Goal: Answer question/provide support

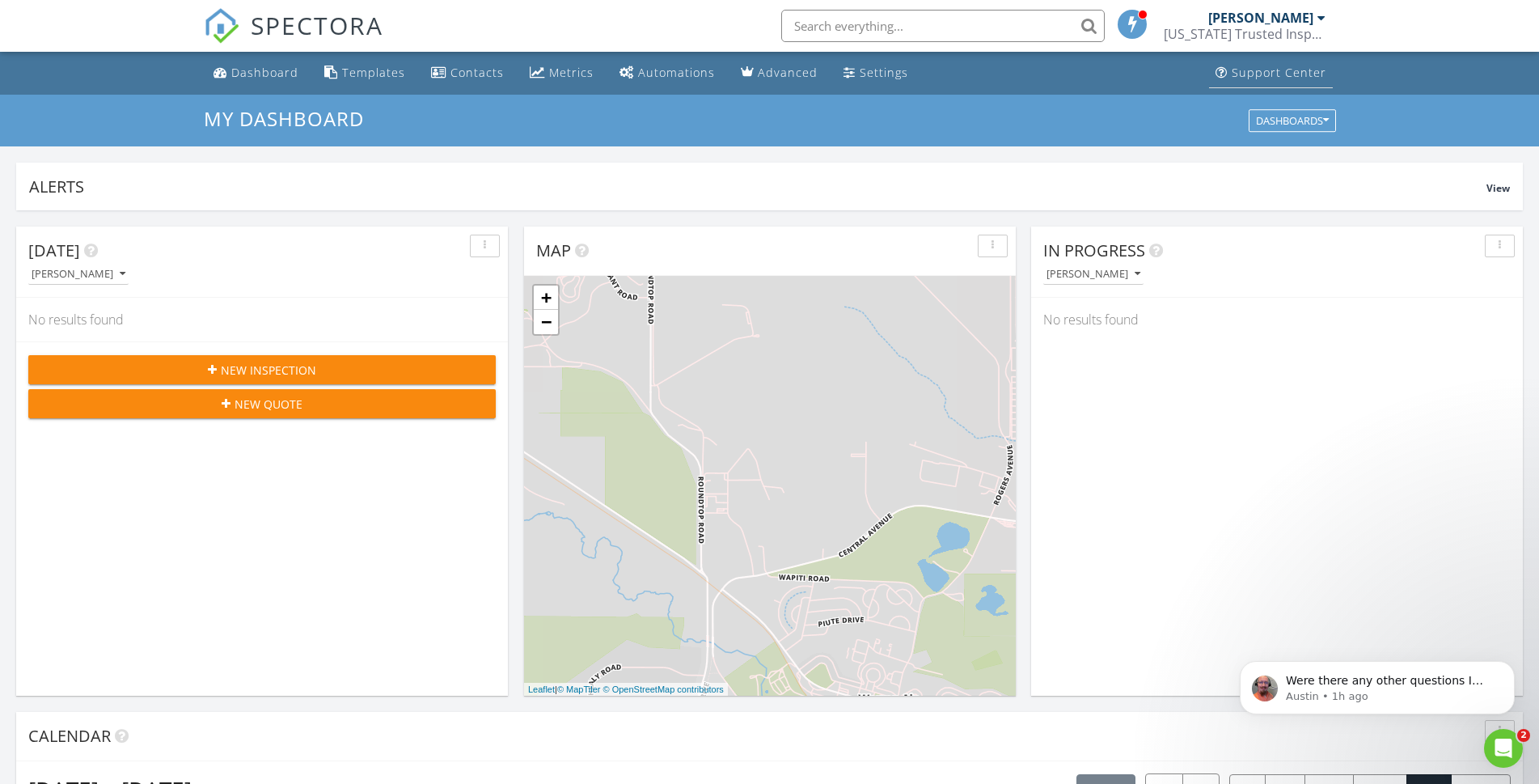
click at [1254, 77] on div "Support Center" at bounding box center [1280, 72] width 95 height 16
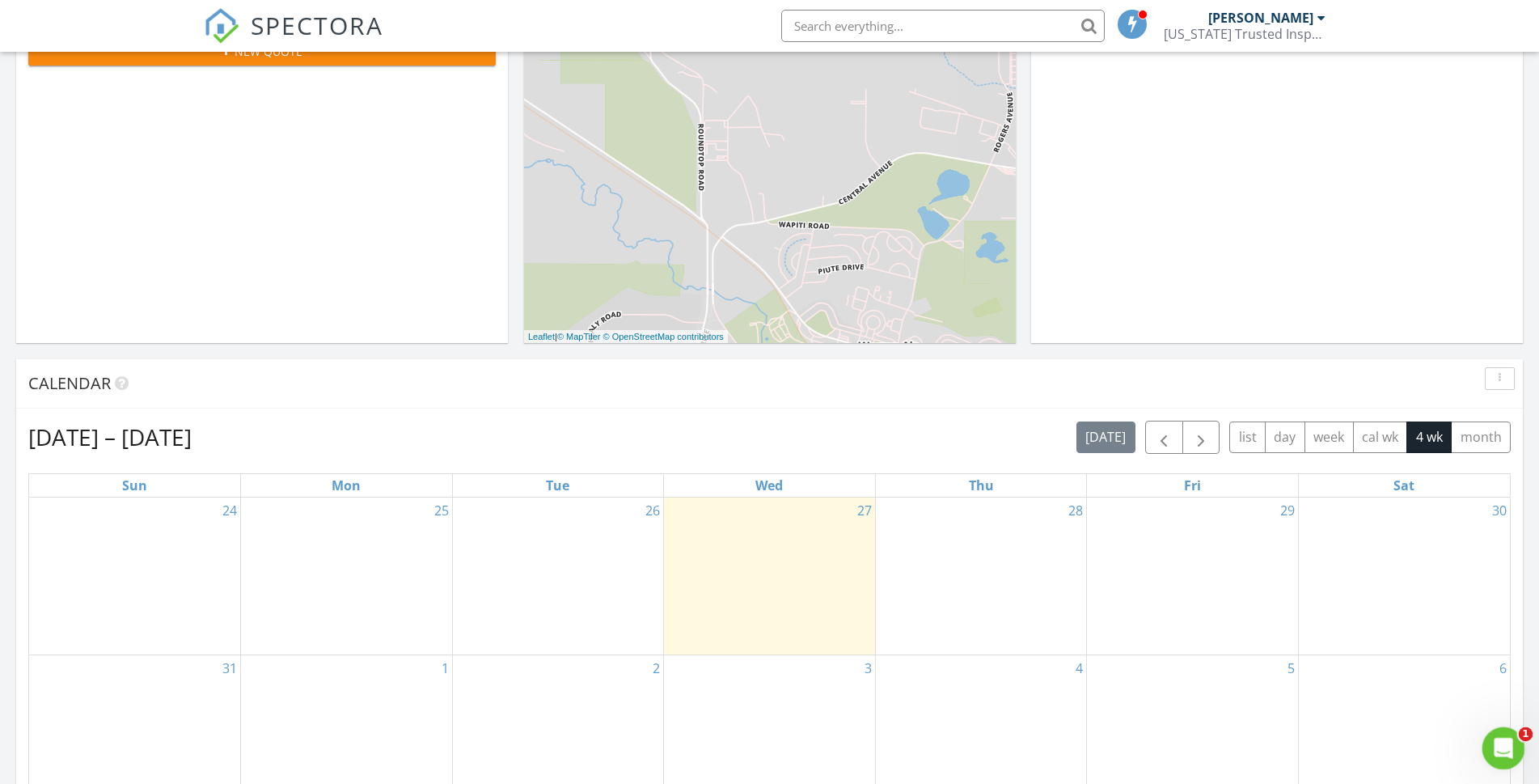
click at [1502, 749] on icon "Open Intercom Messenger" at bounding box center [1502, 746] width 26 height 26
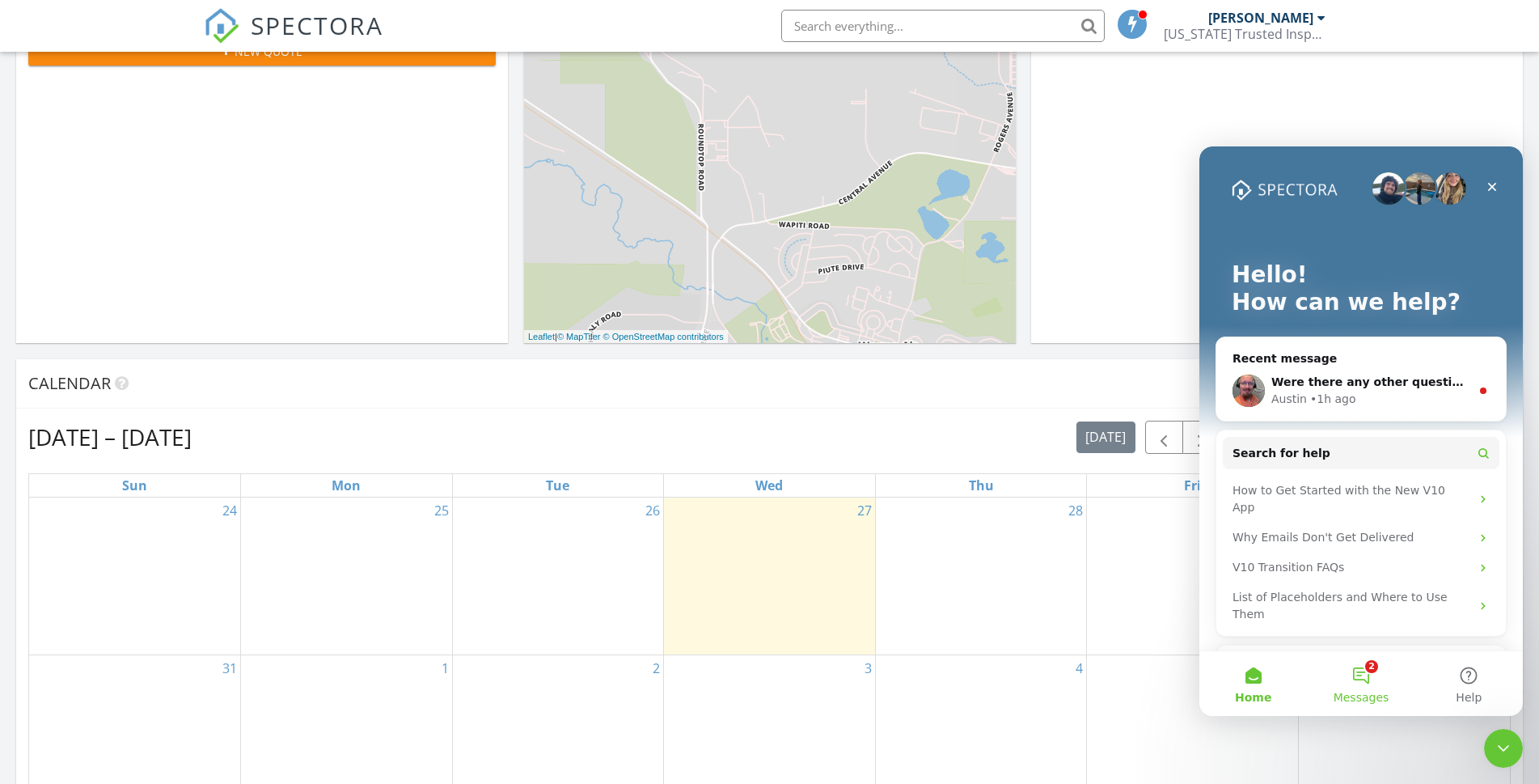
click at [1370, 674] on button "2 Messages" at bounding box center [1361, 683] width 108 height 65
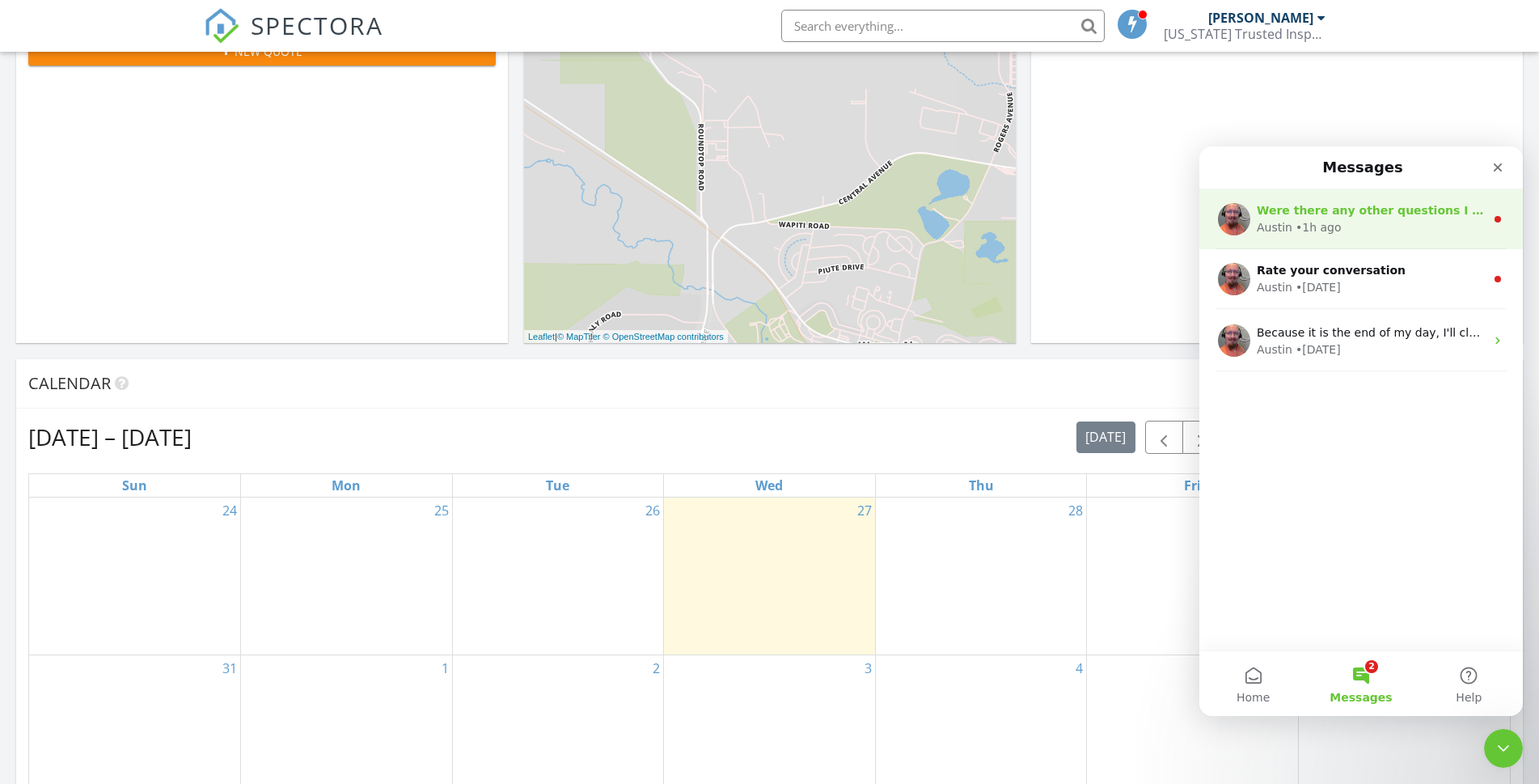
click at [1319, 219] on div "• 1h ago" at bounding box center [1319, 227] width 47 height 17
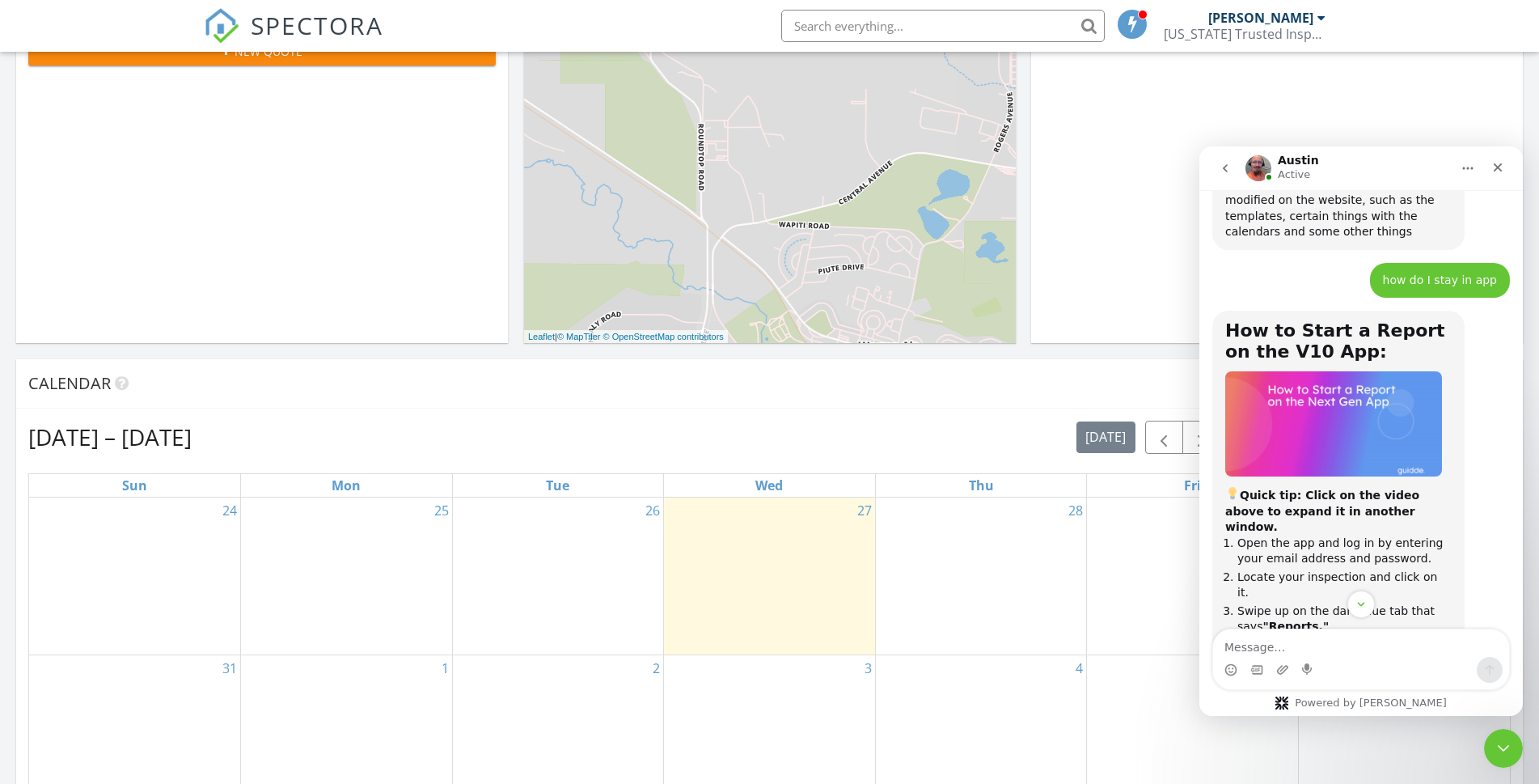
scroll to position [2566, 0]
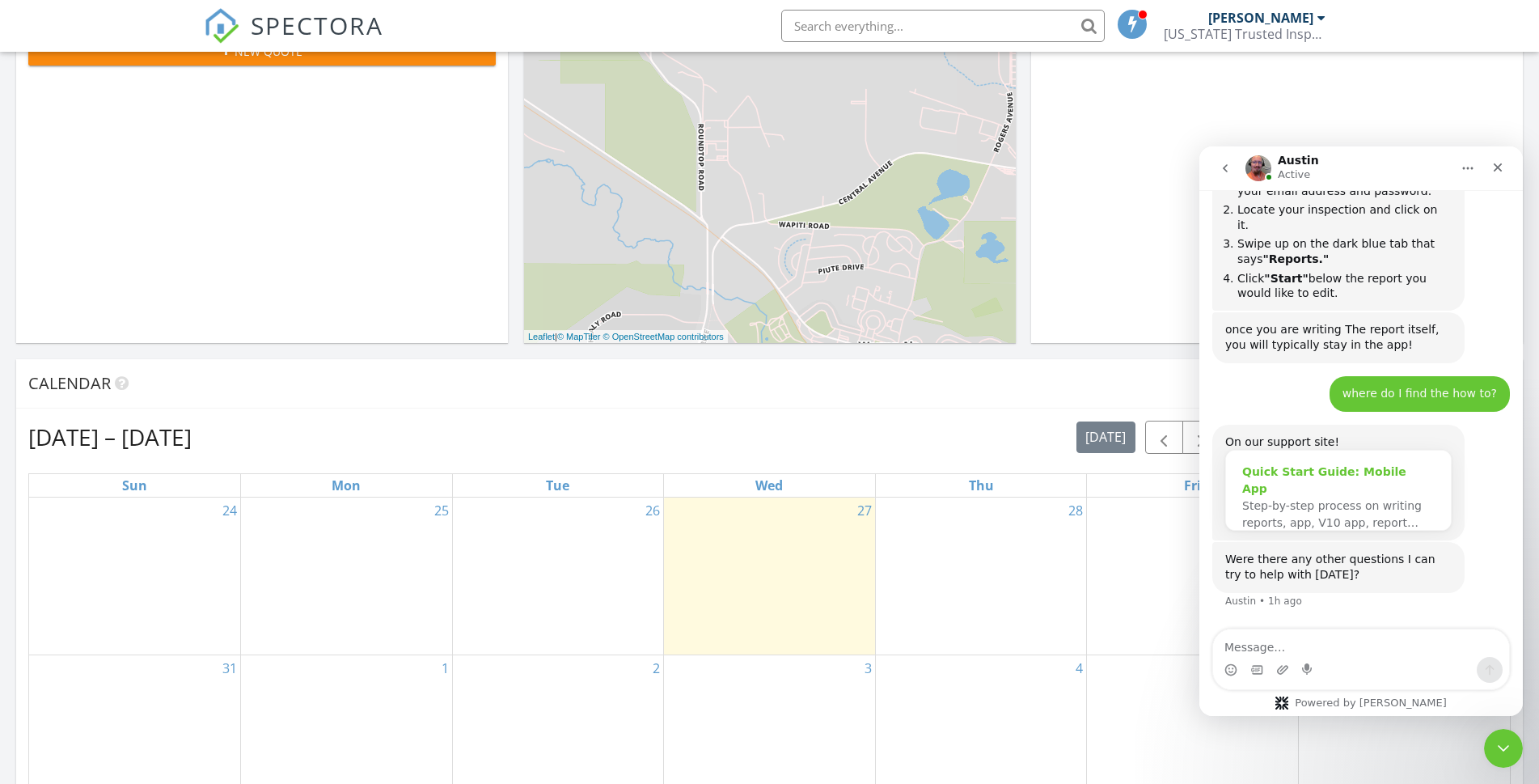
click at [1350, 473] on div "Quick Start Guide: Mobile App" at bounding box center [1338, 480] width 193 height 34
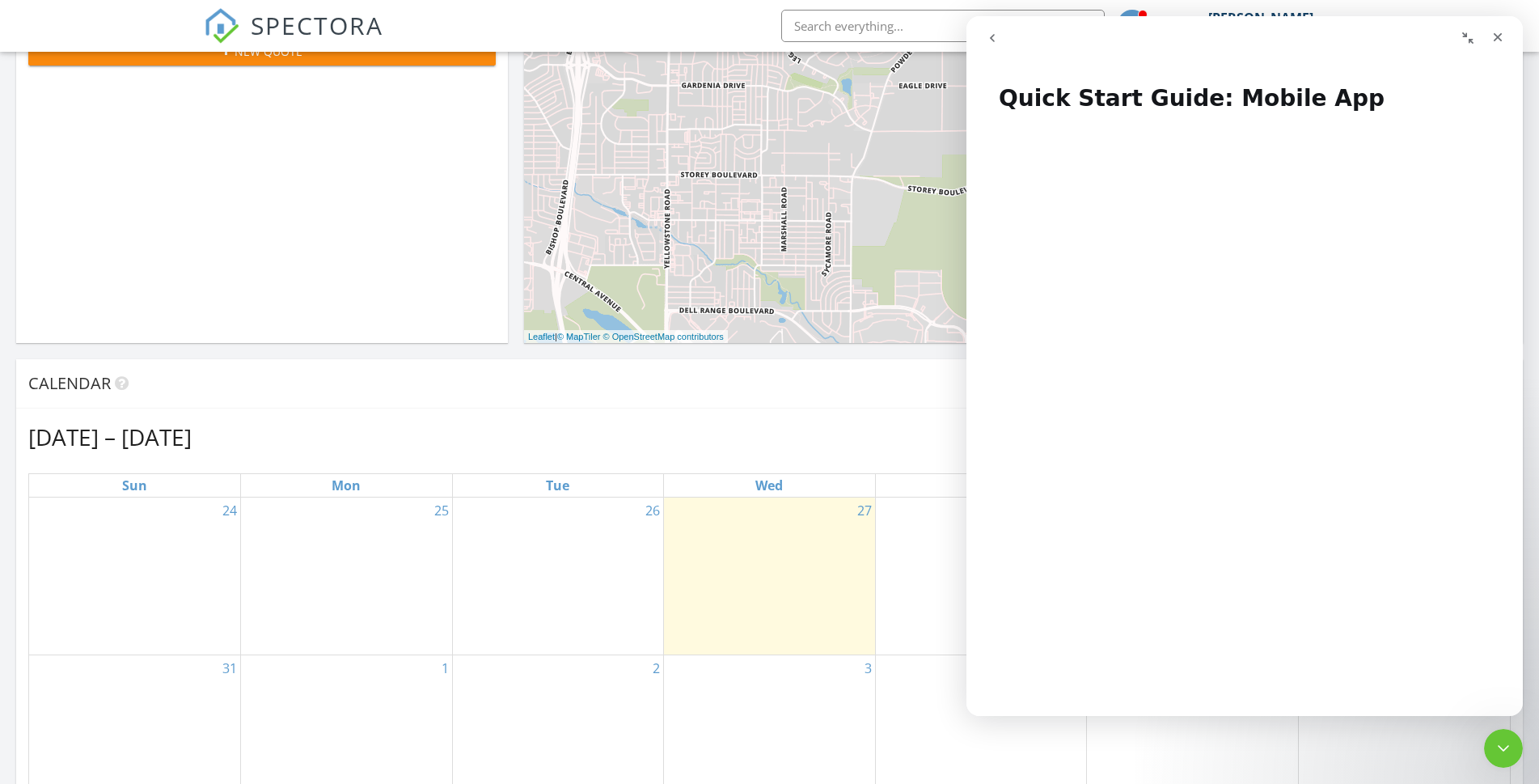
scroll to position [0, 0]
click at [796, 591] on div "27" at bounding box center [770, 576] width 211 height 158
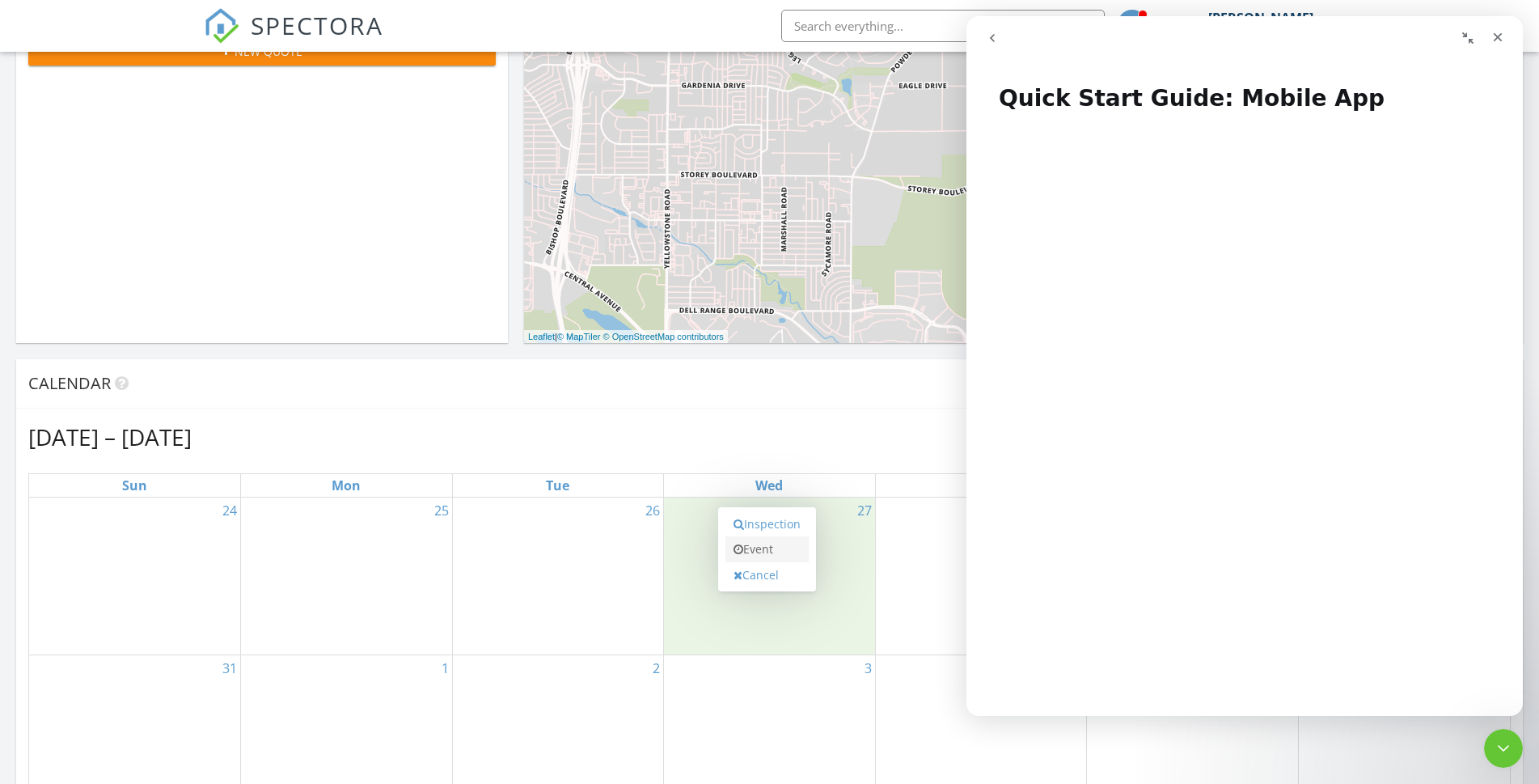
click at [756, 547] on link "Event" at bounding box center [767, 549] width 83 height 26
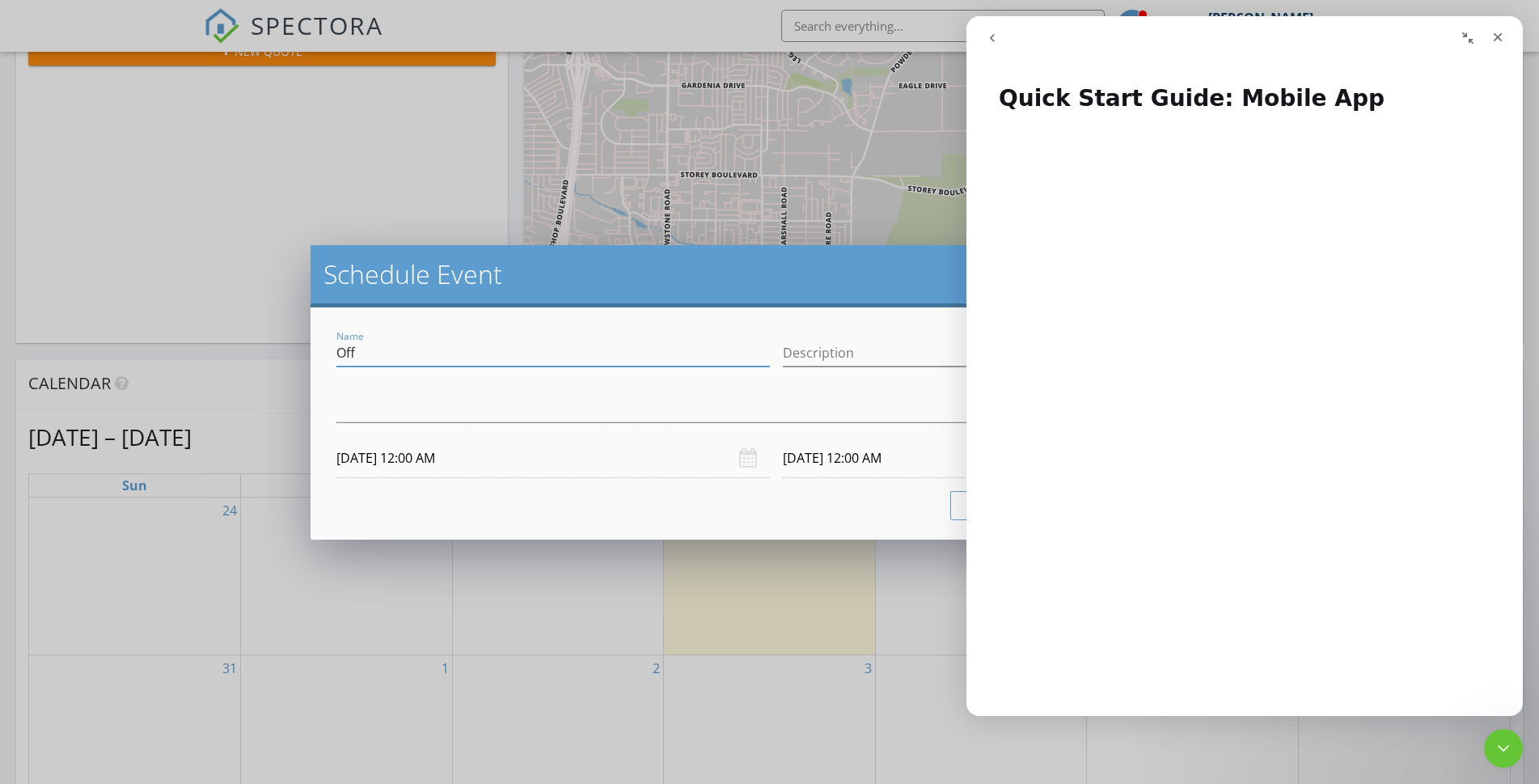
click at [423, 361] on input "Off" at bounding box center [553, 352] width 434 height 26
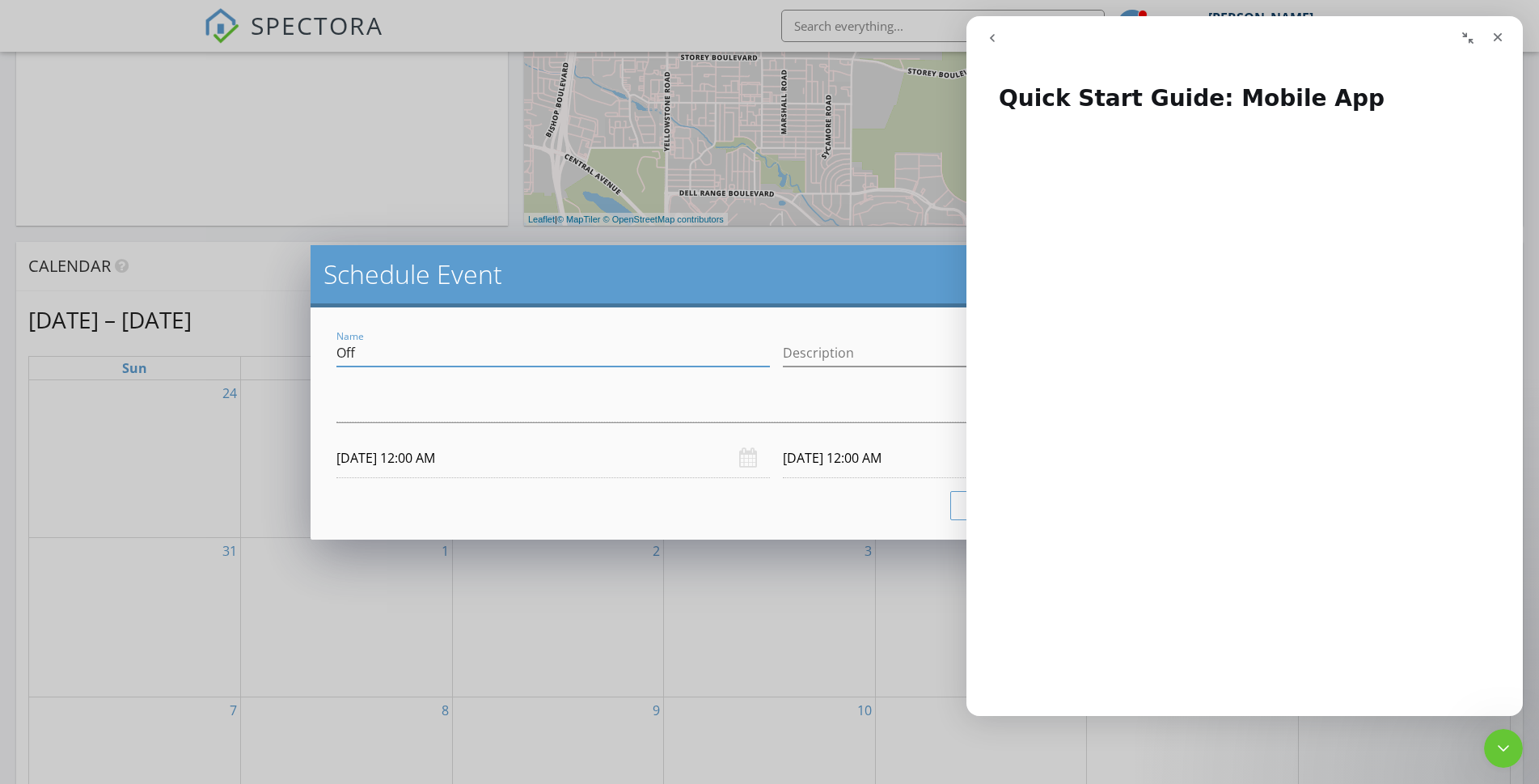
drag, startPoint x: 413, startPoint y: 350, endPoint x: 267, endPoint y: 350, distance: 146.0
click at [267, 350] on div "Schedule Event Name Off Description arrow_drop_down 08/27/2025 12:00 AM 08/28/2…" at bounding box center [770, 392] width 1539 height 784
type input "test"
click at [803, 351] on input "Description" at bounding box center [1000, 352] width 434 height 26
type input "test"
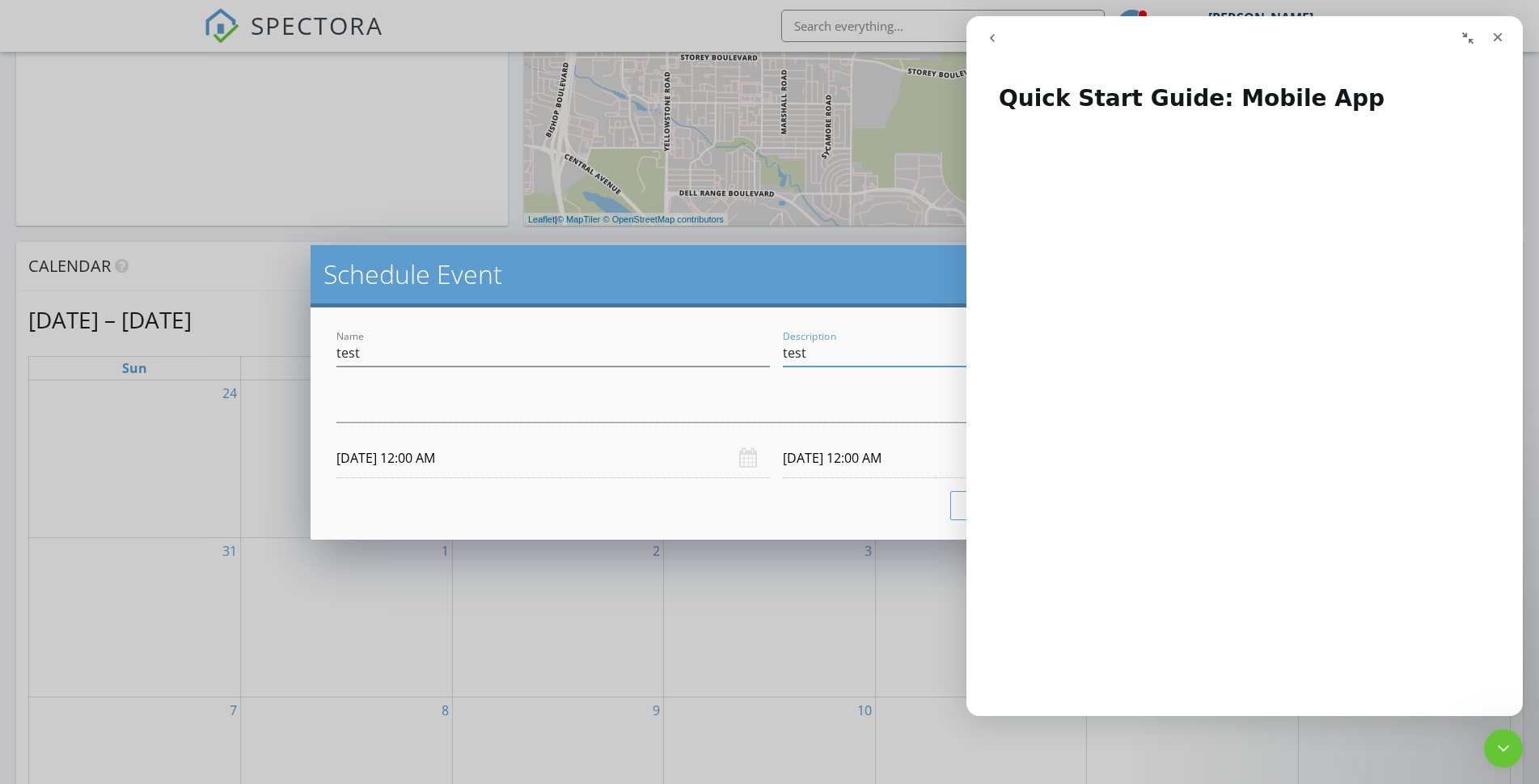
click at [724, 317] on div "Name test Description test check_box_outline_blank Michael Lillie arrow_drop_do…" at bounding box center [776, 423] width 932 height 232
drag, startPoint x: 738, startPoint y: 287, endPoint x: 540, endPoint y: 267, distance: 199.0
click at [540, 267] on h2 "Schedule Event" at bounding box center [776, 274] width 906 height 32
click at [1489, 39] on div "Close" at bounding box center [1498, 37] width 29 height 29
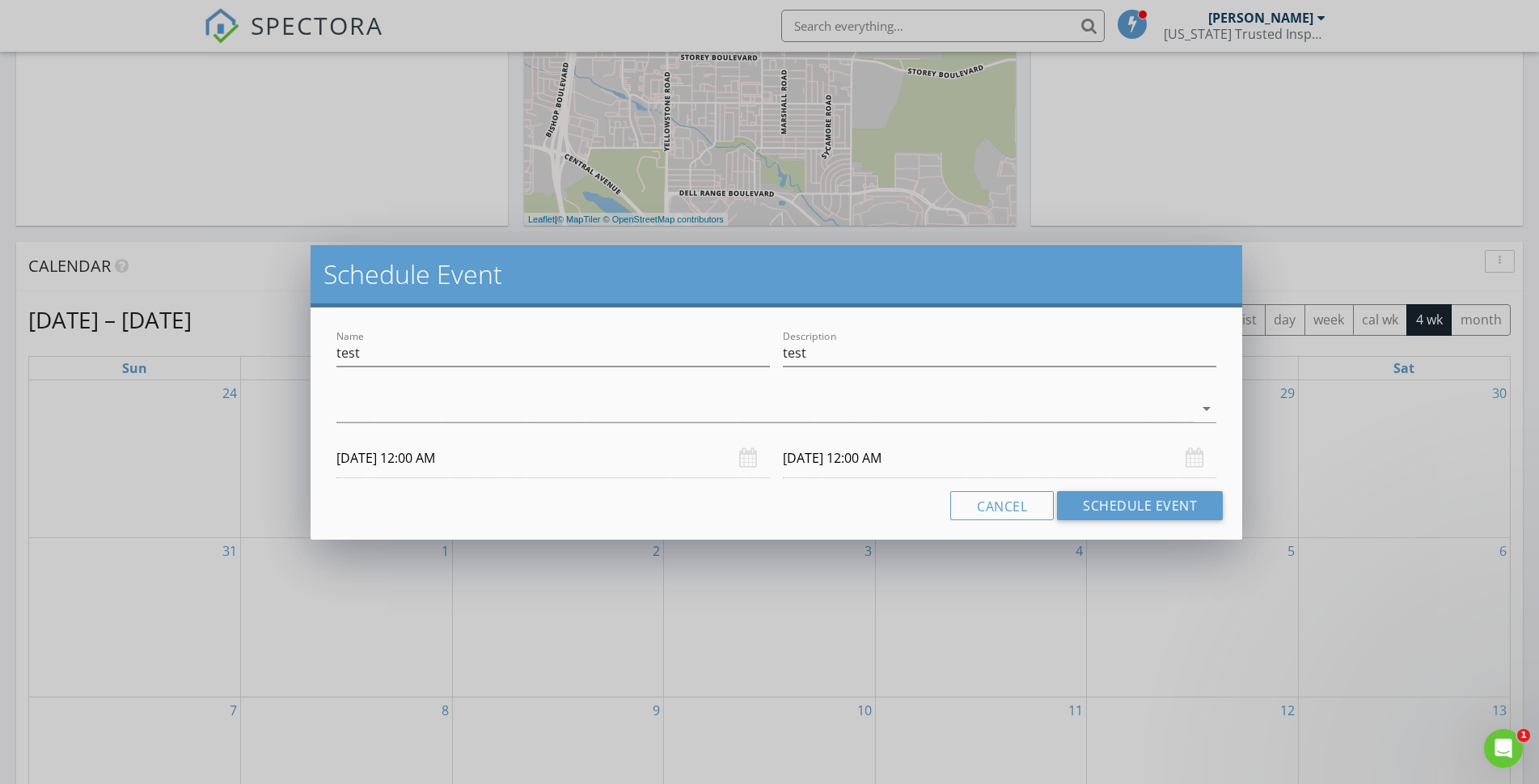
scroll to position [0, 0]
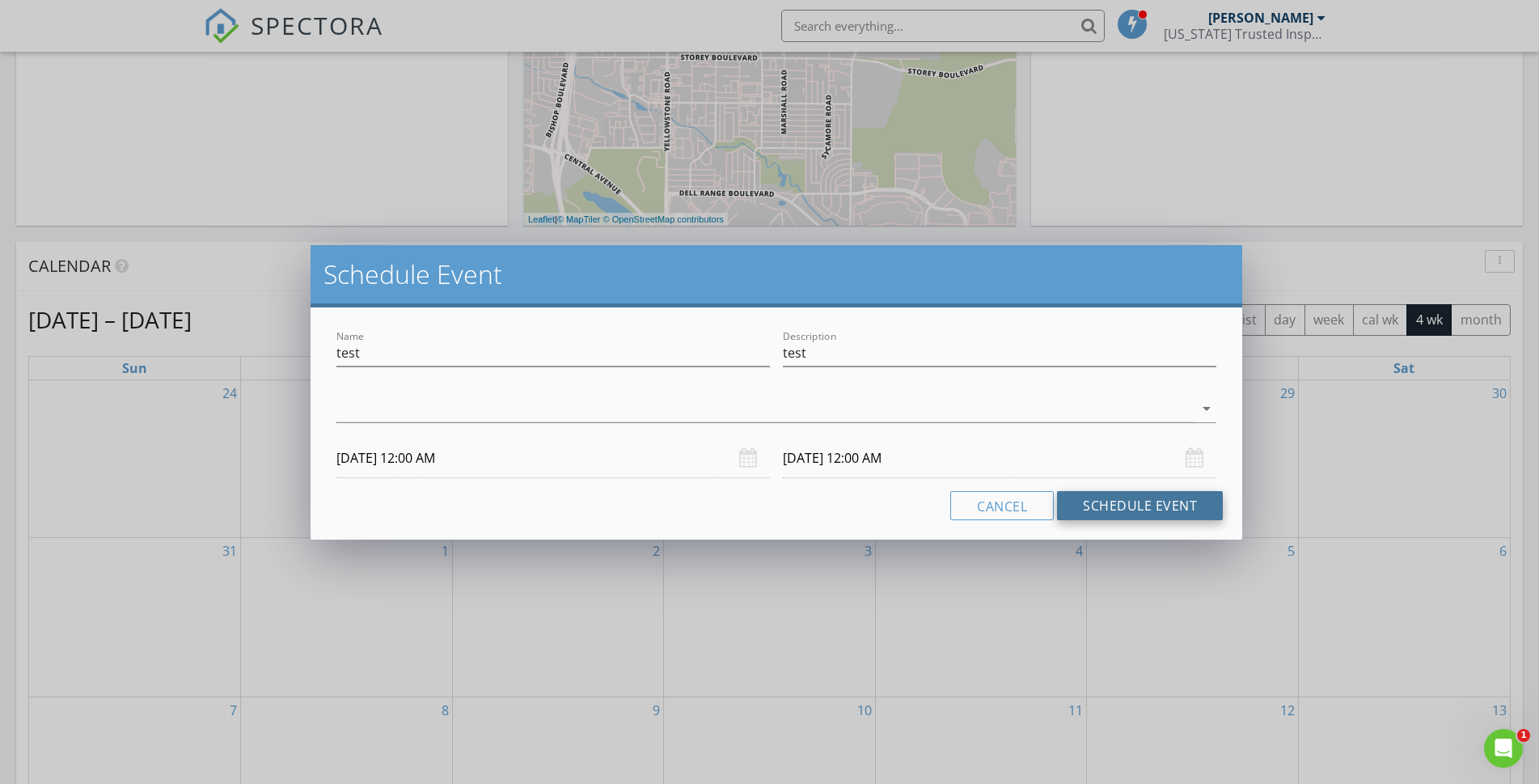
click at [1136, 505] on button "Schedule Event" at bounding box center [1140, 506] width 166 height 29
drag, startPoint x: 366, startPoint y: 350, endPoint x: 329, endPoint y: 351, distance: 37.0
click at [329, 351] on div "Name test Description test check_box_outline_blank Michael Lillie arrow_drop_do…" at bounding box center [776, 423] width 932 height 232
click at [1122, 511] on button "Schedule Event" at bounding box center [1140, 506] width 166 height 29
type input "[PERSON_NAME]"
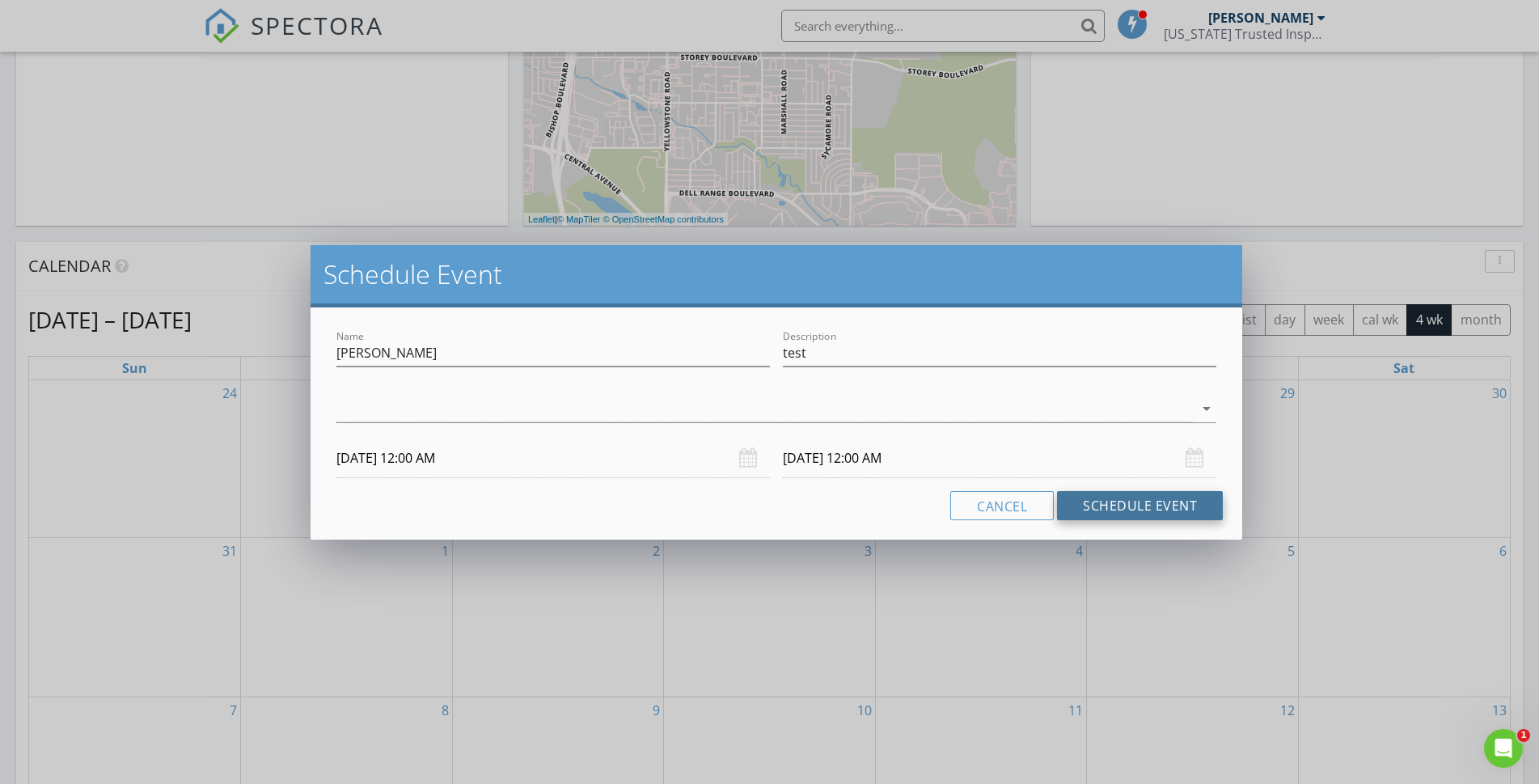
click at [1110, 507] on button "Schedule Event" at bounding box center [1140, 506] width 166 height 29
click at [1030, 507] on button "Cancel" at bounding box center [1001, 506] width 103 height 29
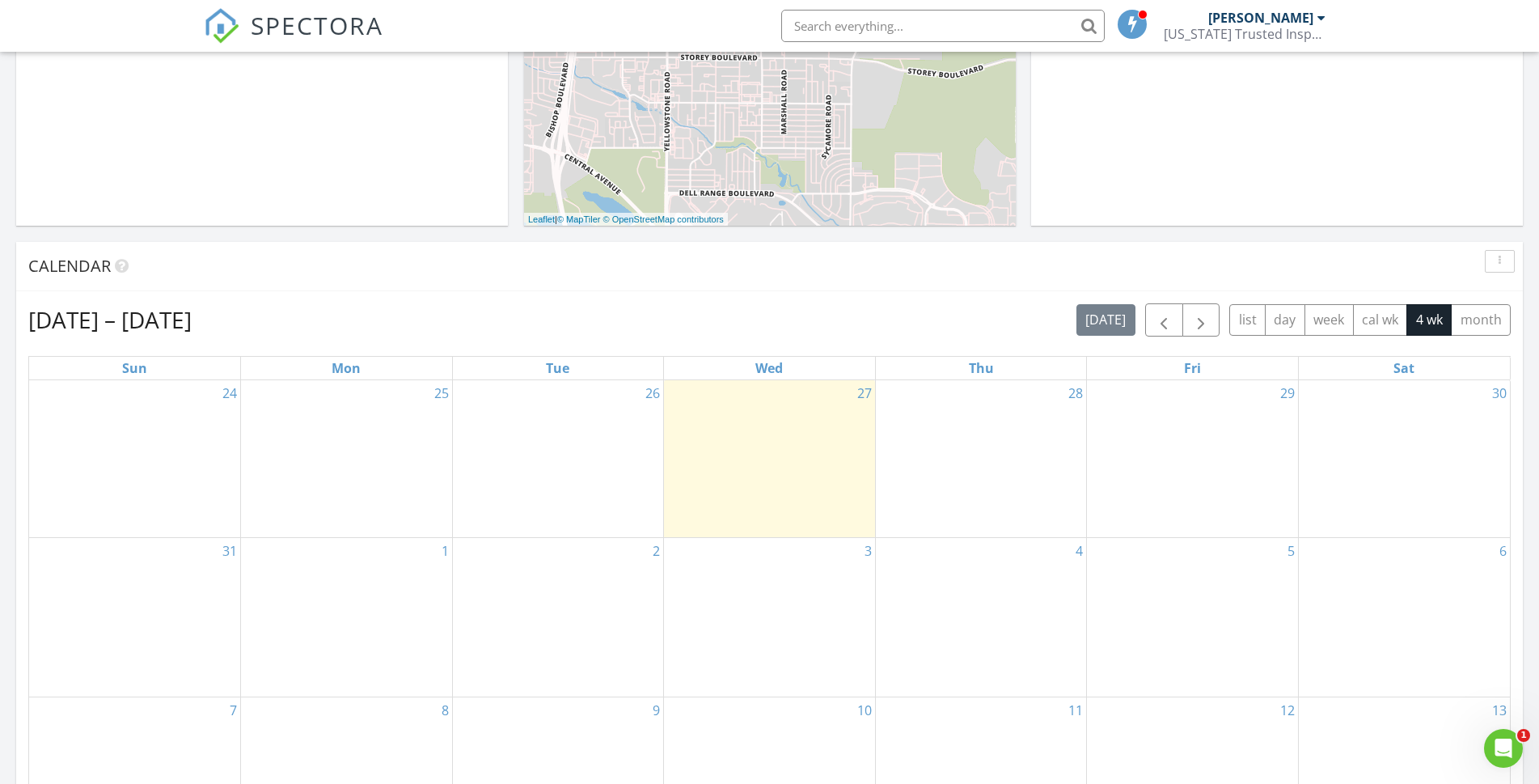
scroll to position [117, 0]
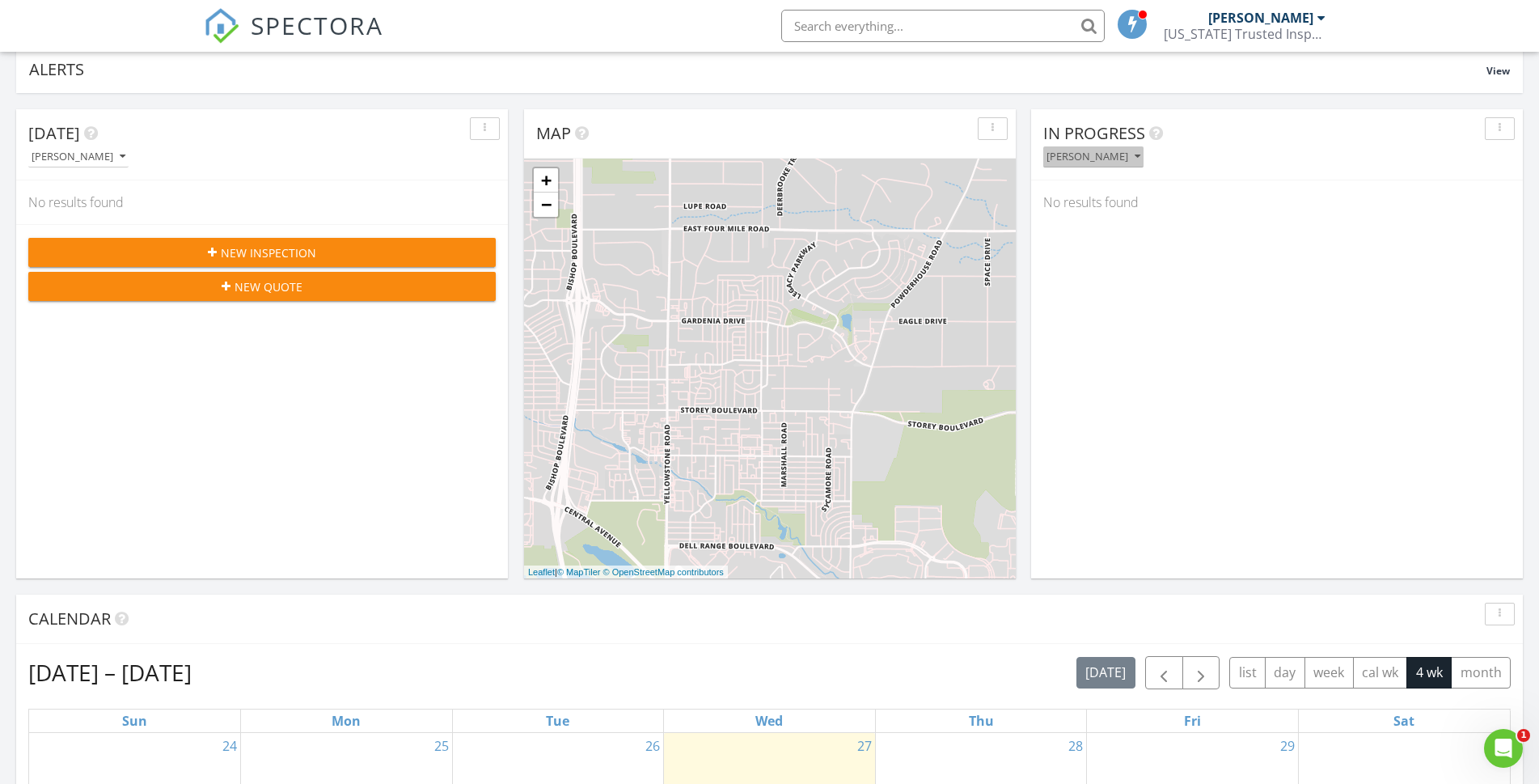
click at [1114, 160] on div "[PERSON_NAME]" at bounding box center [1094, 157] width 94 height 11
click at [1112, 235] on div "[PERSON_NAME]" at bounding box center [1106, 233] width 100 height 19
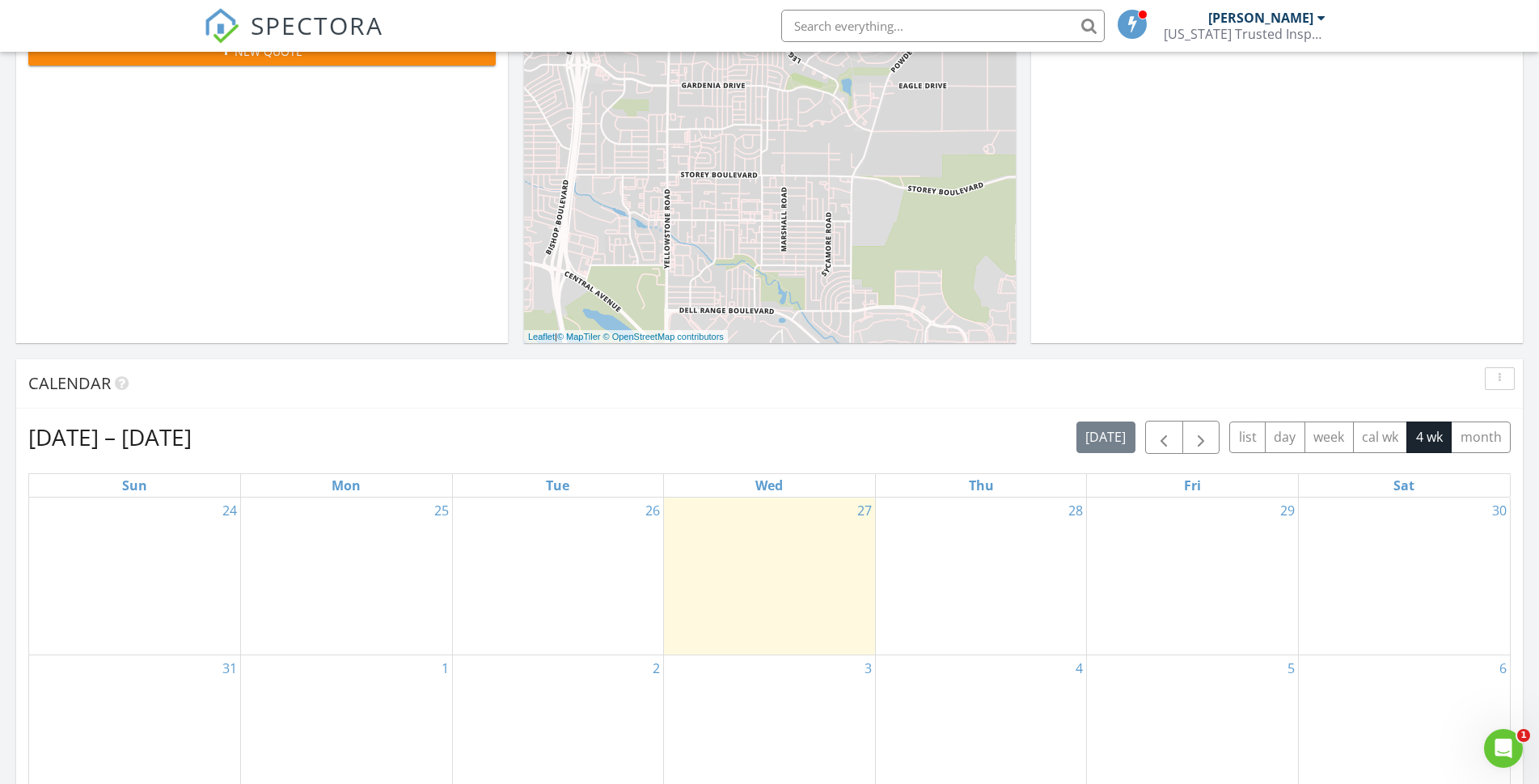
scroll to position [470, 0]
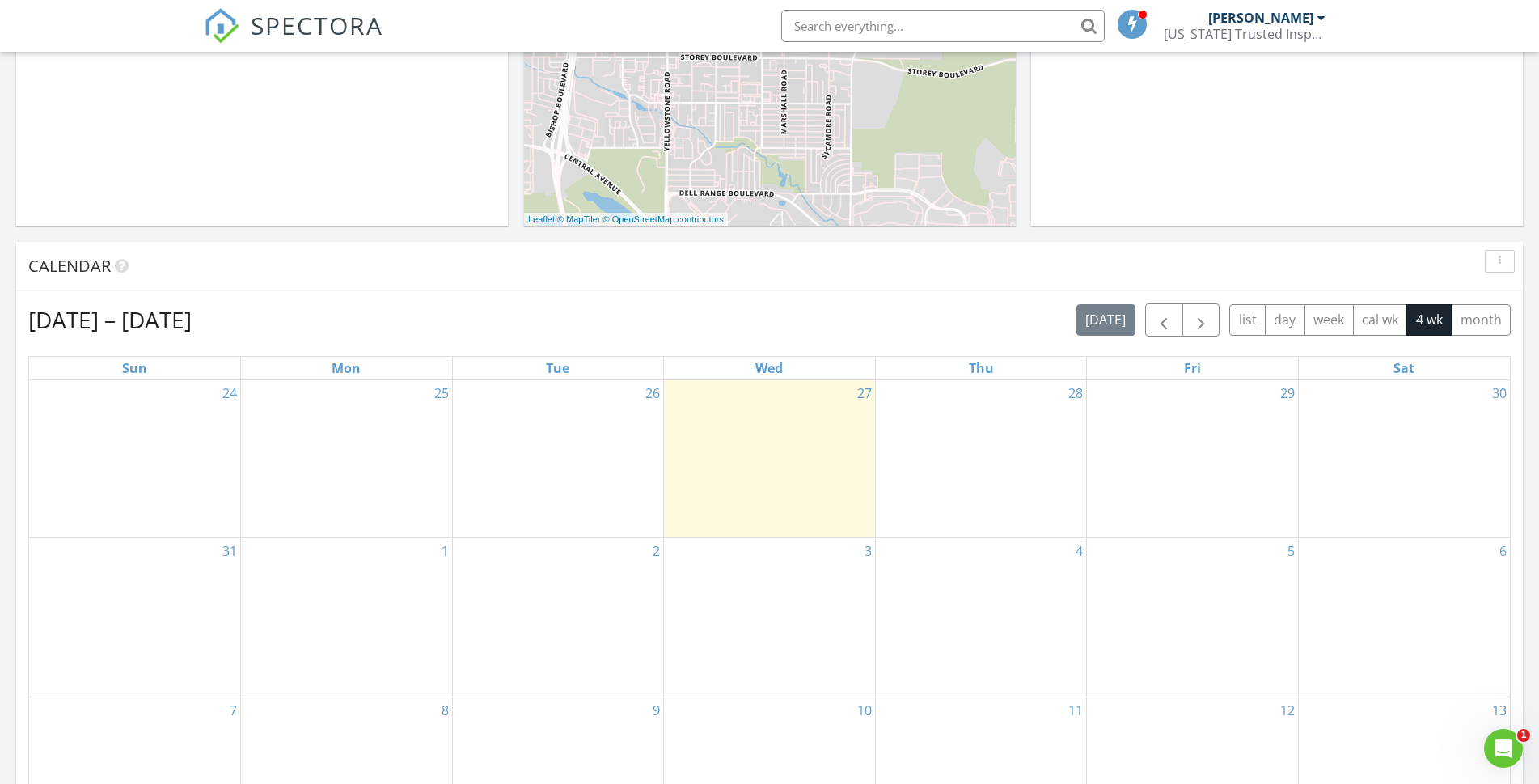
click at [819, 479] on div "27" at bounding box center [770, 458] width 211 height 158
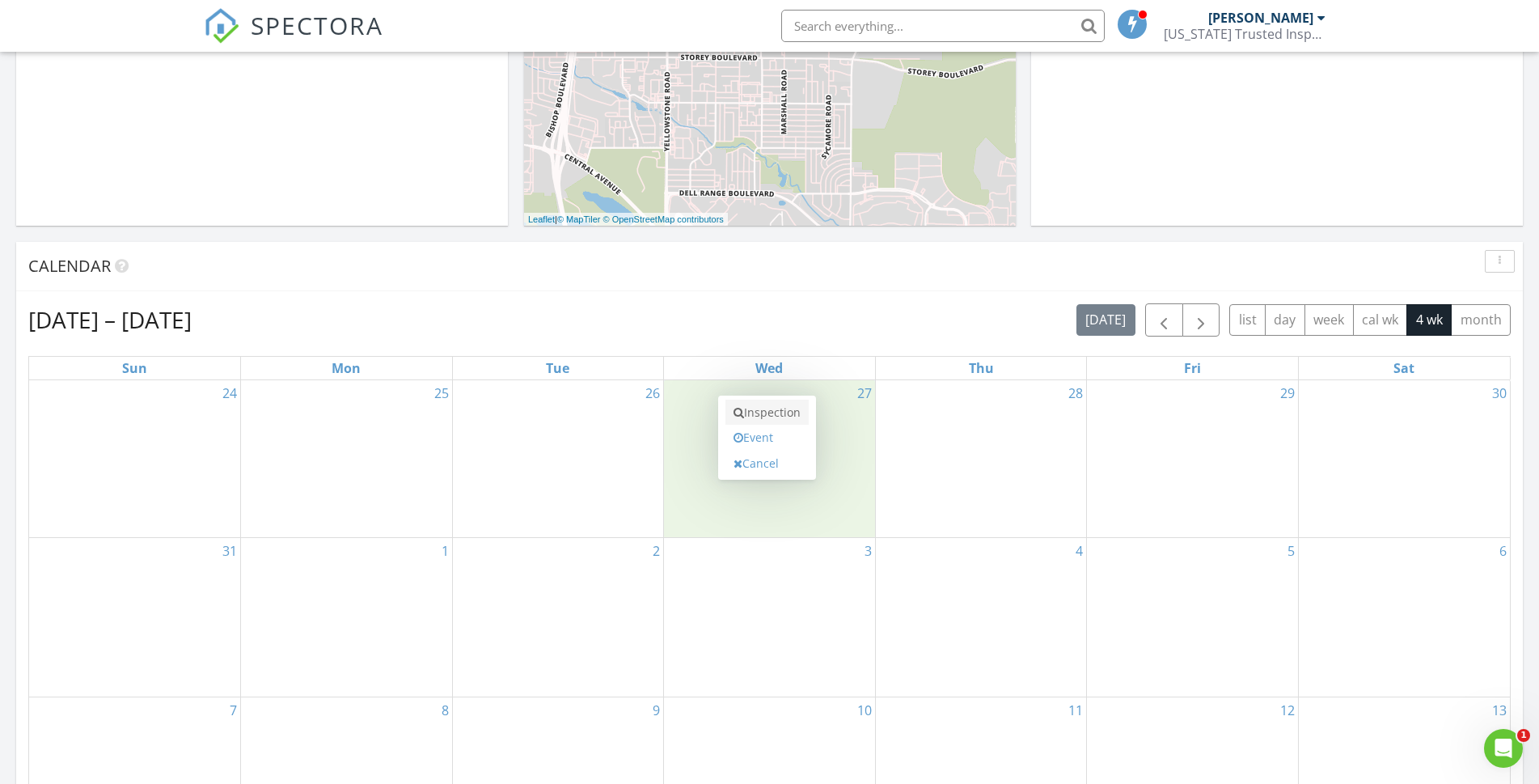
click at [784, 415] on link "Inspection" at bounding box center [767, 413] width 83 height 26
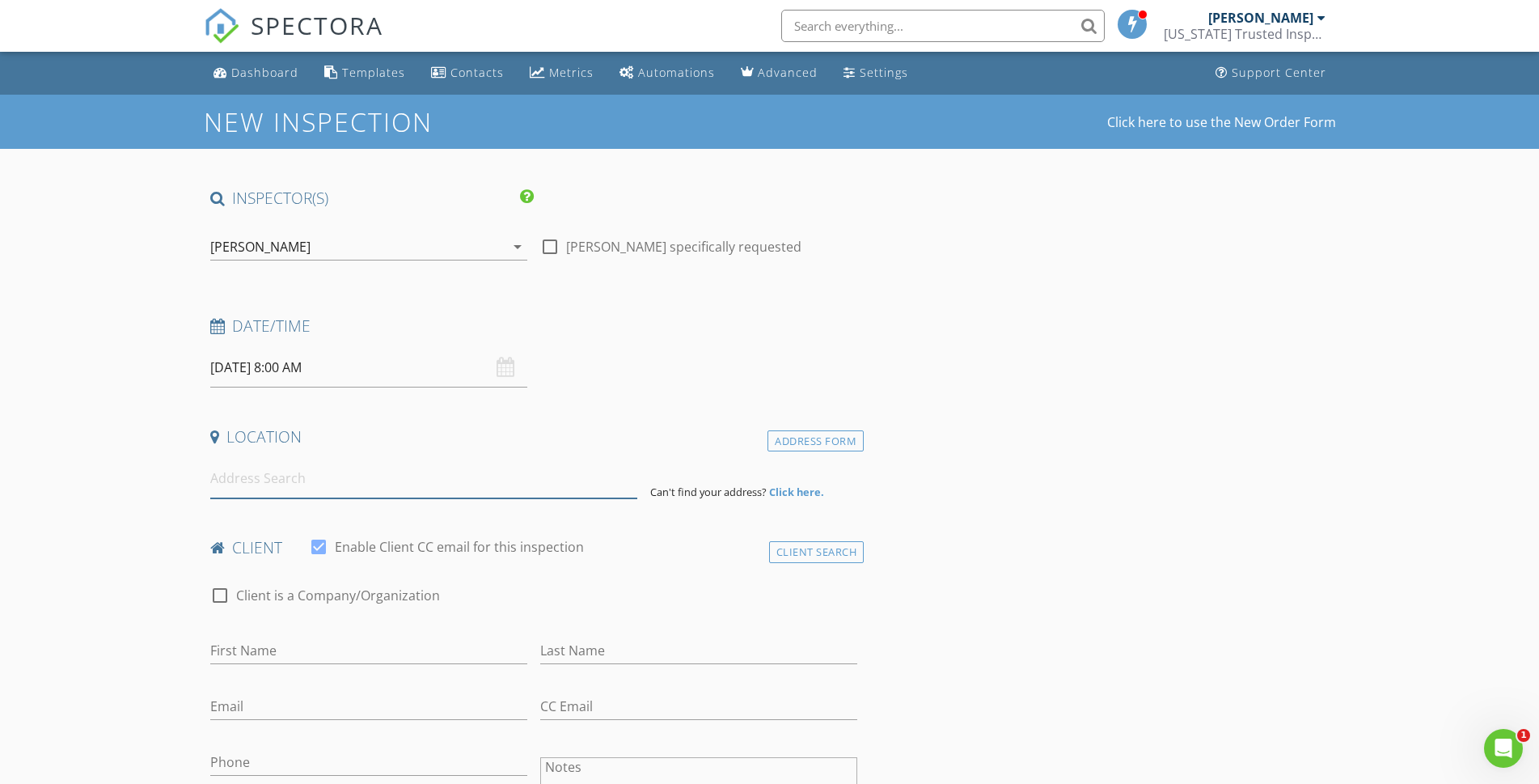
click at [472, 490] on input at bounding box center [424, 477] width 427 height 39
type input "803 Montclair Dr"
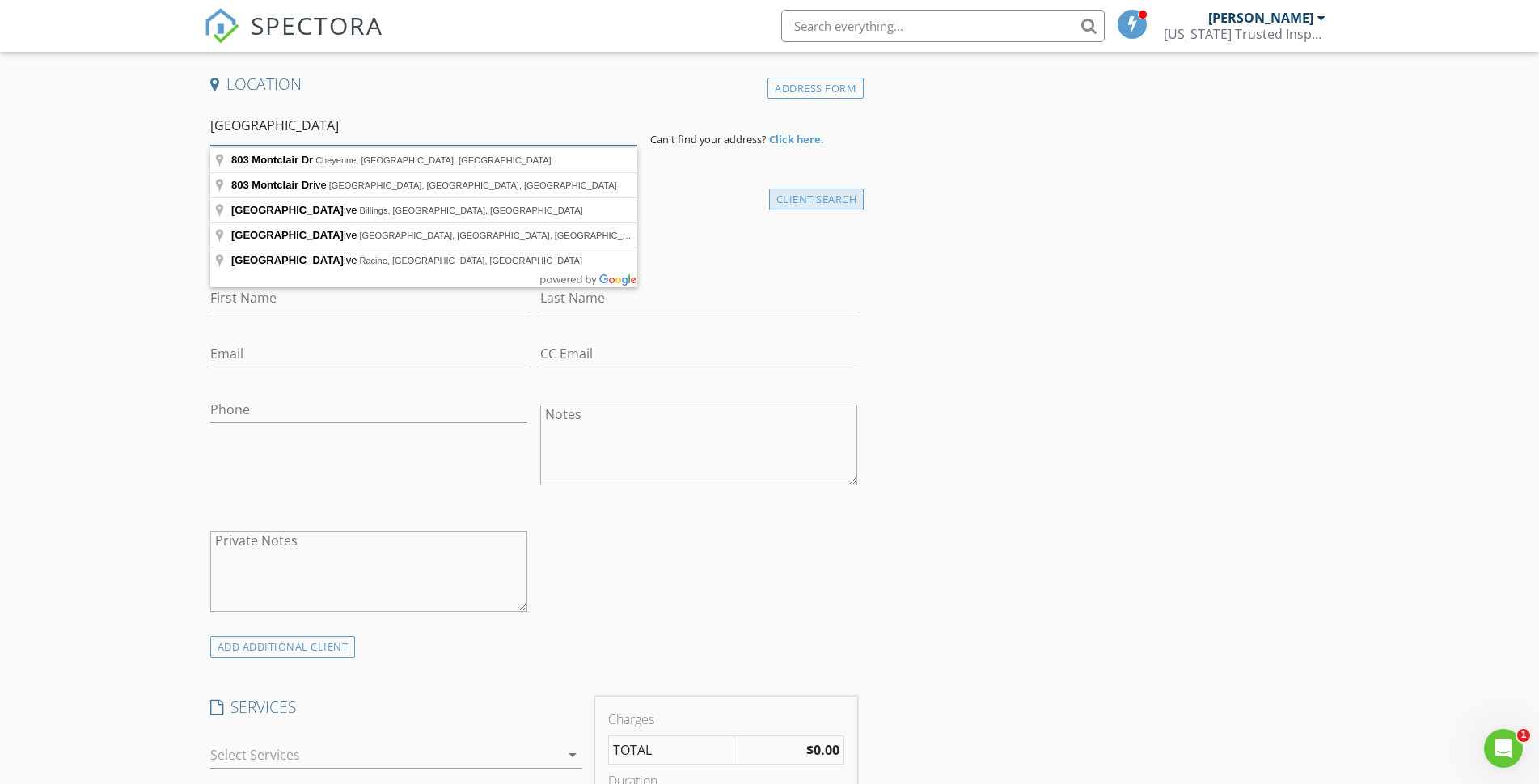
scroll to position [587, 0]
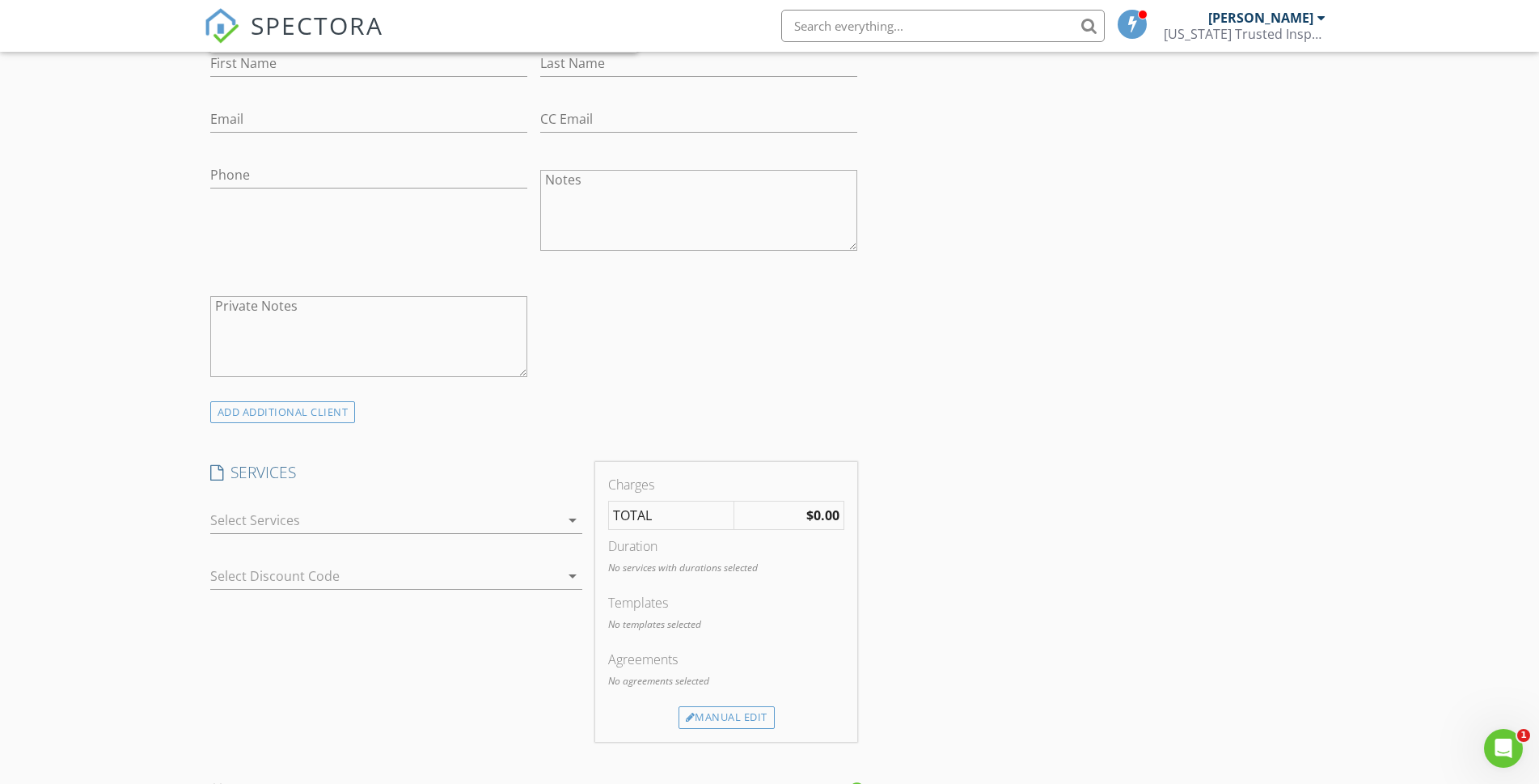
click at [563, 517] on icon "arrow_drop_down" at bounding box center [572, 519] width 19 height 19
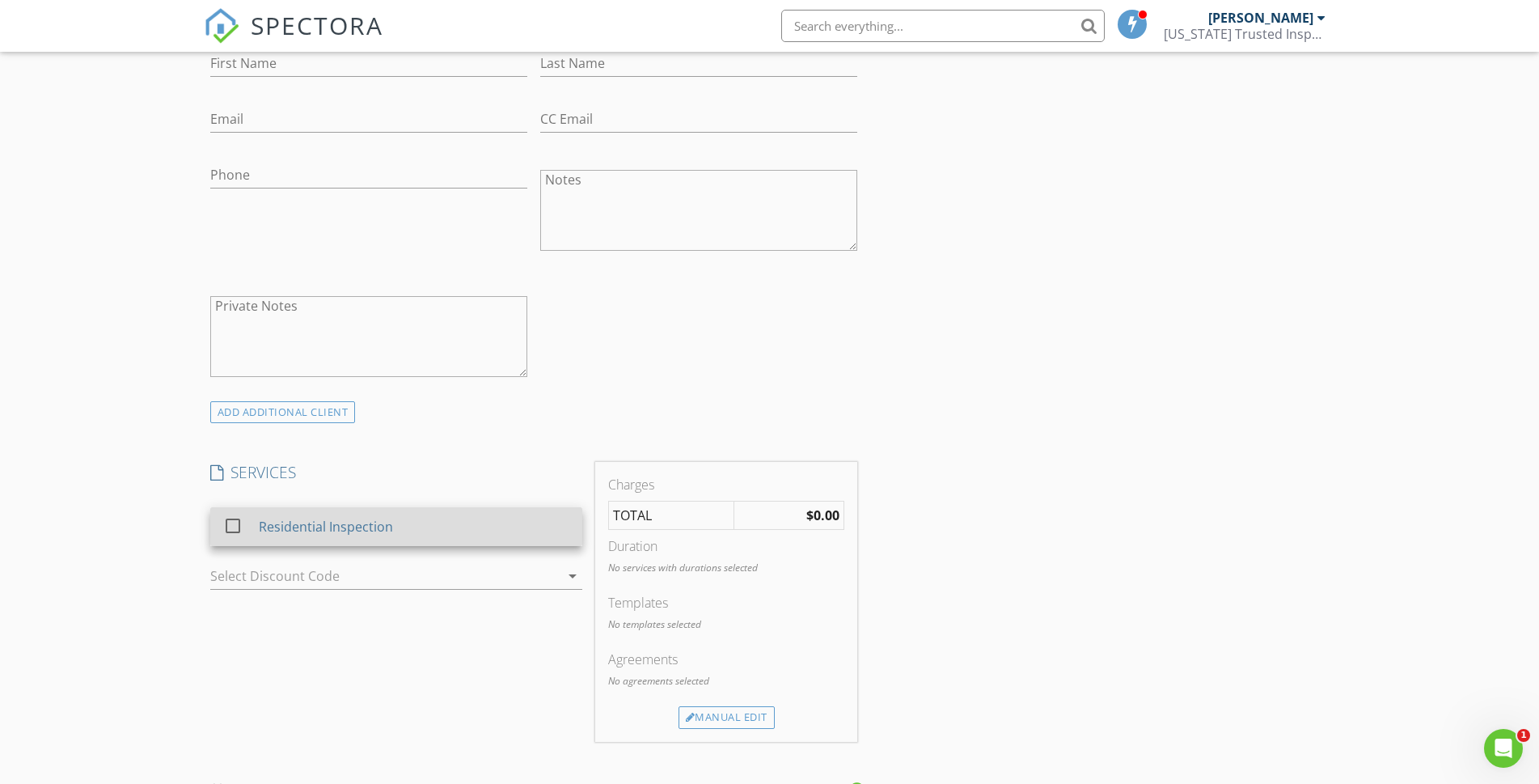
click at [357, 528] on div "Residential Inspection" at bounding box center [325, 526] width 134 height 19
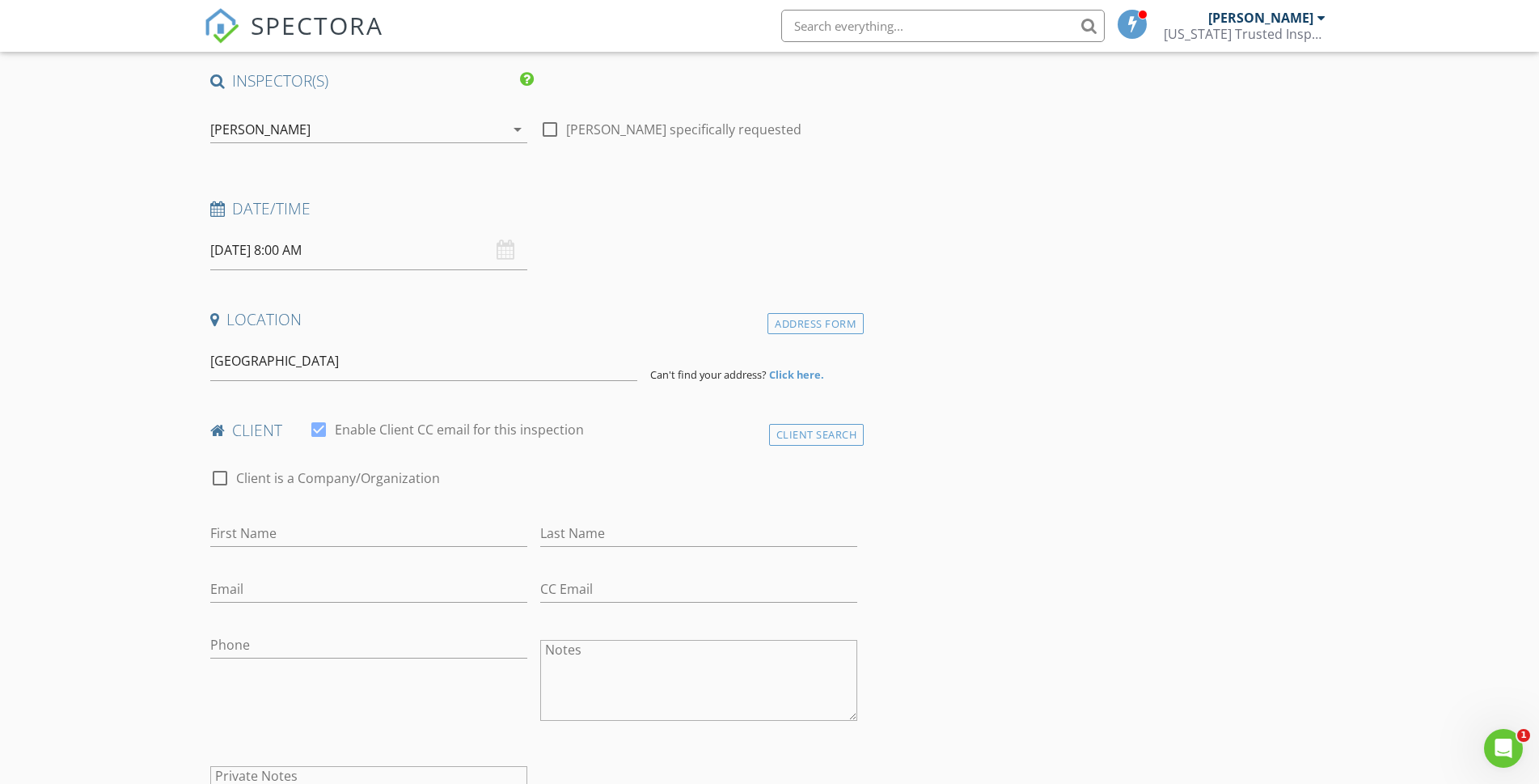
scroll to position [0, 0]
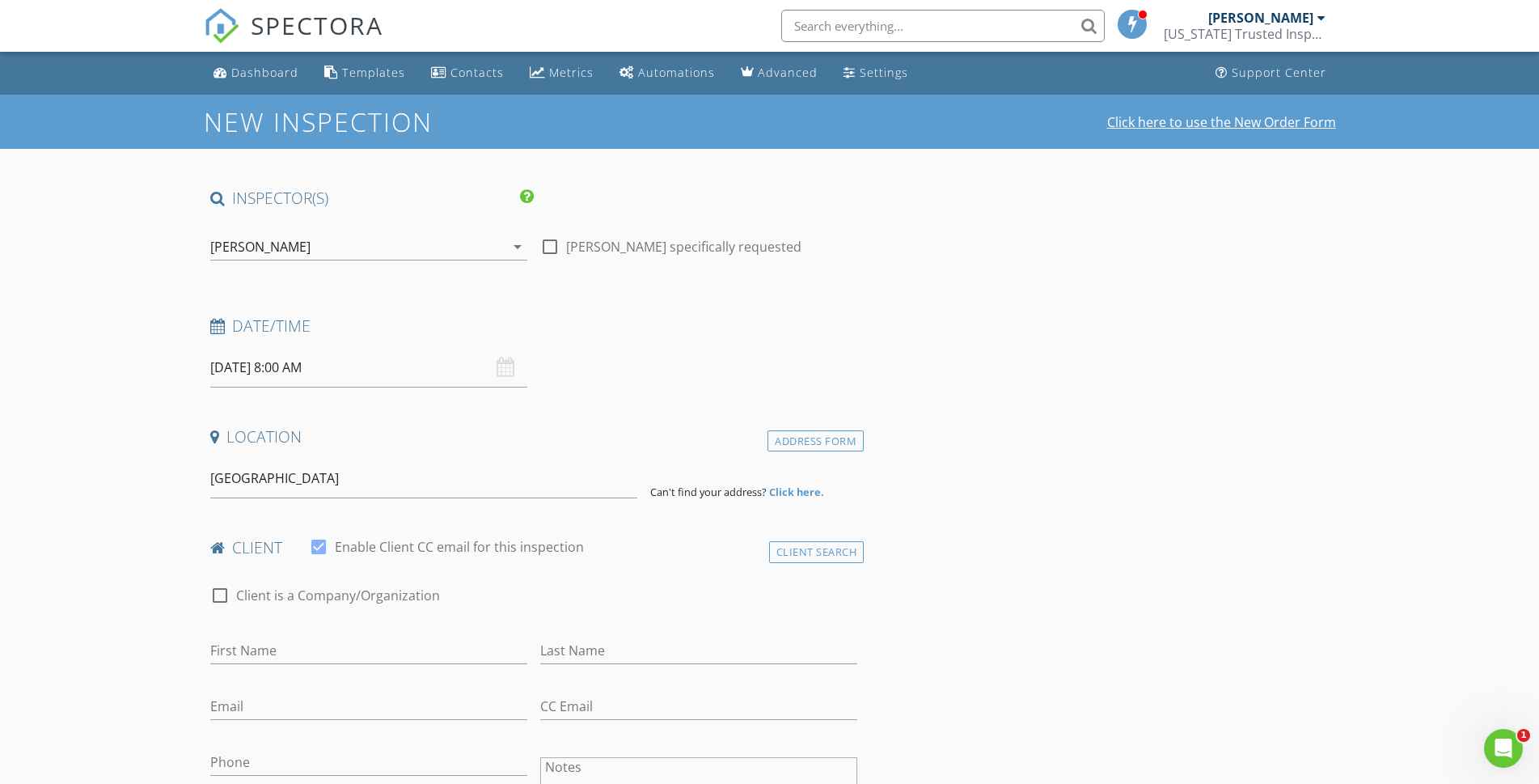
click at [1148, 124] on link "Click here to use the New Order Form" at bounding box center [1221, 122] width 229 height 13
click at [1502, 745] on icon "Open Intercom Messenger" at bounding box center [1502, 746] width 11 height 13
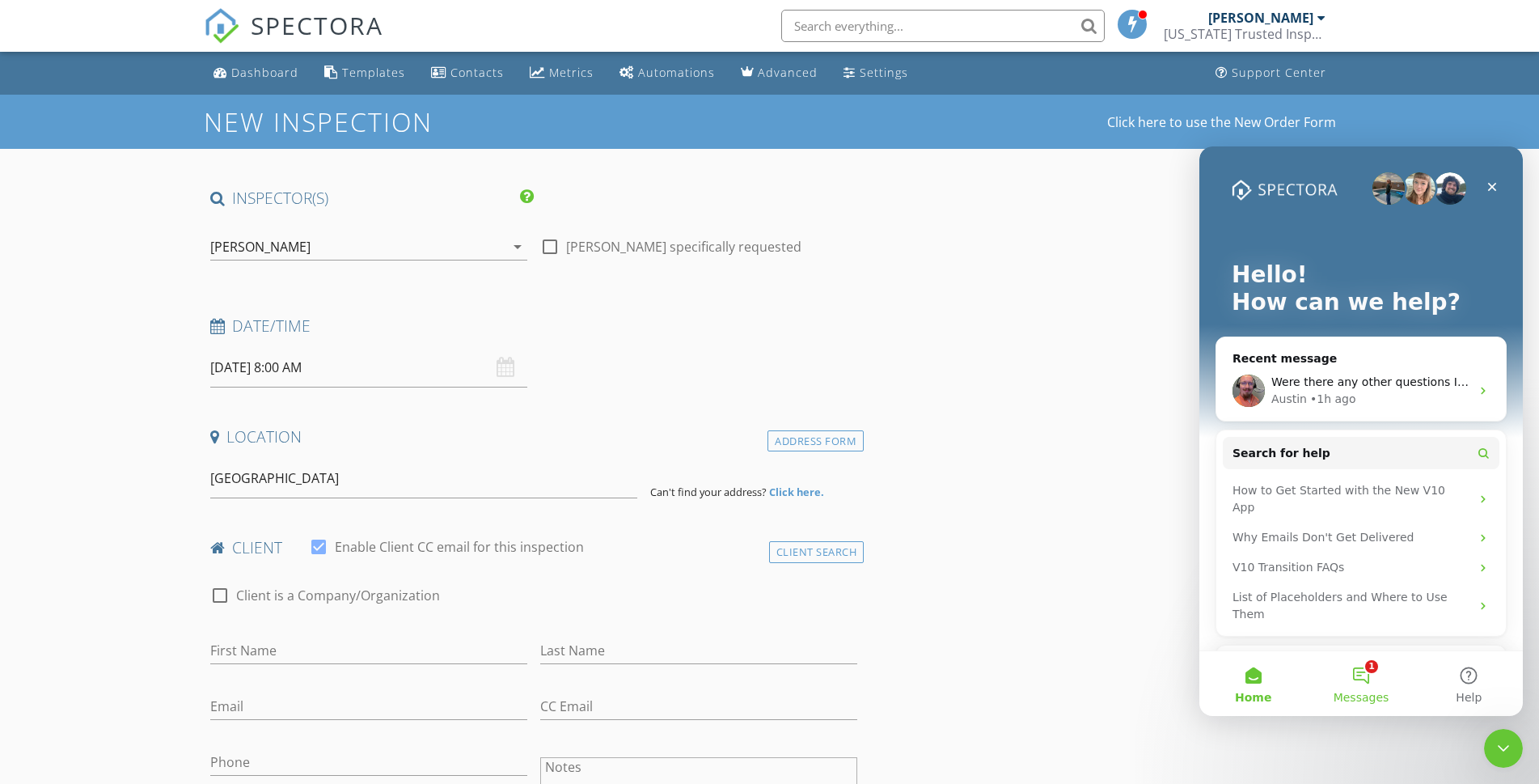
click at [1375, 674] on button "1 Messages" at bounding box center [1361, 683] width 108 height 65
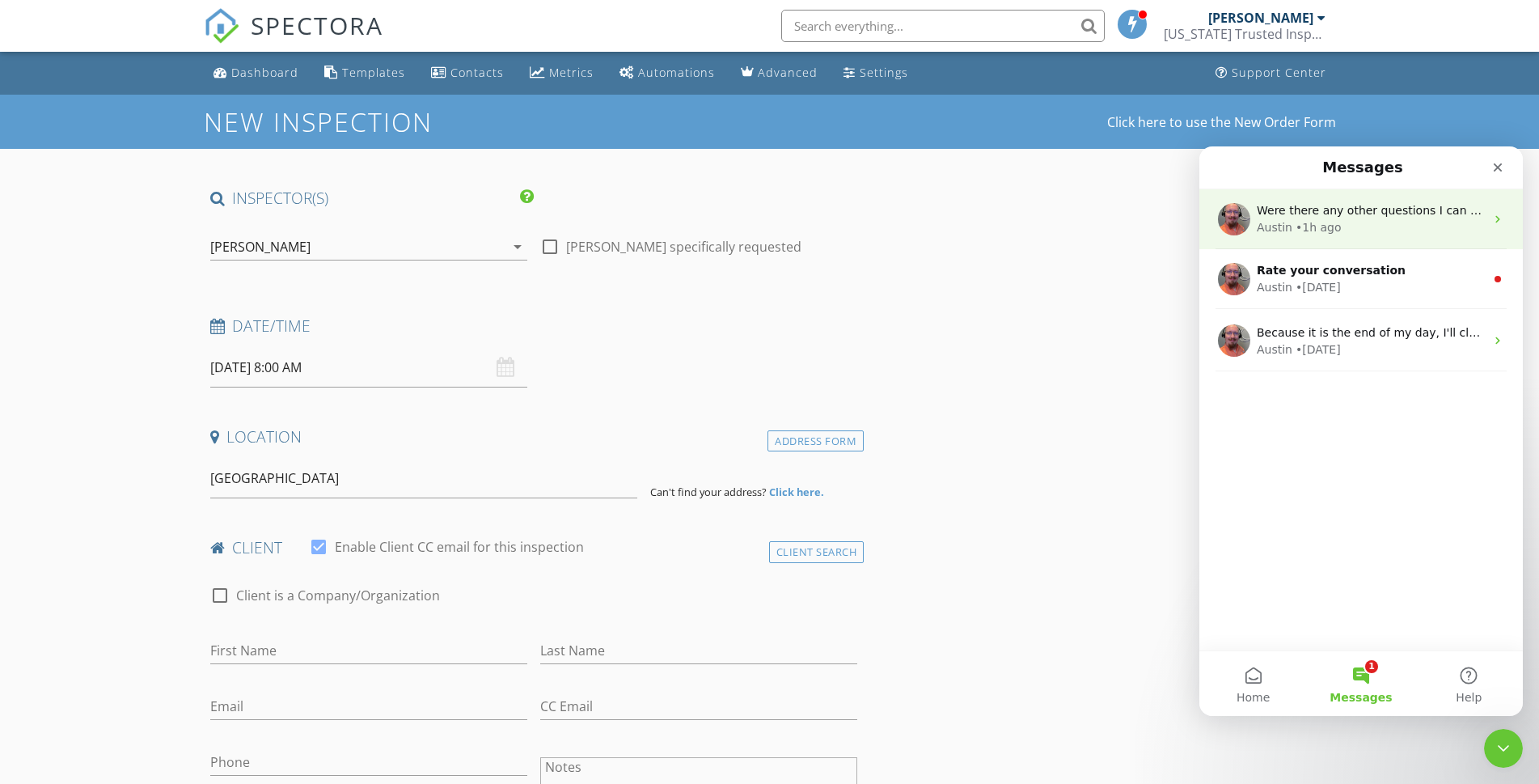
click at [1311, 225] on div "• 1h ago" at bounding box center [1319, 227] width 47 height 17
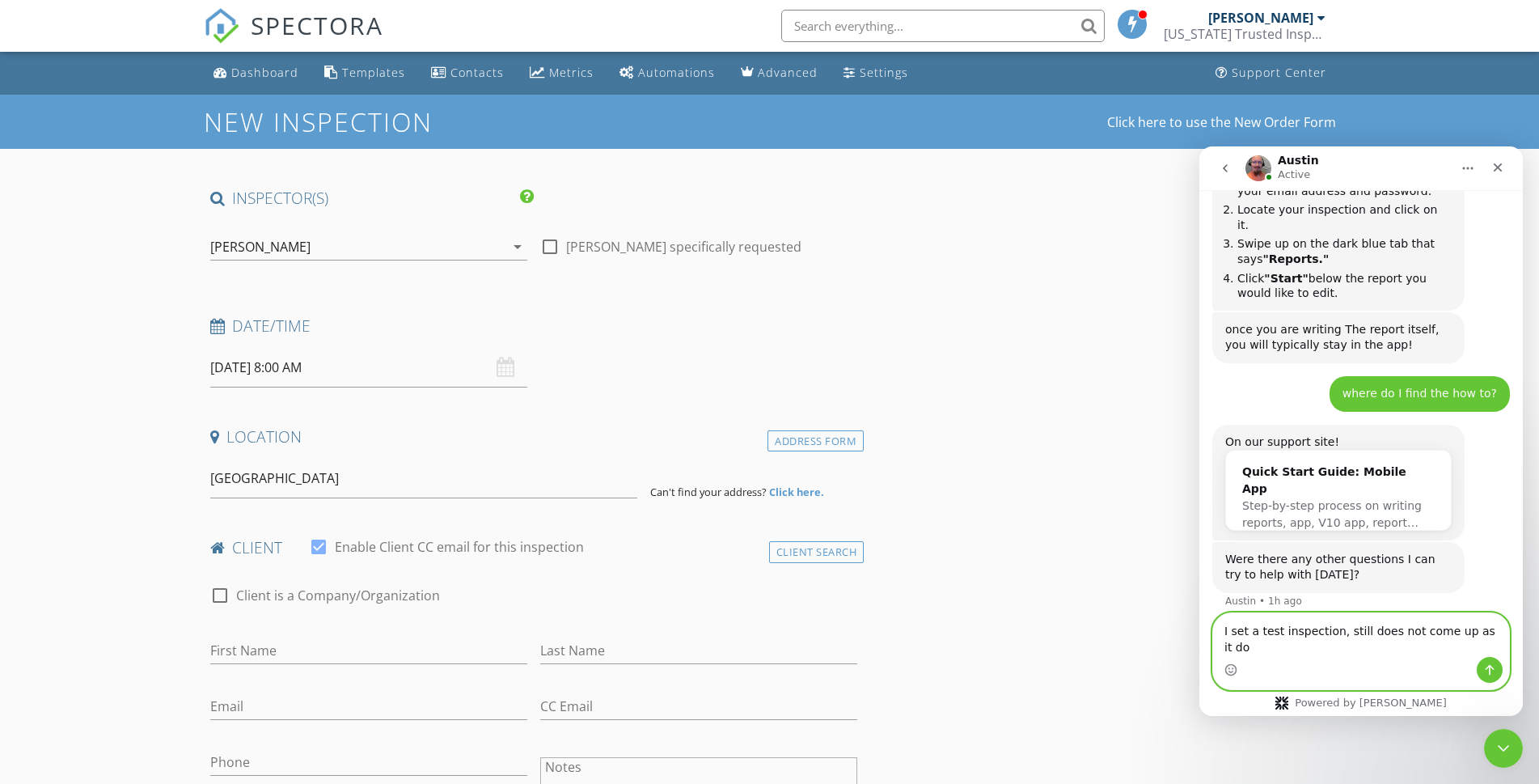
scroll to position [2582, 0]
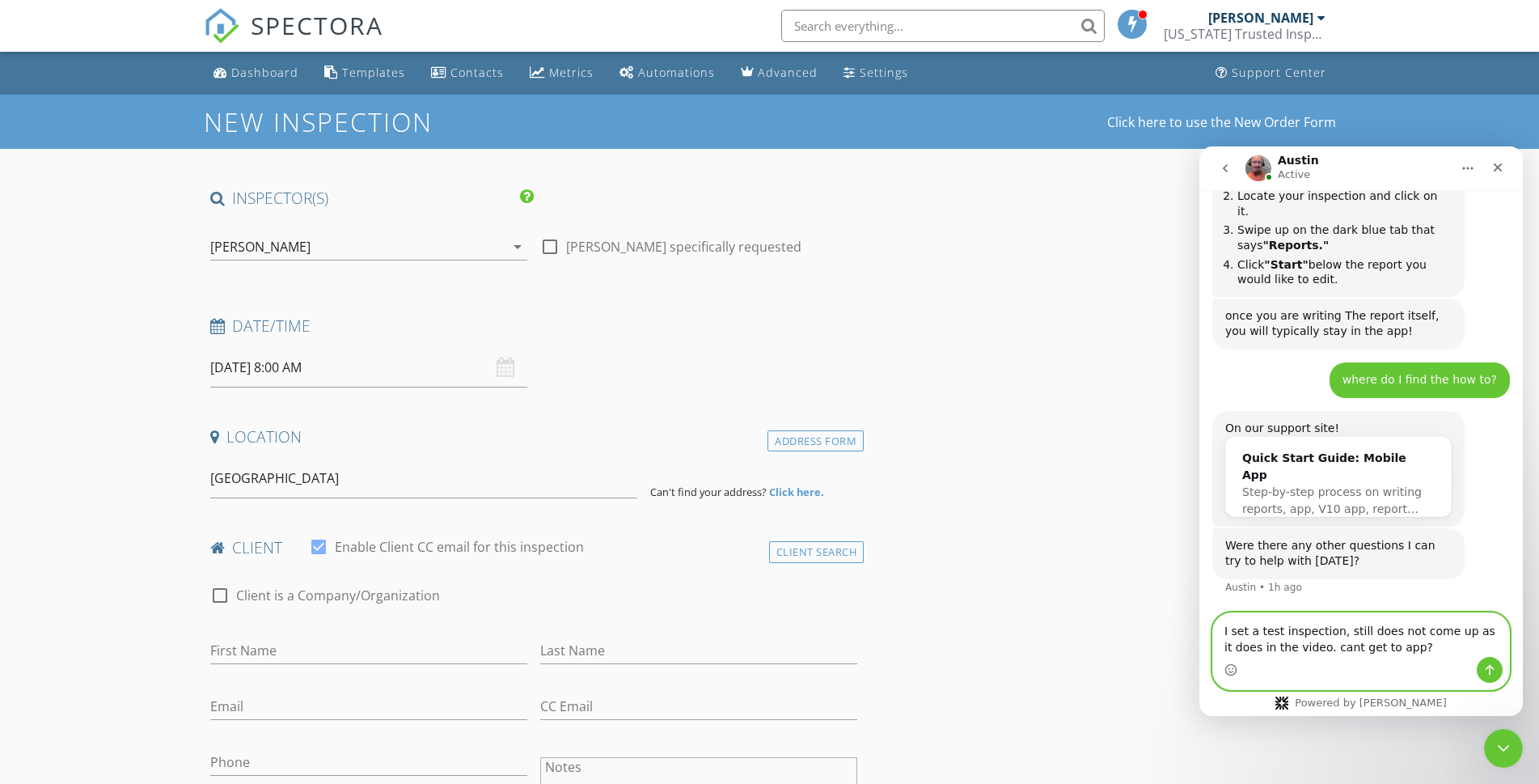
type textarea "I set a test inspection, still does not come up as it does in the video. cant g…"
click at [1496, 670] on button "Send a message…" at bounding box center [1490, 670] width 26 height 26
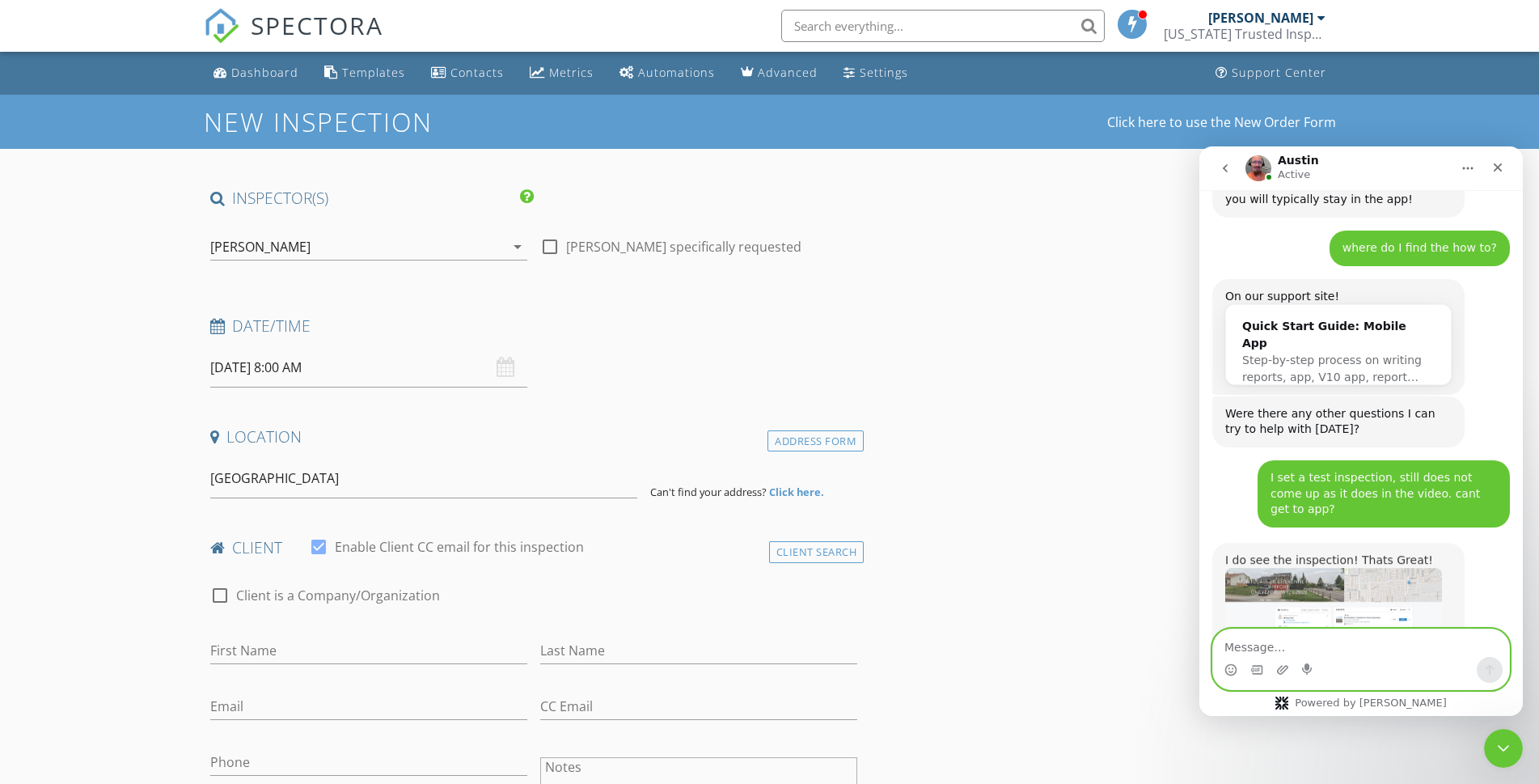
scroll to position [3890, 0]
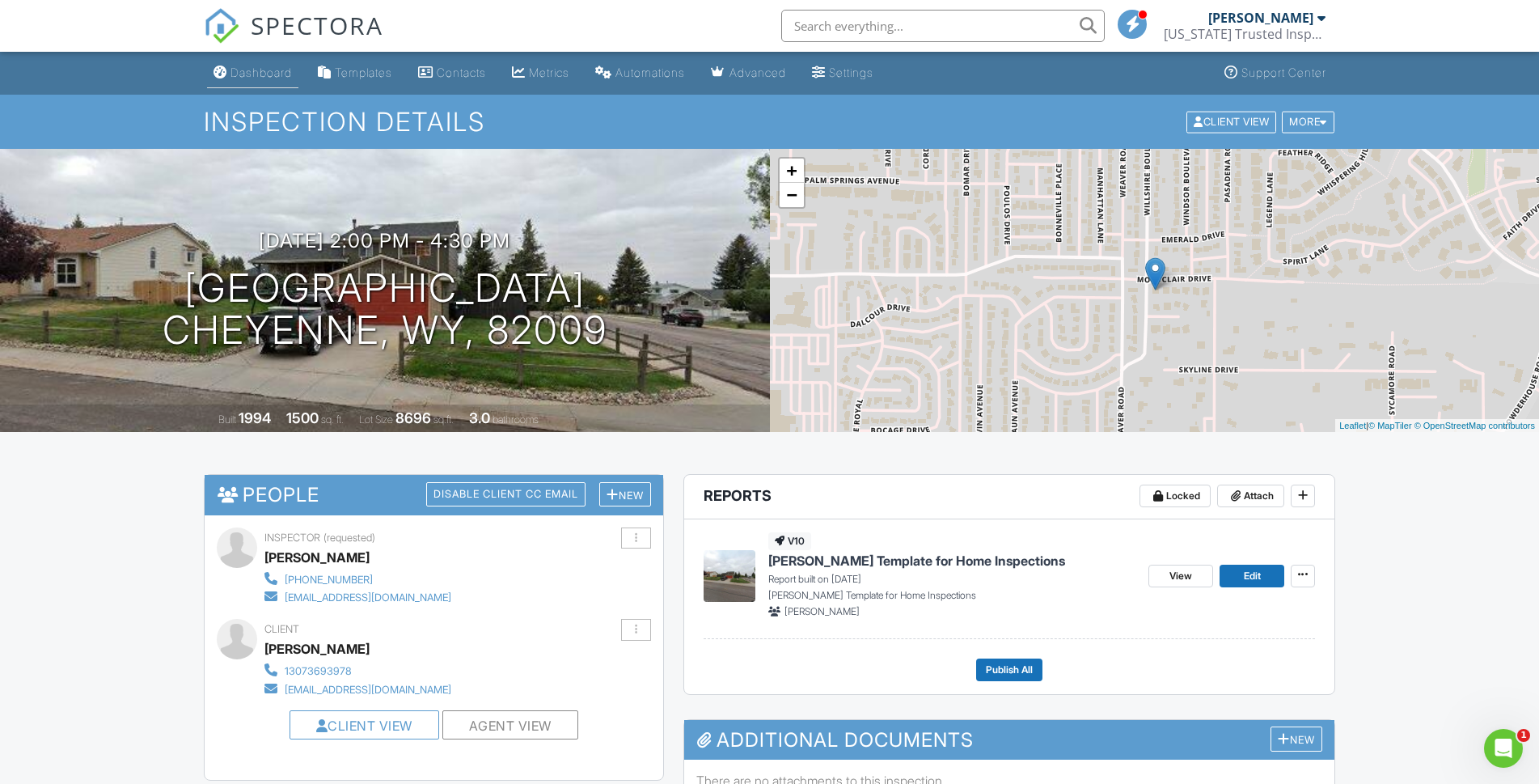
click at [253, 73] on div "Dashboard" at bounding box center [261, 72] width 61 height 14
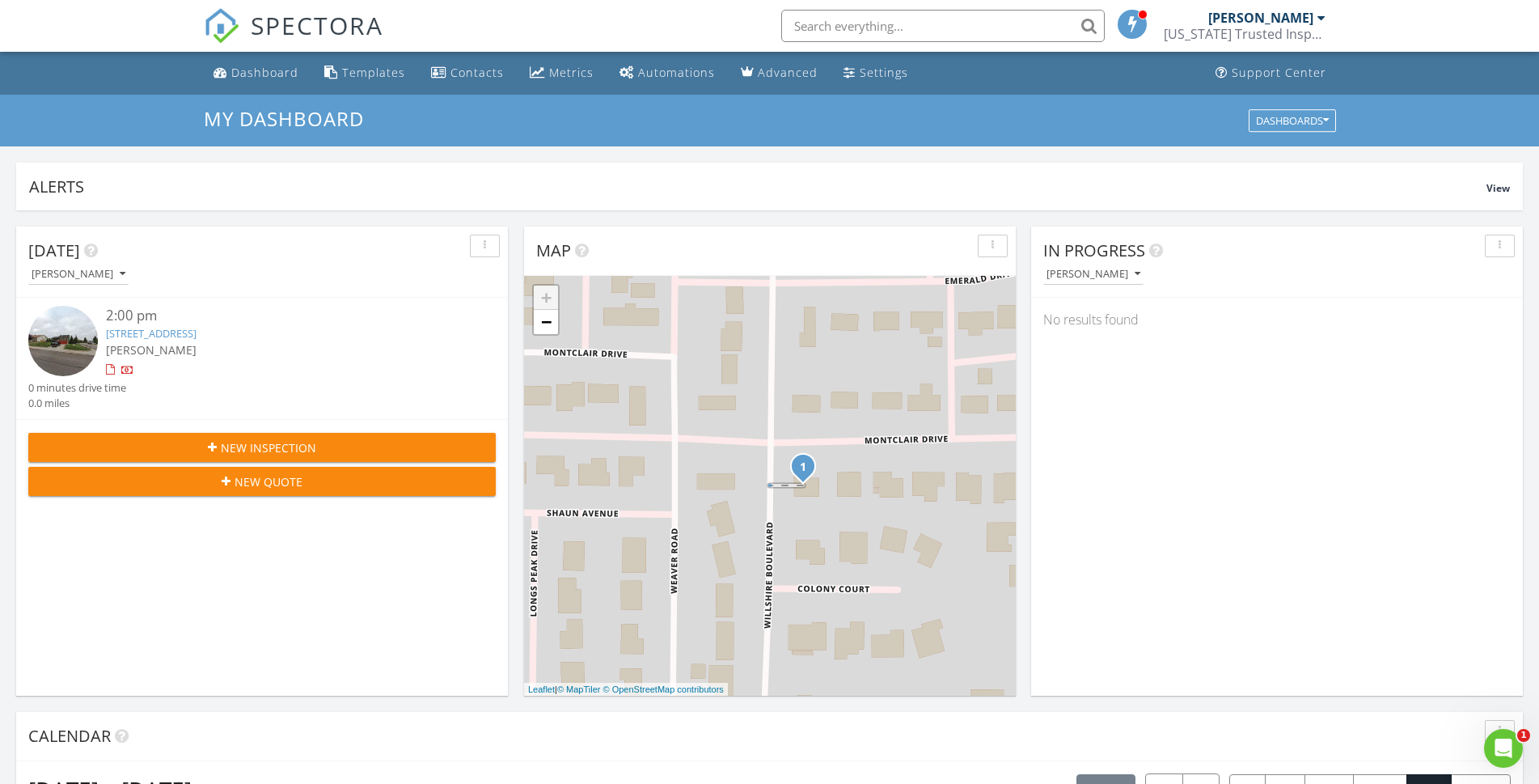
scroll to position [352, 0]
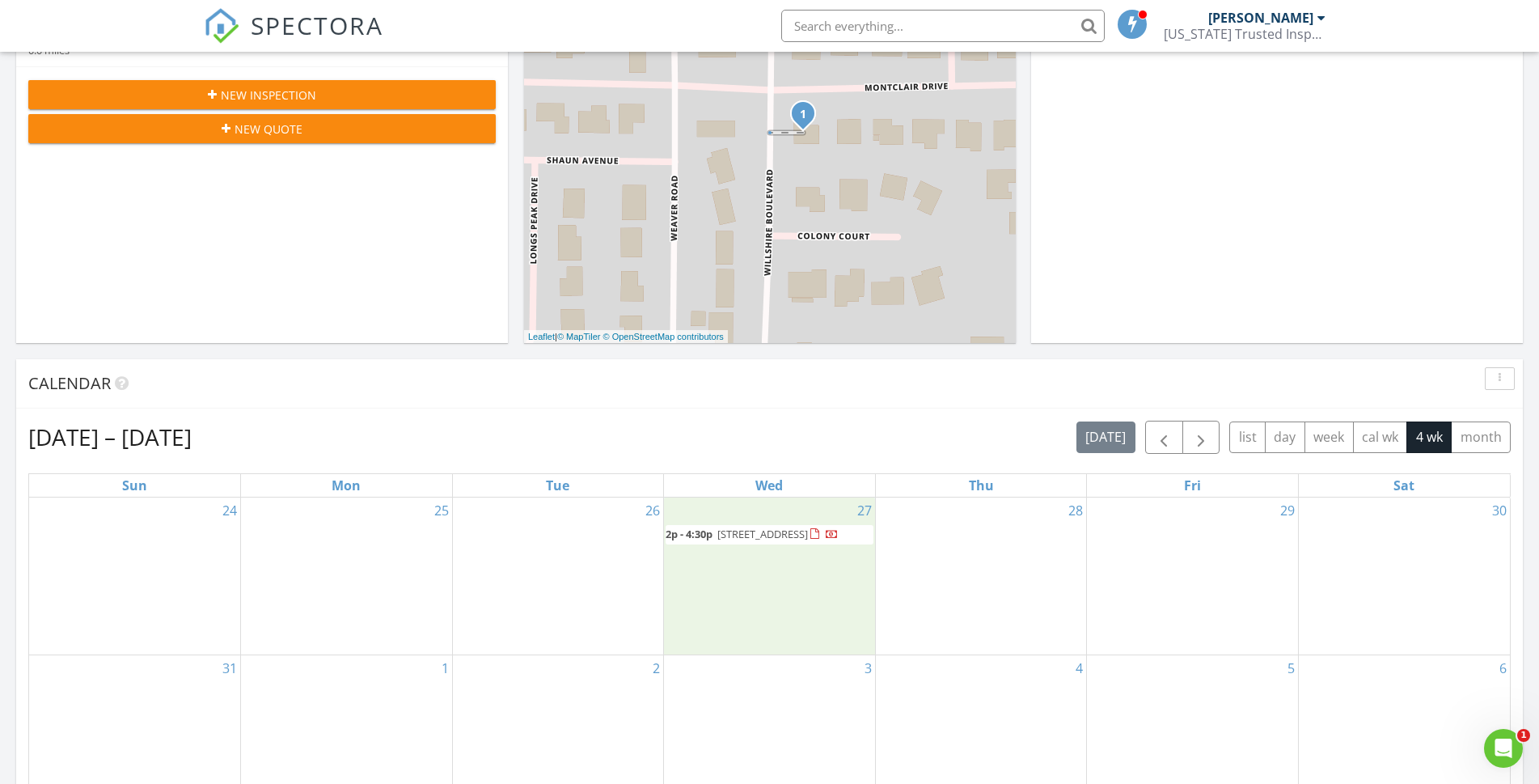
click at [797, 621] on div "27 2p - 4:30p [STREET_ADDRESS]" at bounding box center [770, 576] width 211 height 158
click at [829, 543] on span "2p - 4:30p [STREET_ADDRESS]" at bounding box center [752, 535] width 173 height 16
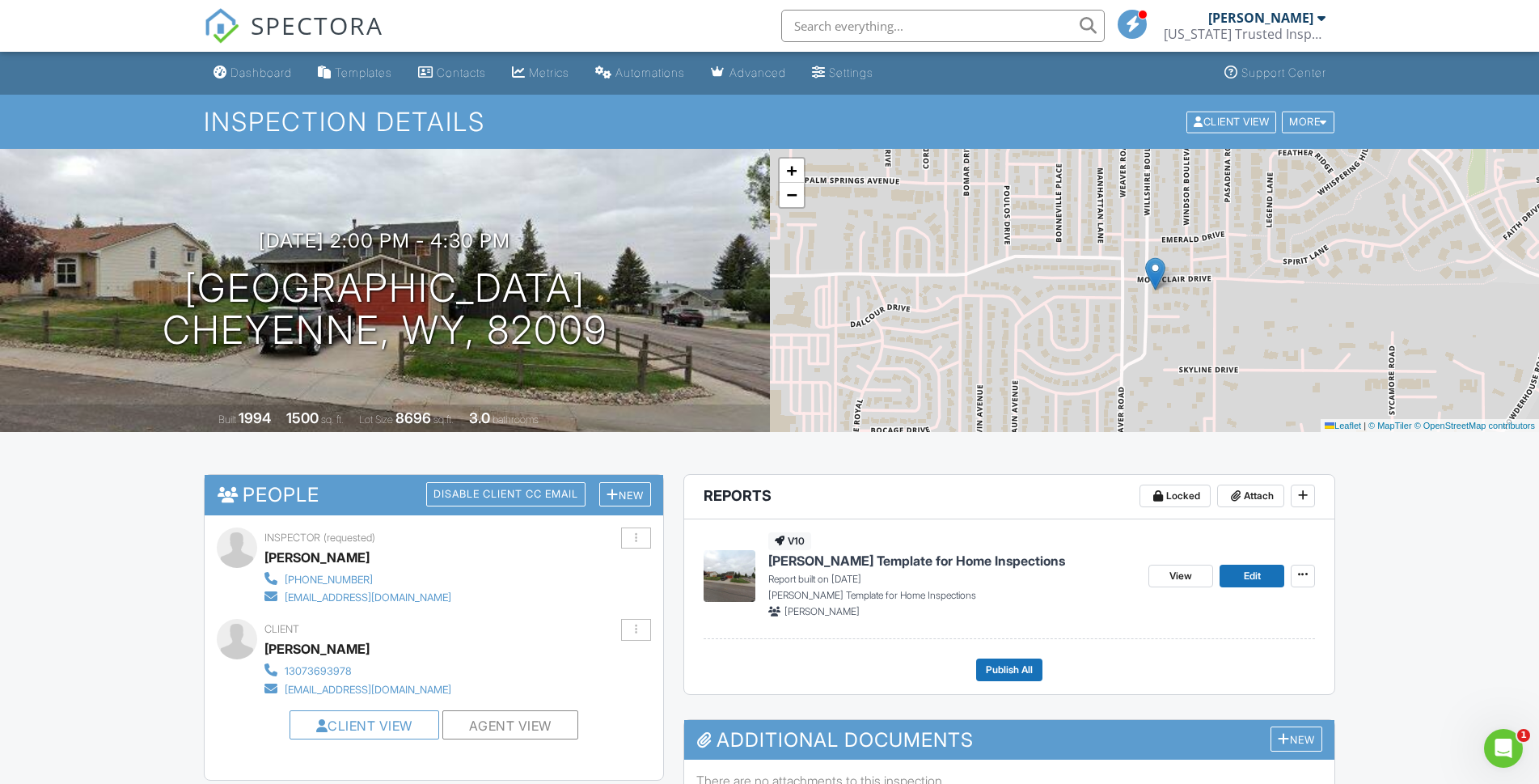
click at [1126, 24] on span at bounding box center [1134, 24] width 16 height 1
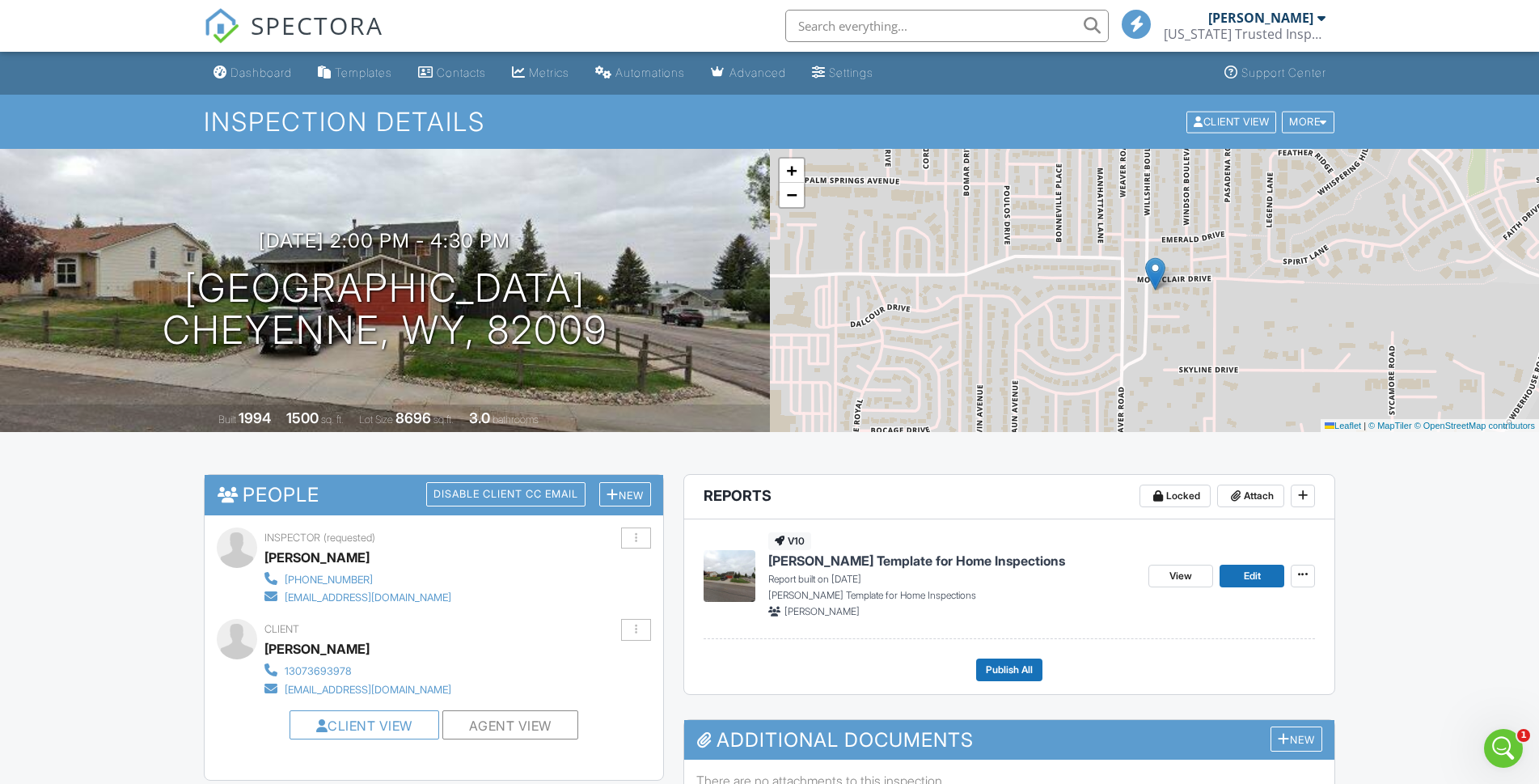
scroll to position [352, 0]
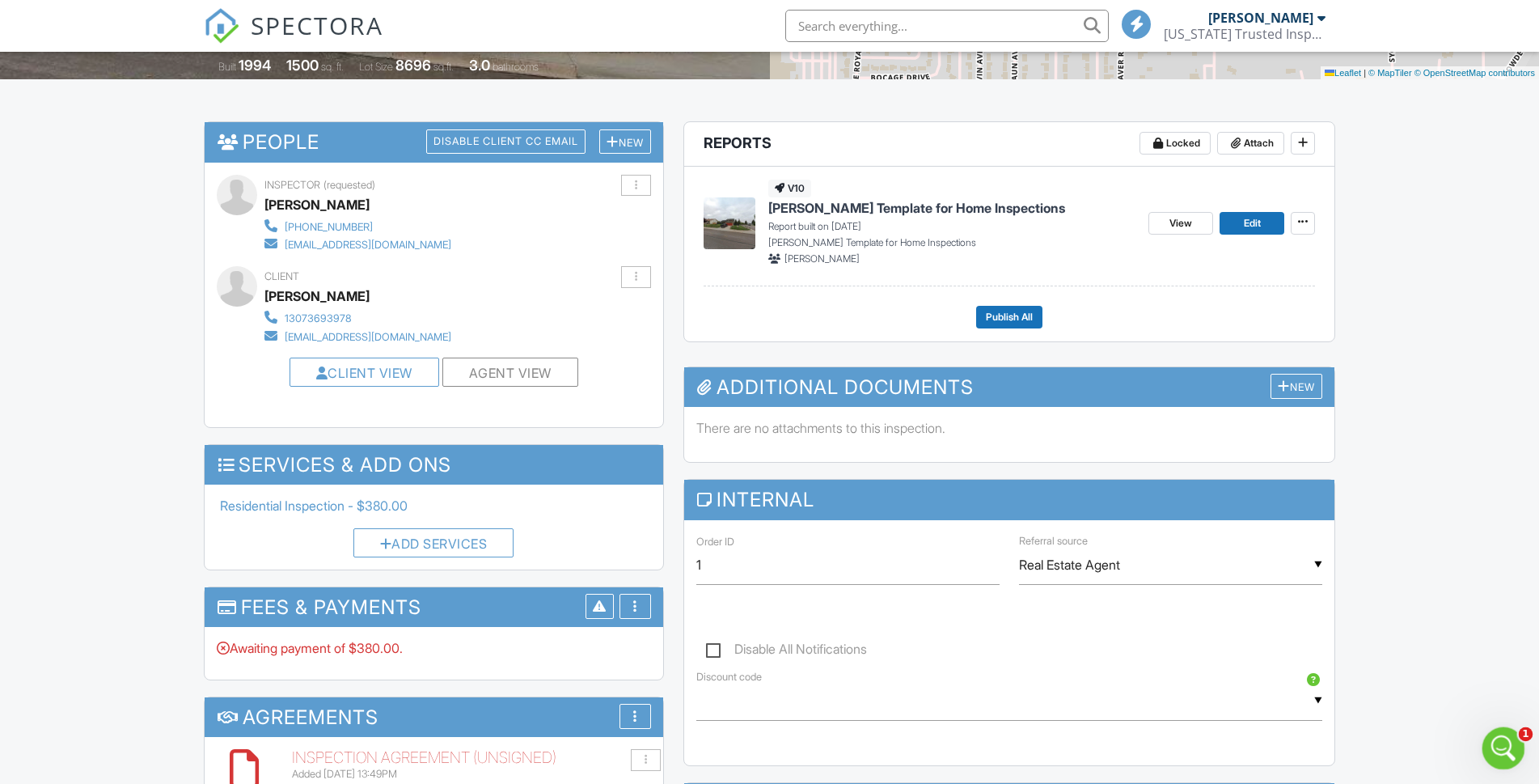
click at [1504, 747] on icon "Open Intercom Messenger" at bounding box center [1502, 746] width 26 height 26
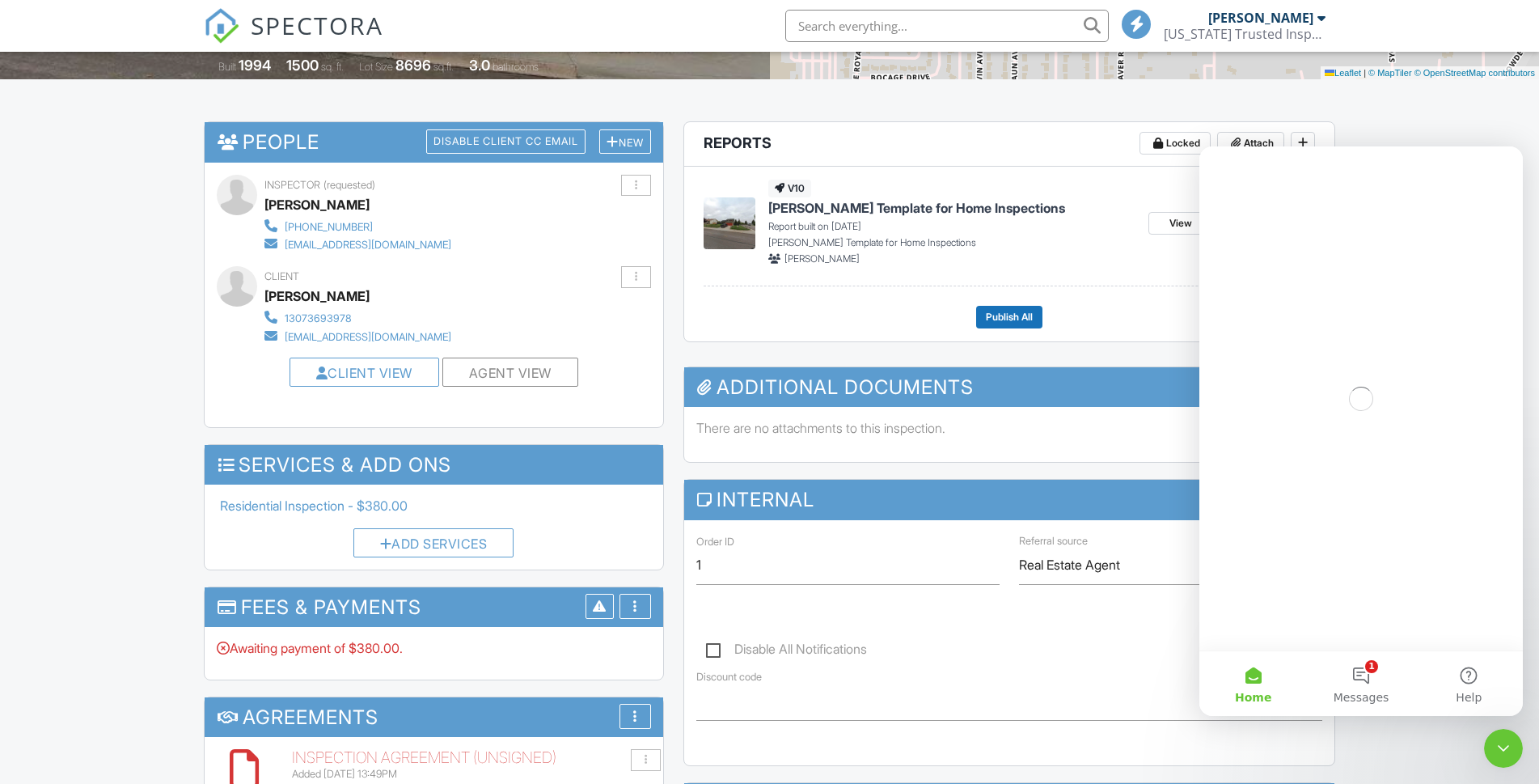
scroll to position [0, 0]
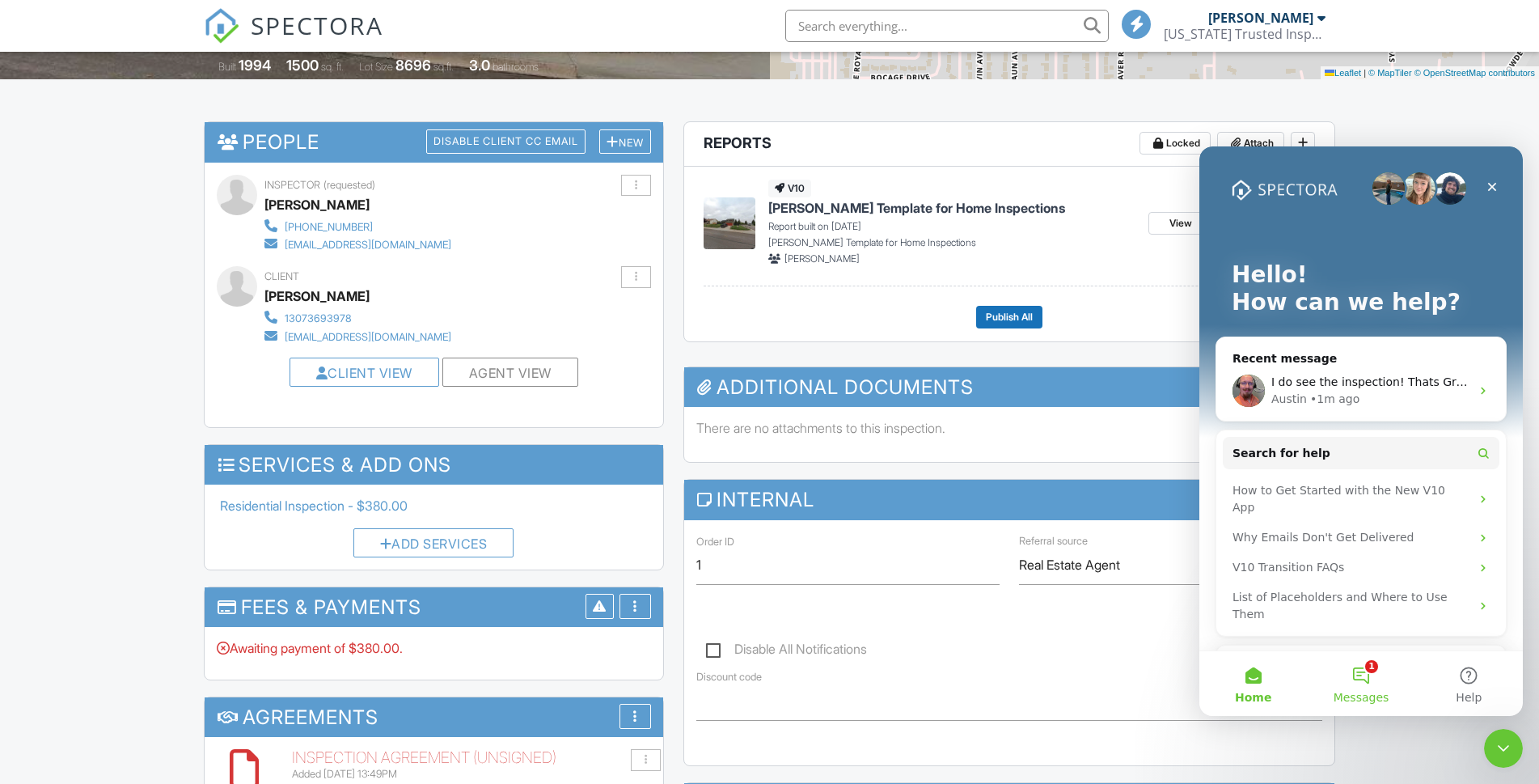
click at [1356, 673] on button "1 Messages" at bounding box center [1361, 683] width 108 height 65
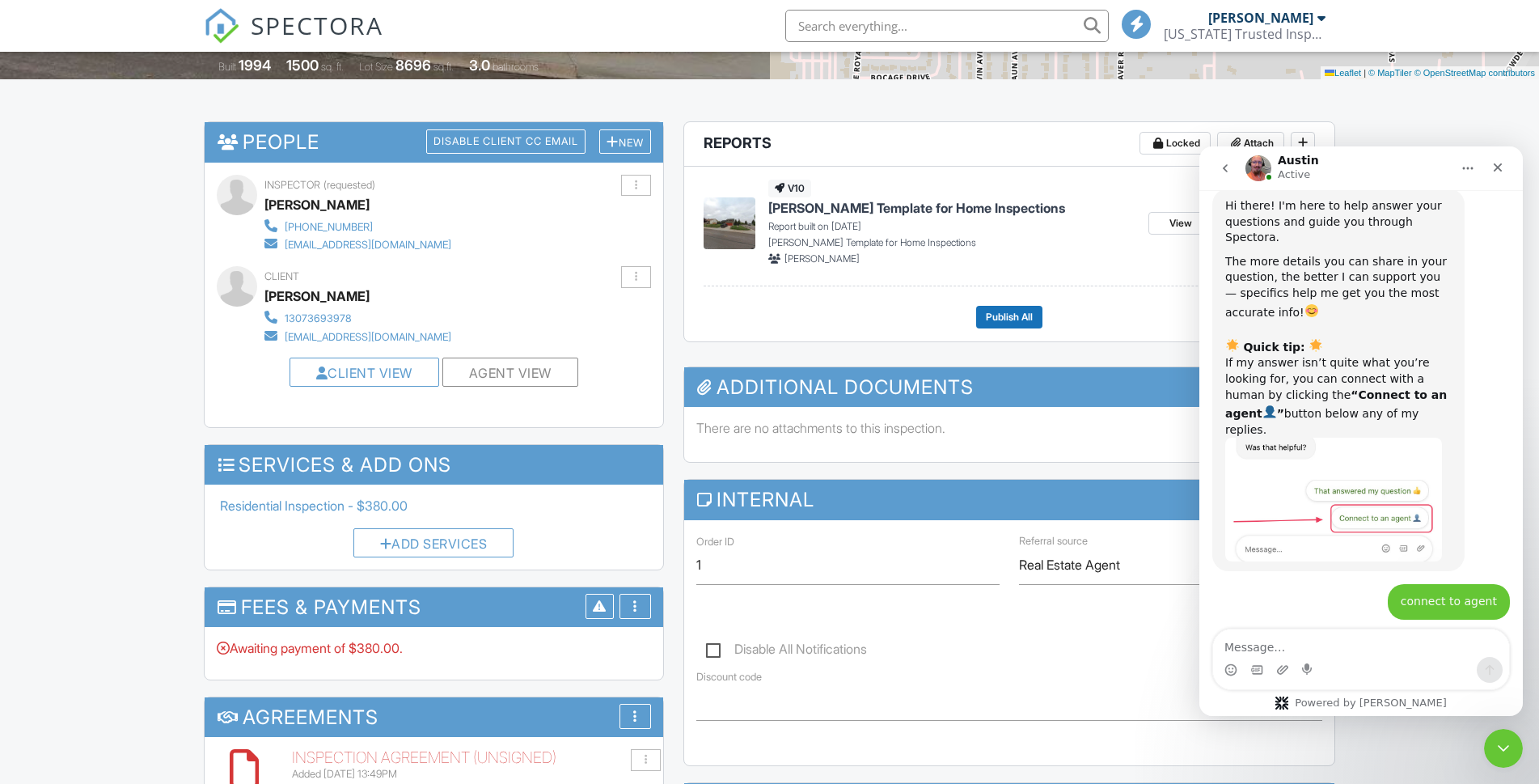
scroll to position [3069, 0]
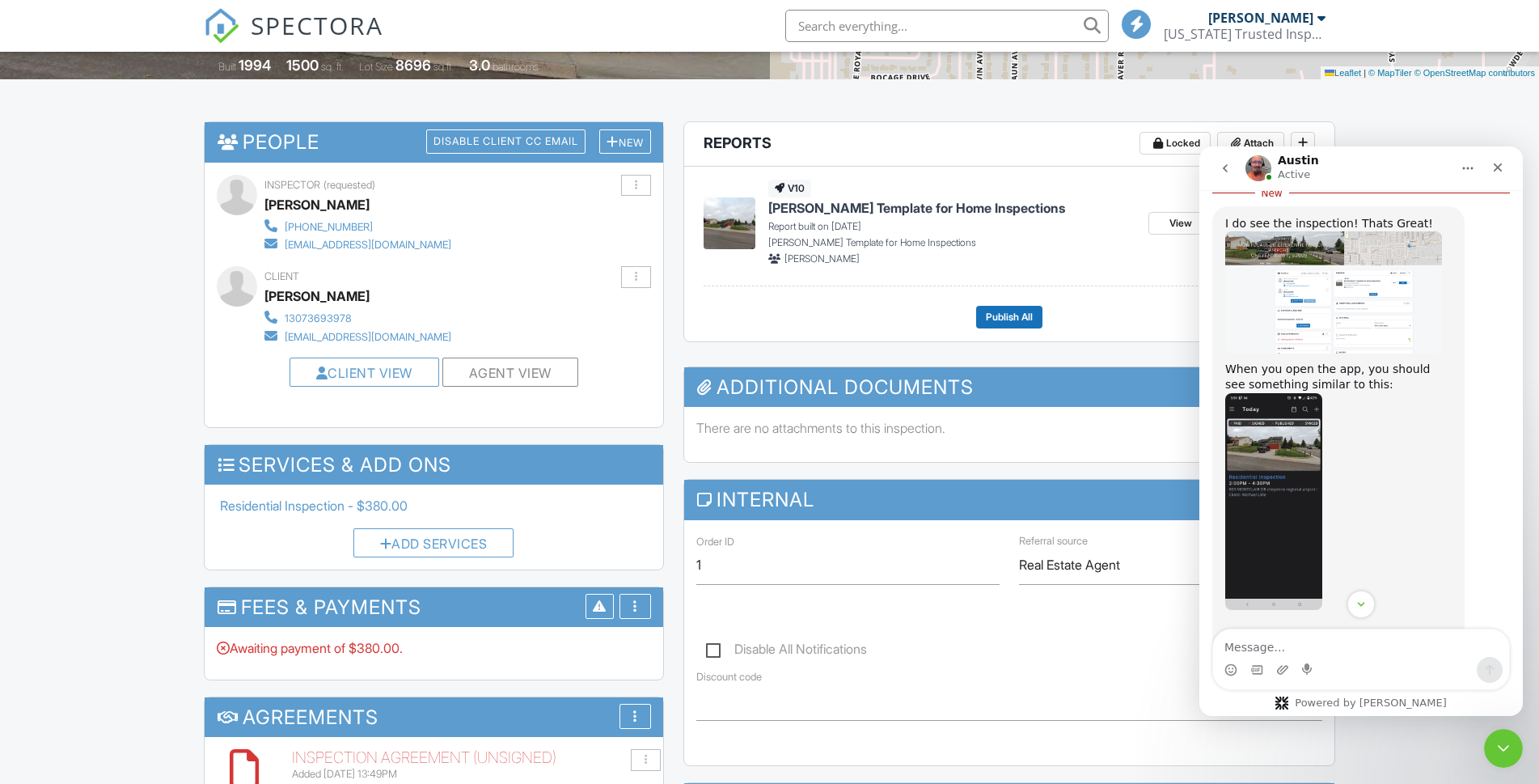
click at [1263, 554] on img "Austin says…" at bounding box center [1274, 501] width 97 height 216
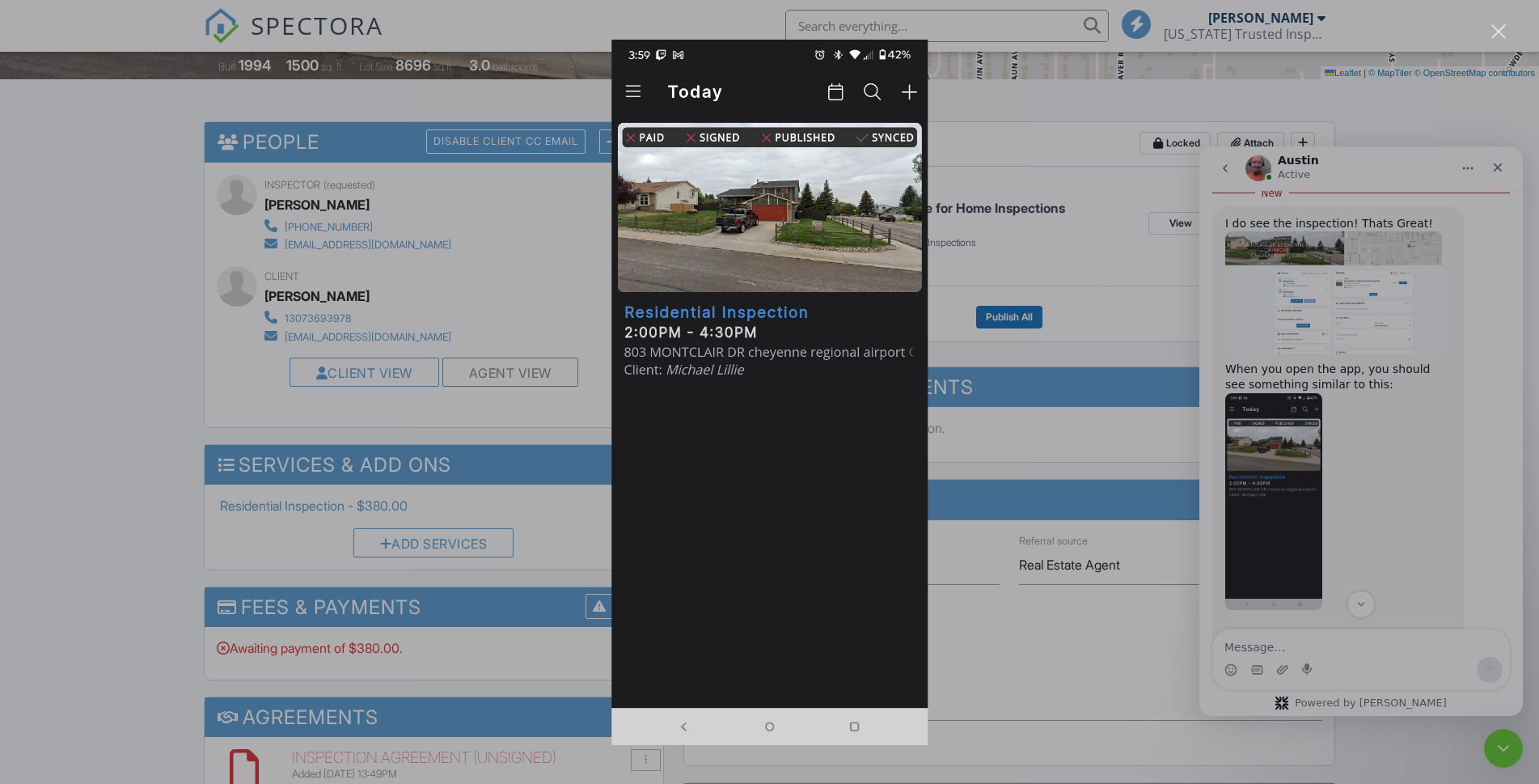
click at [1303, 656] on div "Intercom messenger" at bounding box center [770, 392] width 1539 height 784
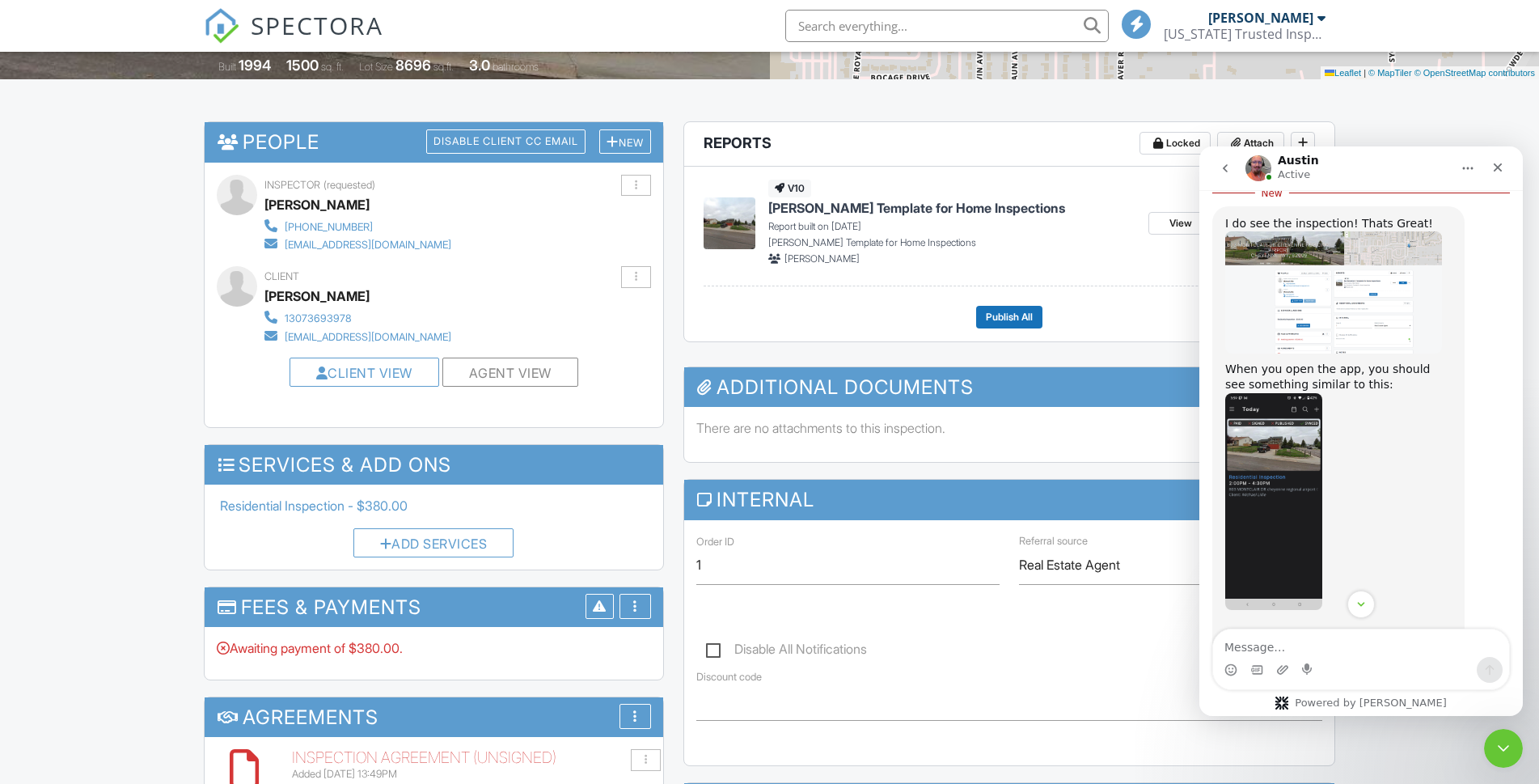
click at [1300, 657] on div "Intercom messenger" at bounding box center [1361, 670] width 296 height 26
click at [1239, 641] on textarea "Message…" at bounding box center [1361, 643] width 296 height 27
type textarea "yes, on the task bar I 'm not"
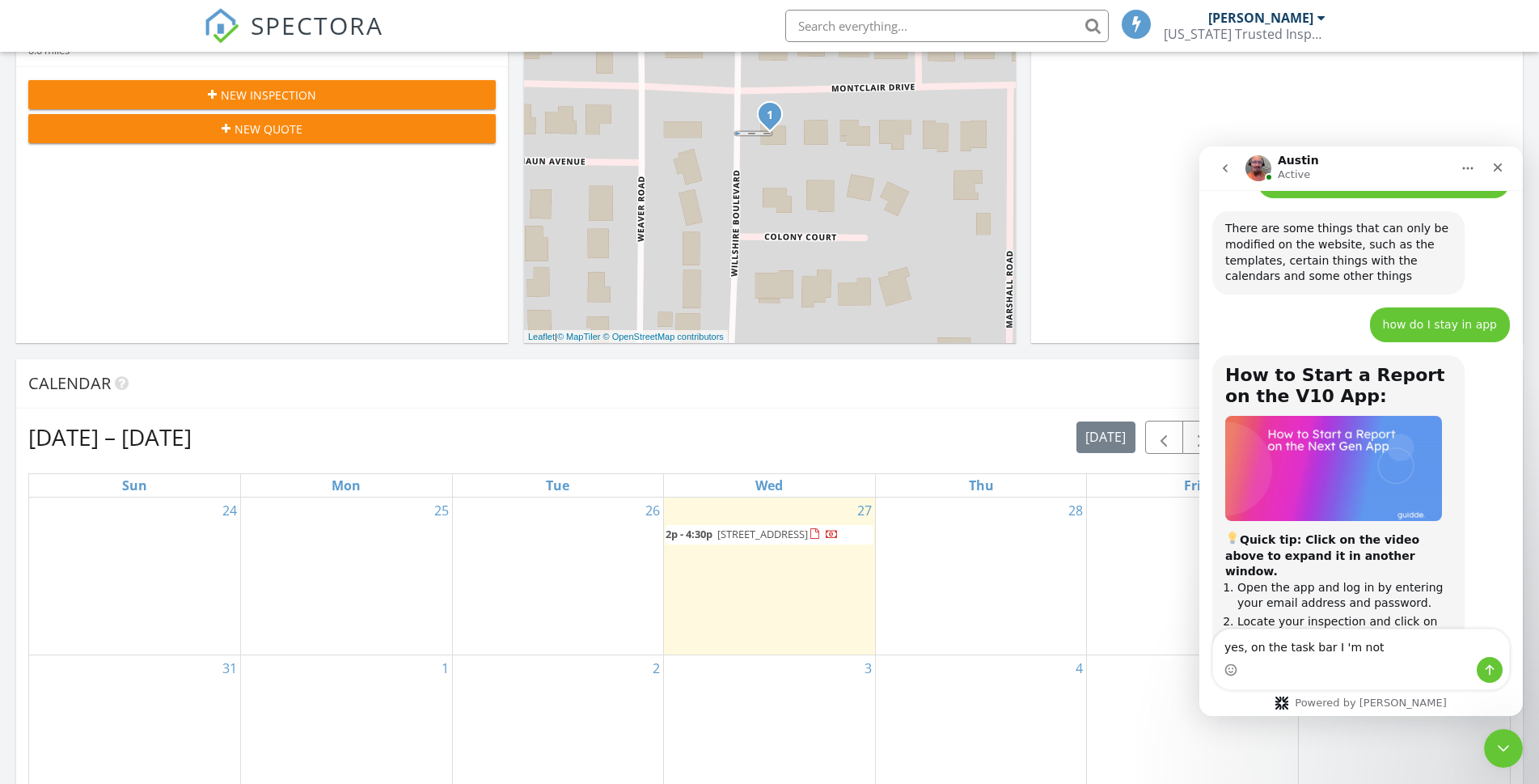
scroll to position [3890, 0]
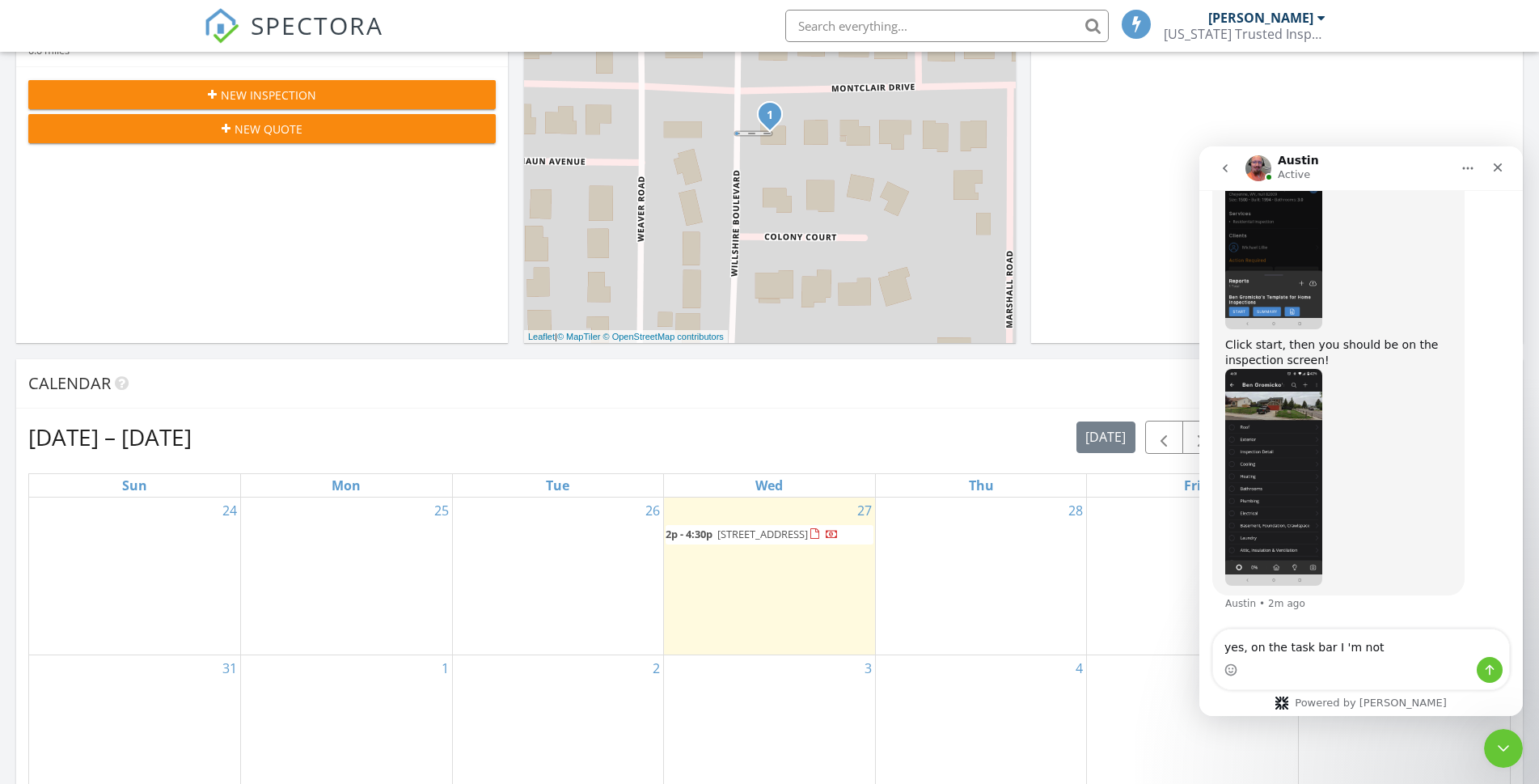
click at [707, 541] on span "2p - 4:30p" at bounding box center [688, 534] width 47 height 15
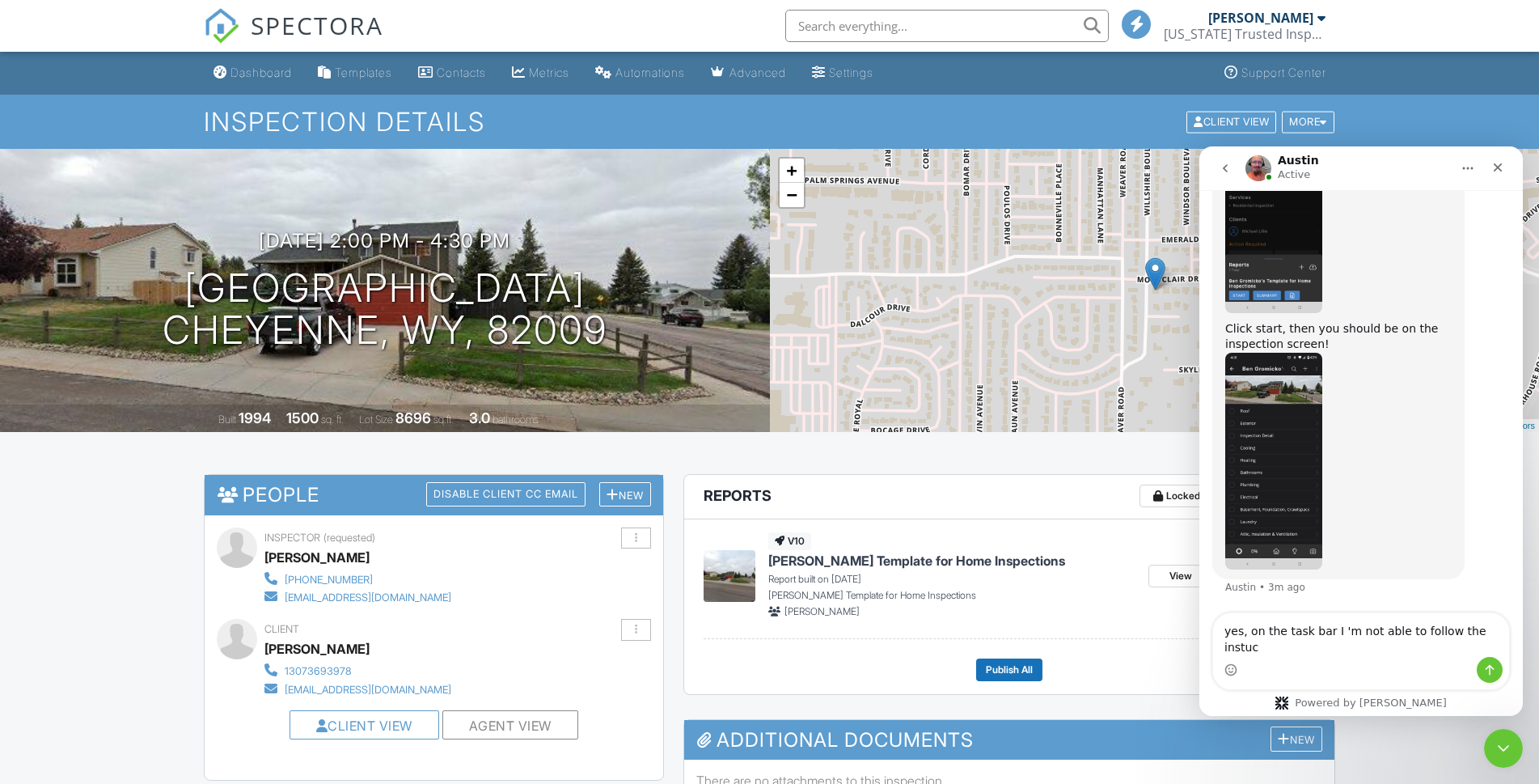
scroll to position [3905, 0]
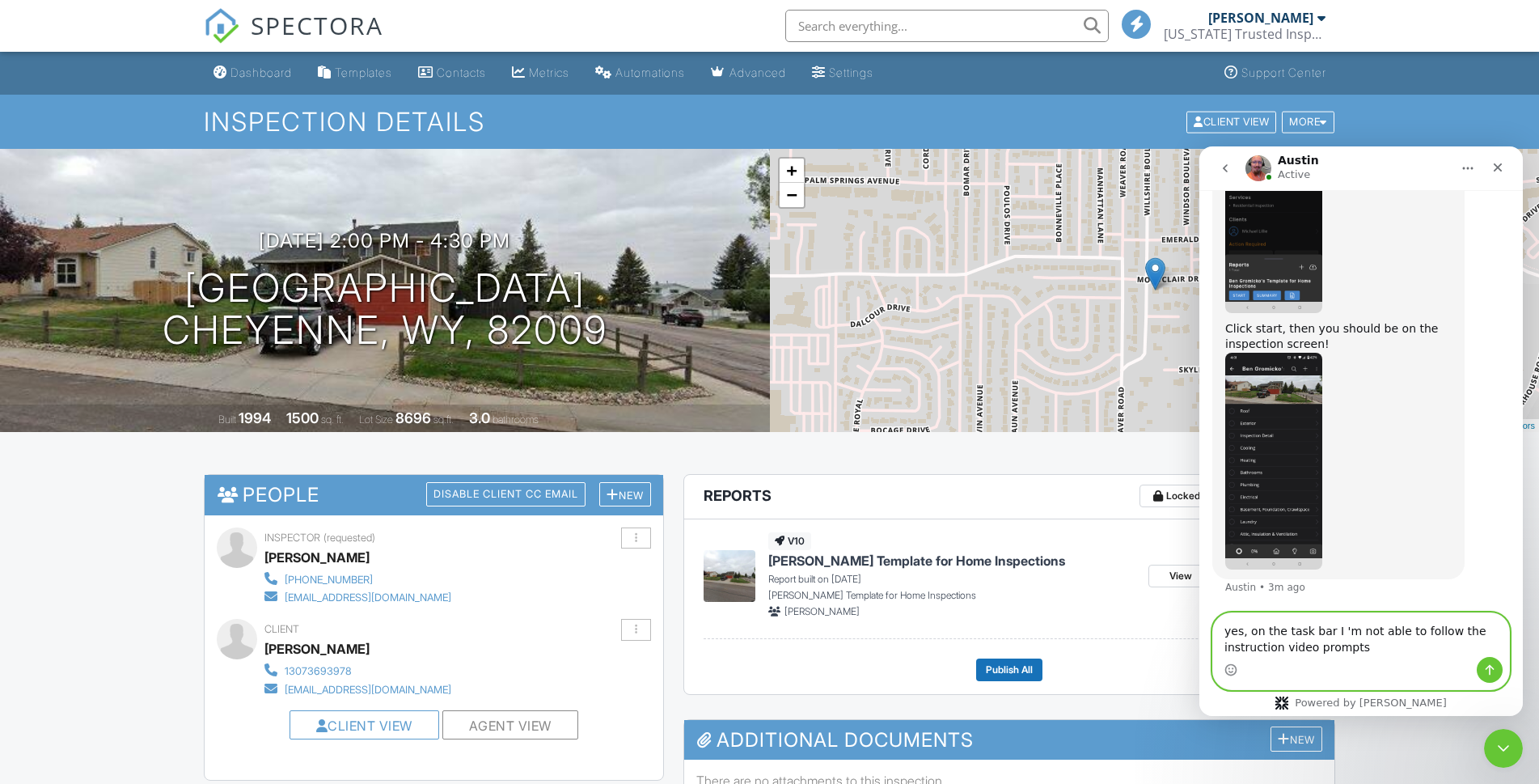
type textarea "yes, on the task bar I 'm not able to follow the instruction video prompts"
click at [1492, 674] on icon "Send a message…" at bounding box center [1490, 670] width 13 height 13
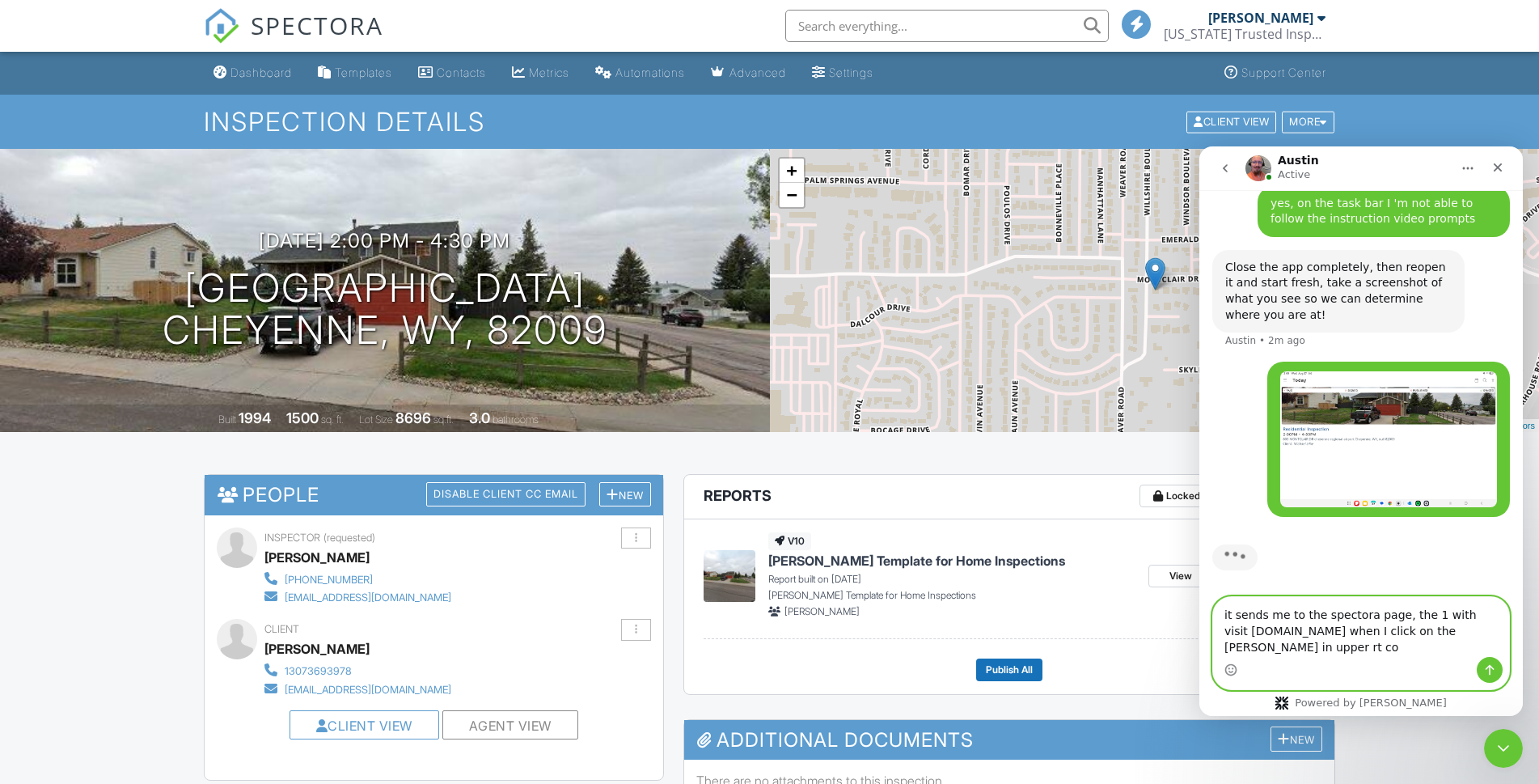
scroll to position [4318, 0]
type textarea "it sends me to the spectora page, the 1 with visit [DOMAIN_NAME] when I click o…"
click at [1494, 675] on button "Send a message…" at bounding box center [1490, 670] width 26 height 26
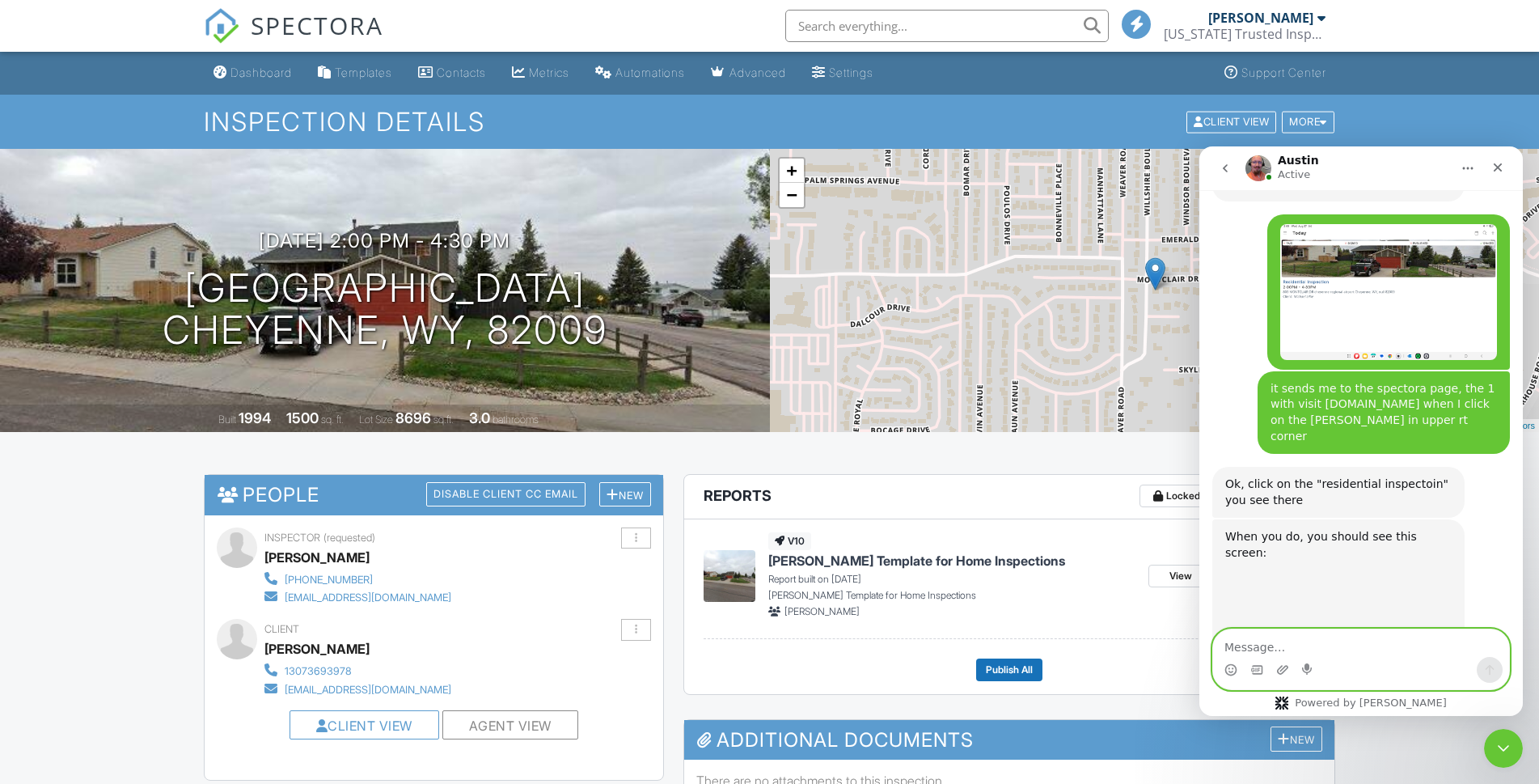
scroll to position [4616, 0]
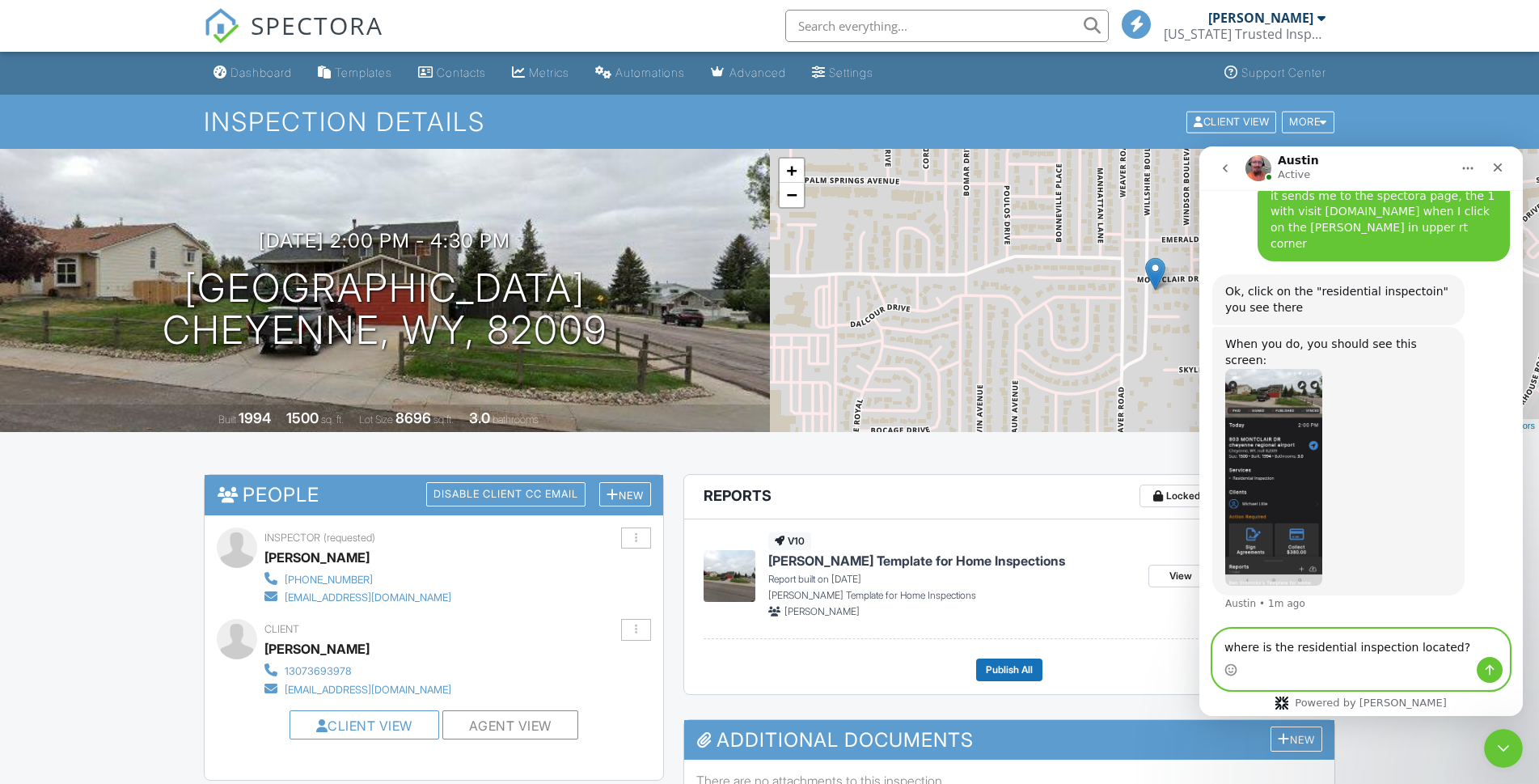
type textarea "where is the residential inspection located?"
click at [1492, 673] on icon "Send a message…" at bounding box center [1490, 670] width 13 height 13
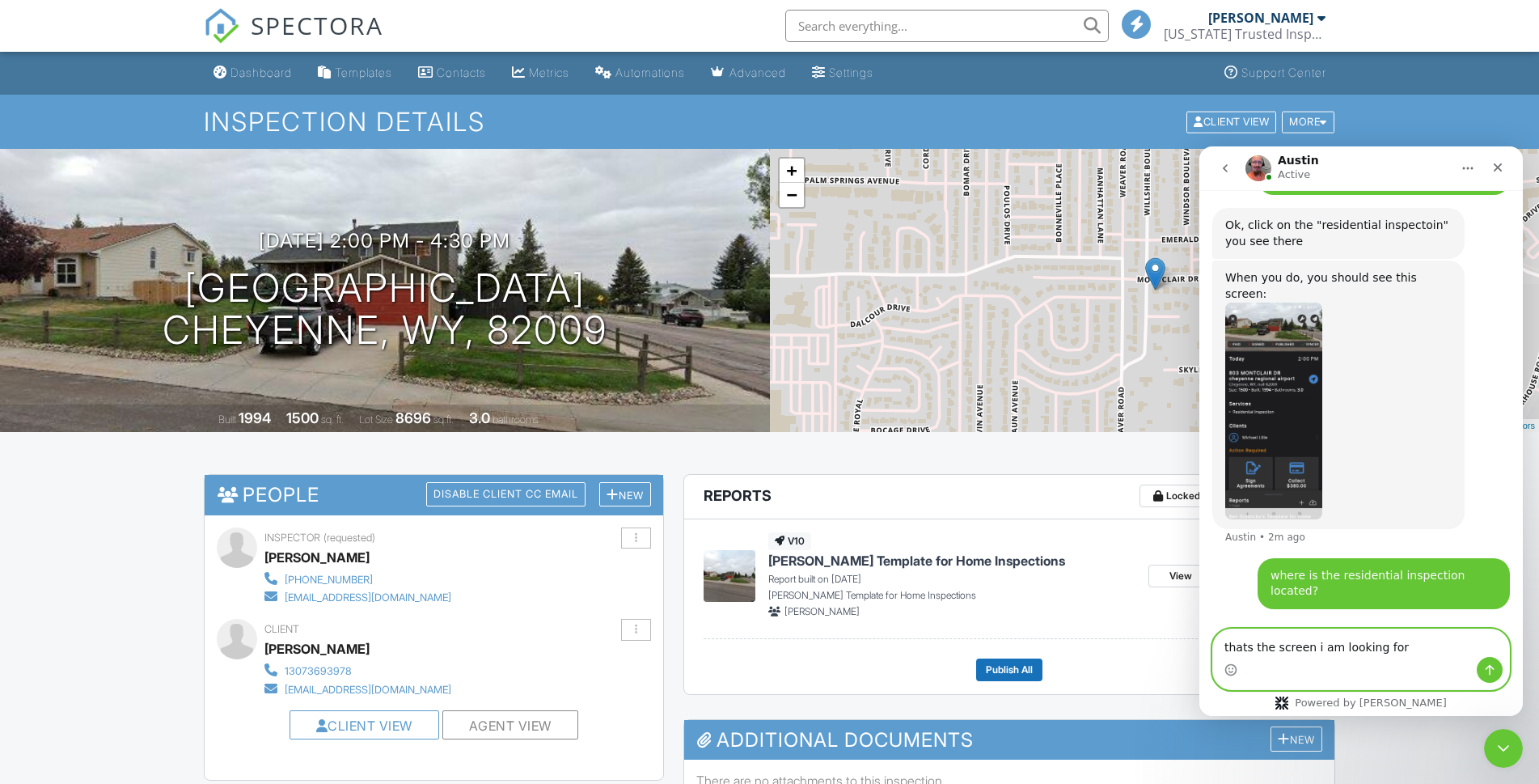
scroll to position [4745, 0]
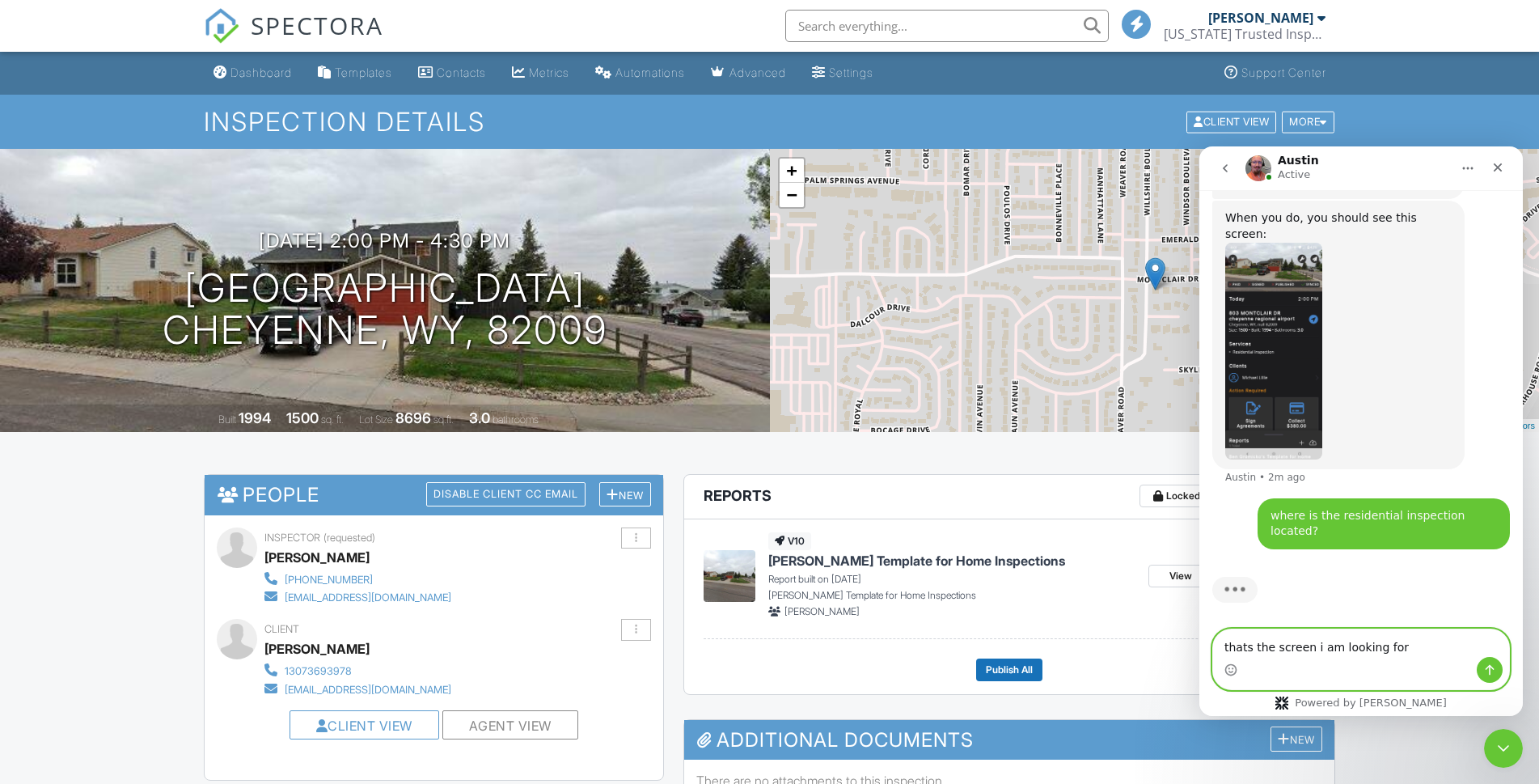
type textarea "thats the screen i am looking for"
click at [1492, 666] on icon "Send a message…" at bounding box center [1491, 670] width 9 height 11
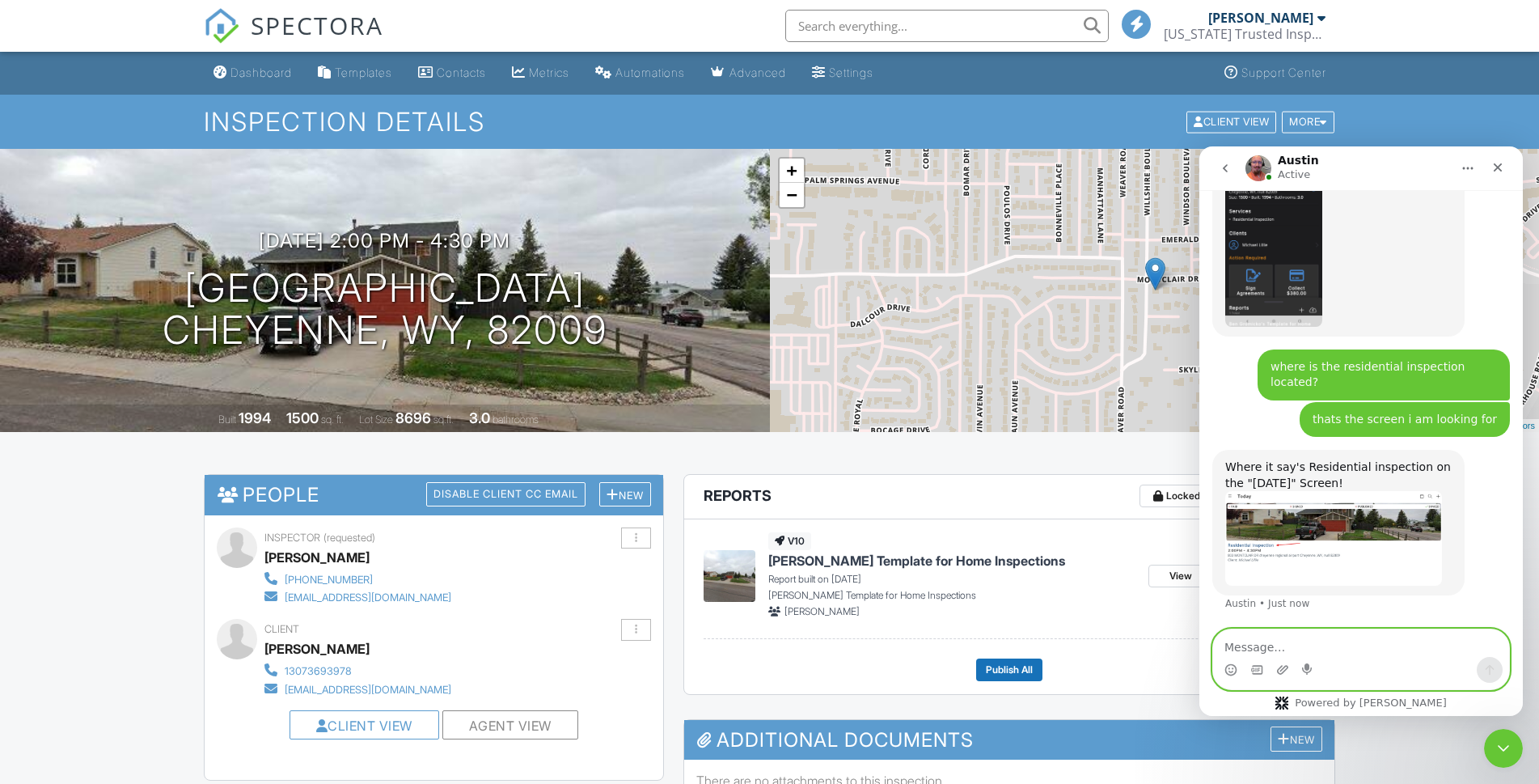
scroll to position [4882, 0]
click at [1369, 560] on img "Austin says…" at bounding box center [1334, 538] width 216 height 95
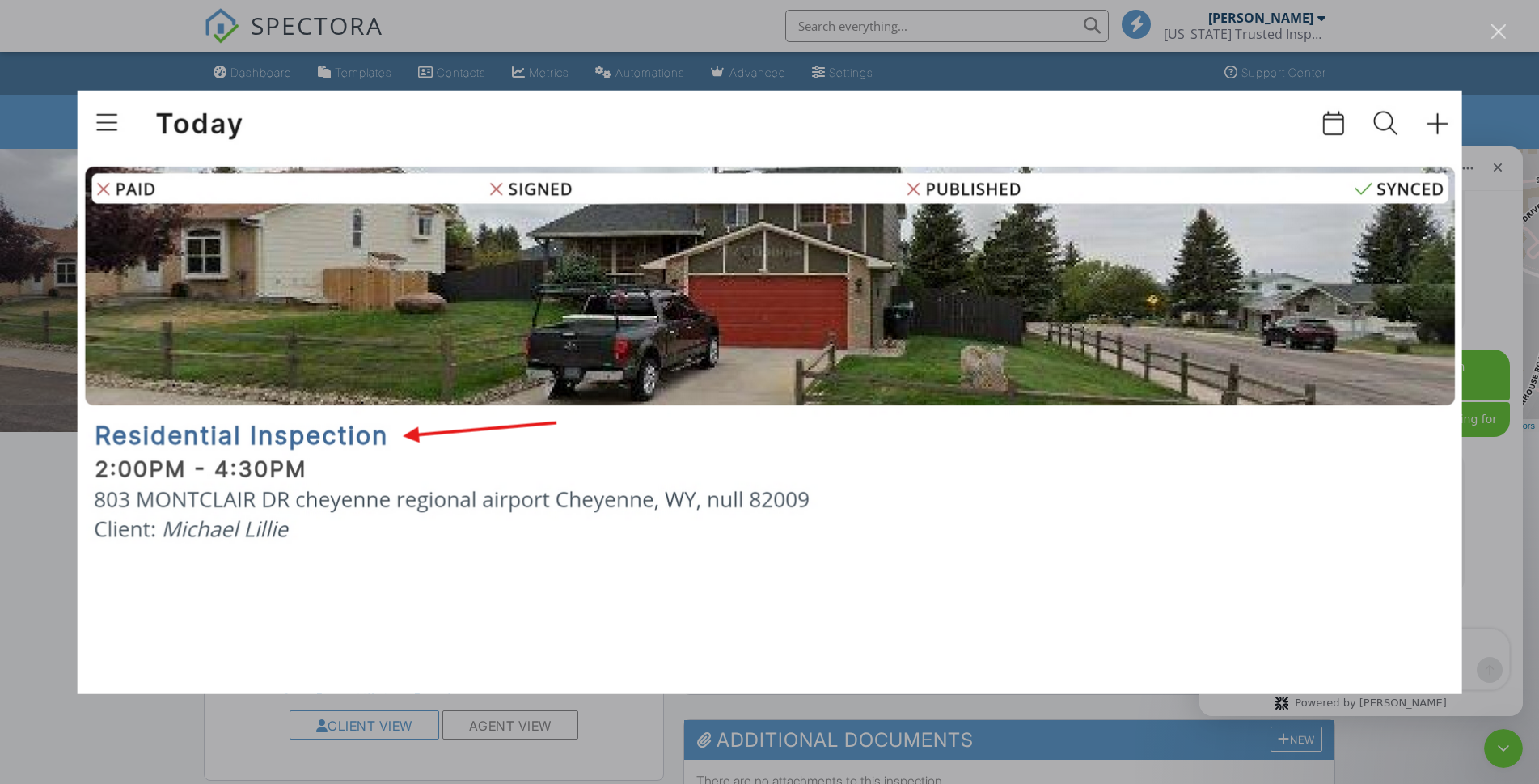
click at [1483, 548] on div "Intercom messenger" at bounding box center [770, 392] width 1539 height 784
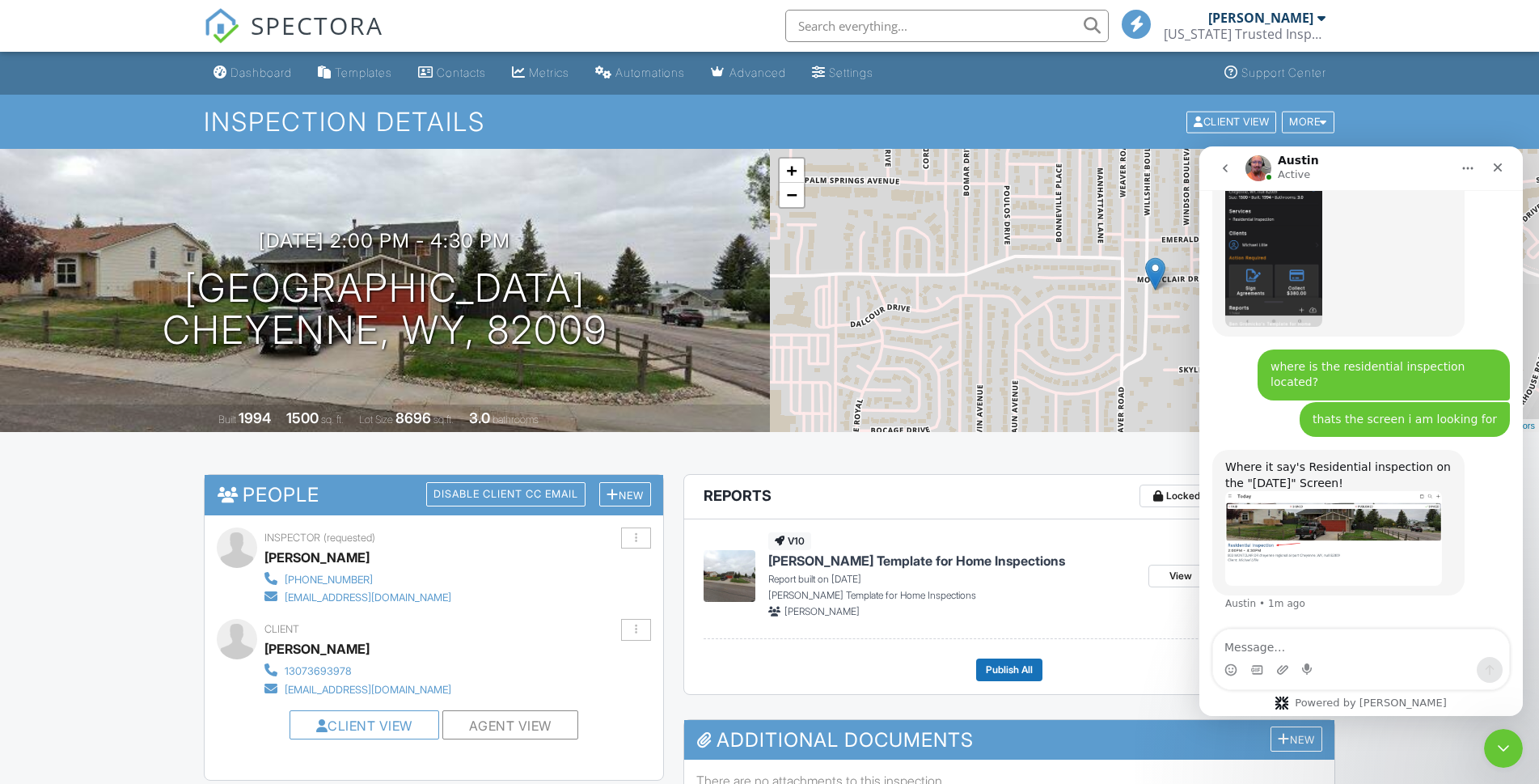
click at [1310, 657] on div "Intercom messenger" at bounding box center [1309, 670] width 13 height 26
click at [1298, 638] on textarea "Message…" at bounding box center [1361, 643] width 296 height 27
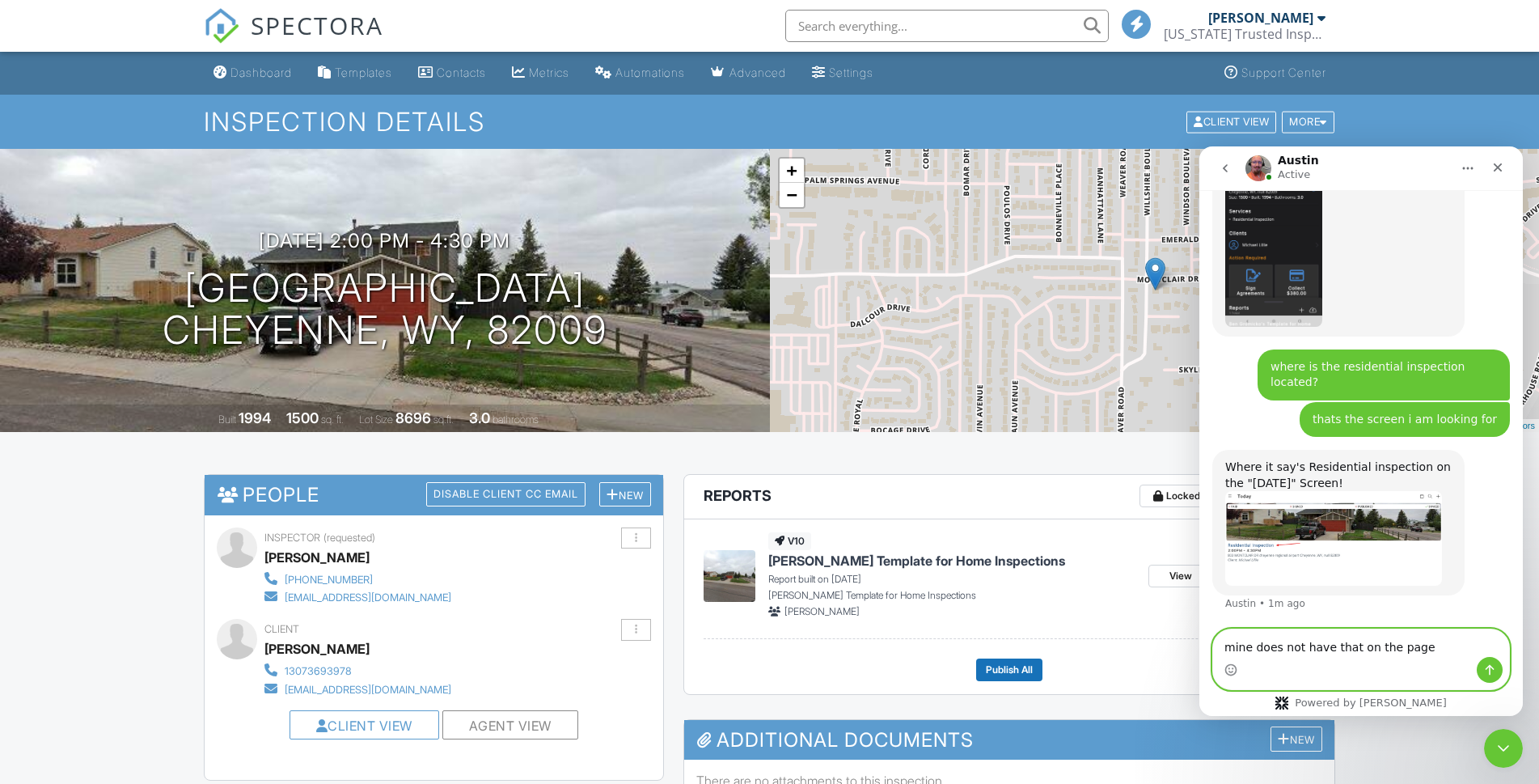
type textarea "mine does not have that on the page"
click at [1499, 674] on button "Send a message…" at bounding box center [1490, 670] width 26 height 26
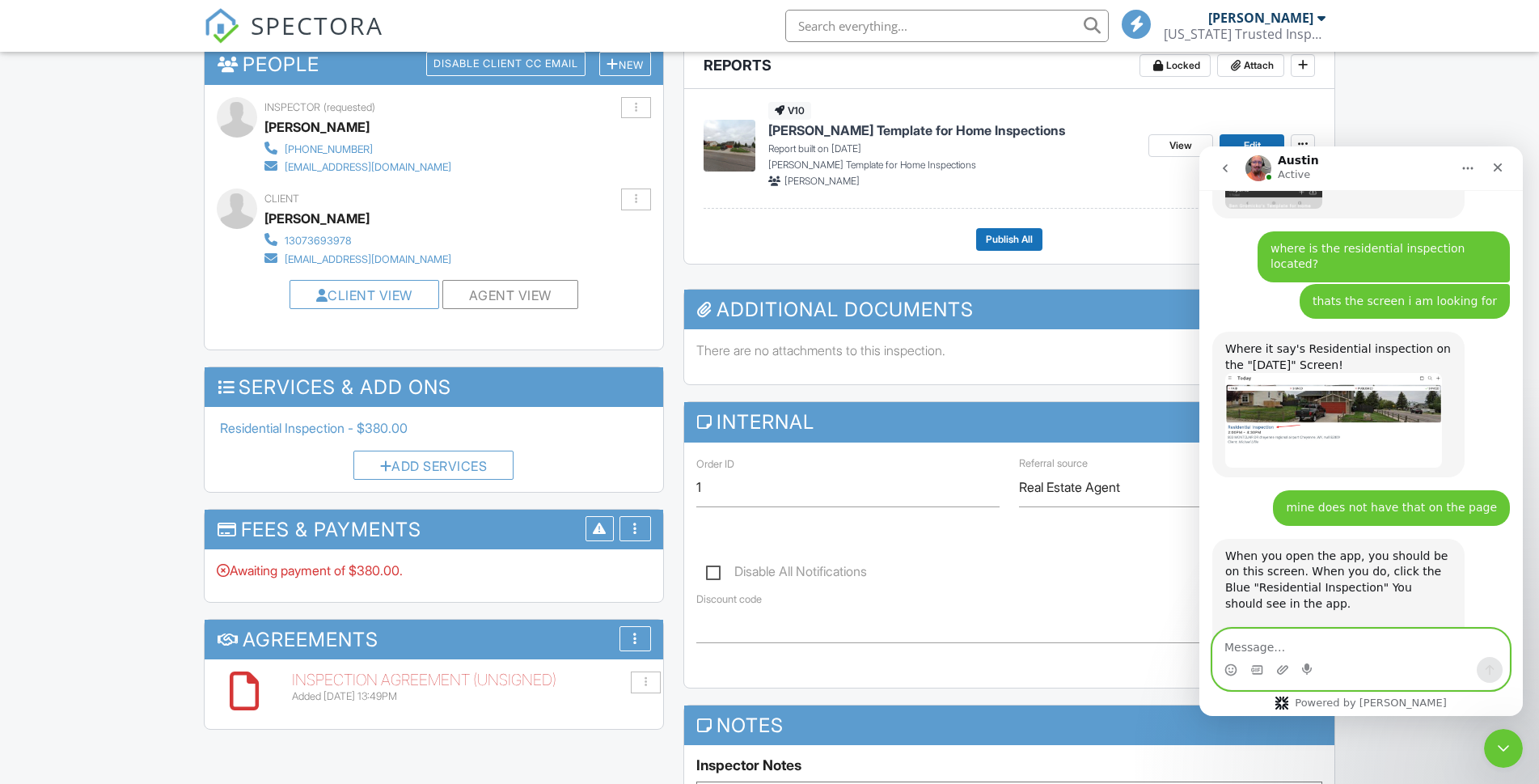
scroll to position [5126, 0]
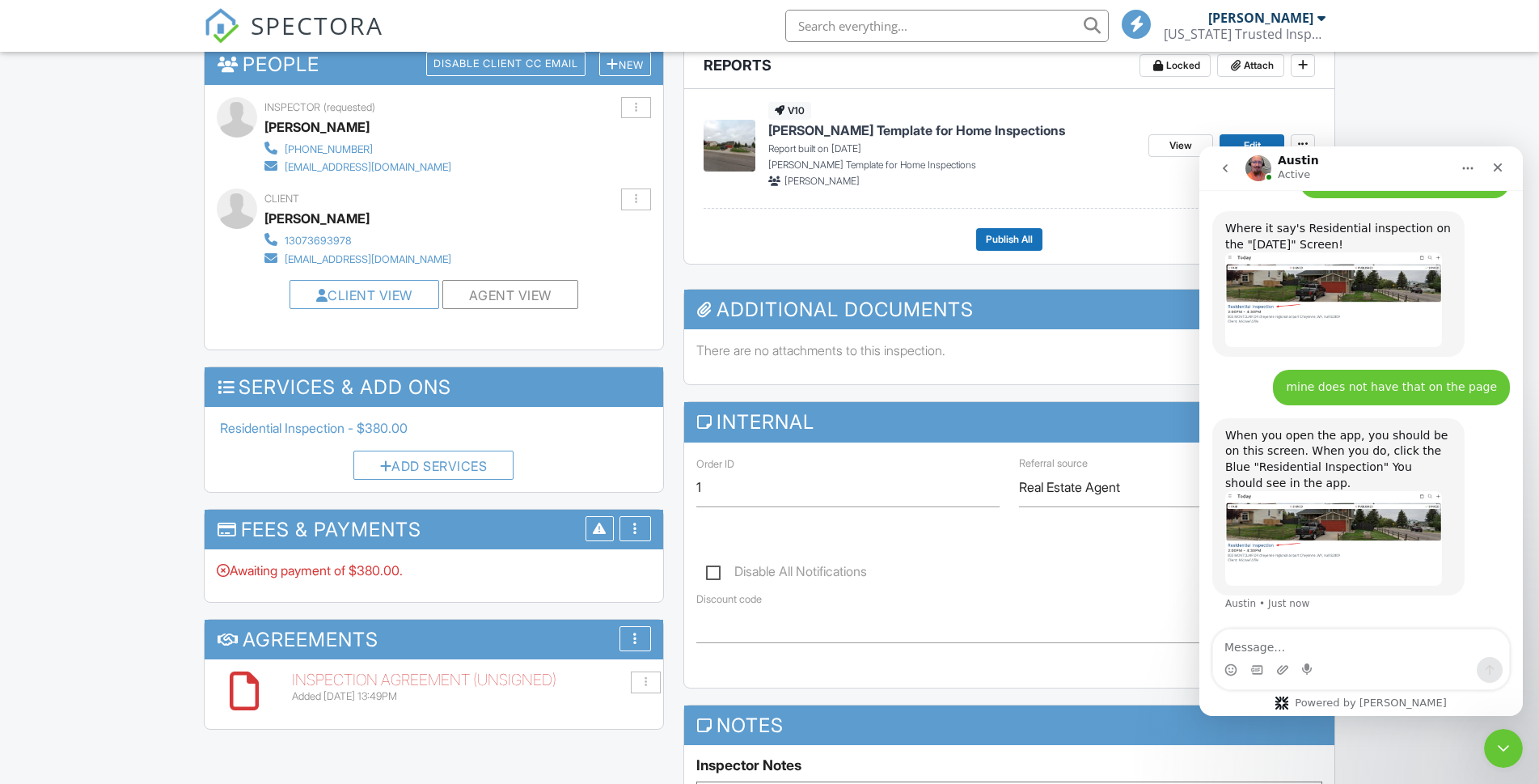
click at [1330, 537] on img "Austin says…" at bounding box center [1334, 538] width 216 height 95
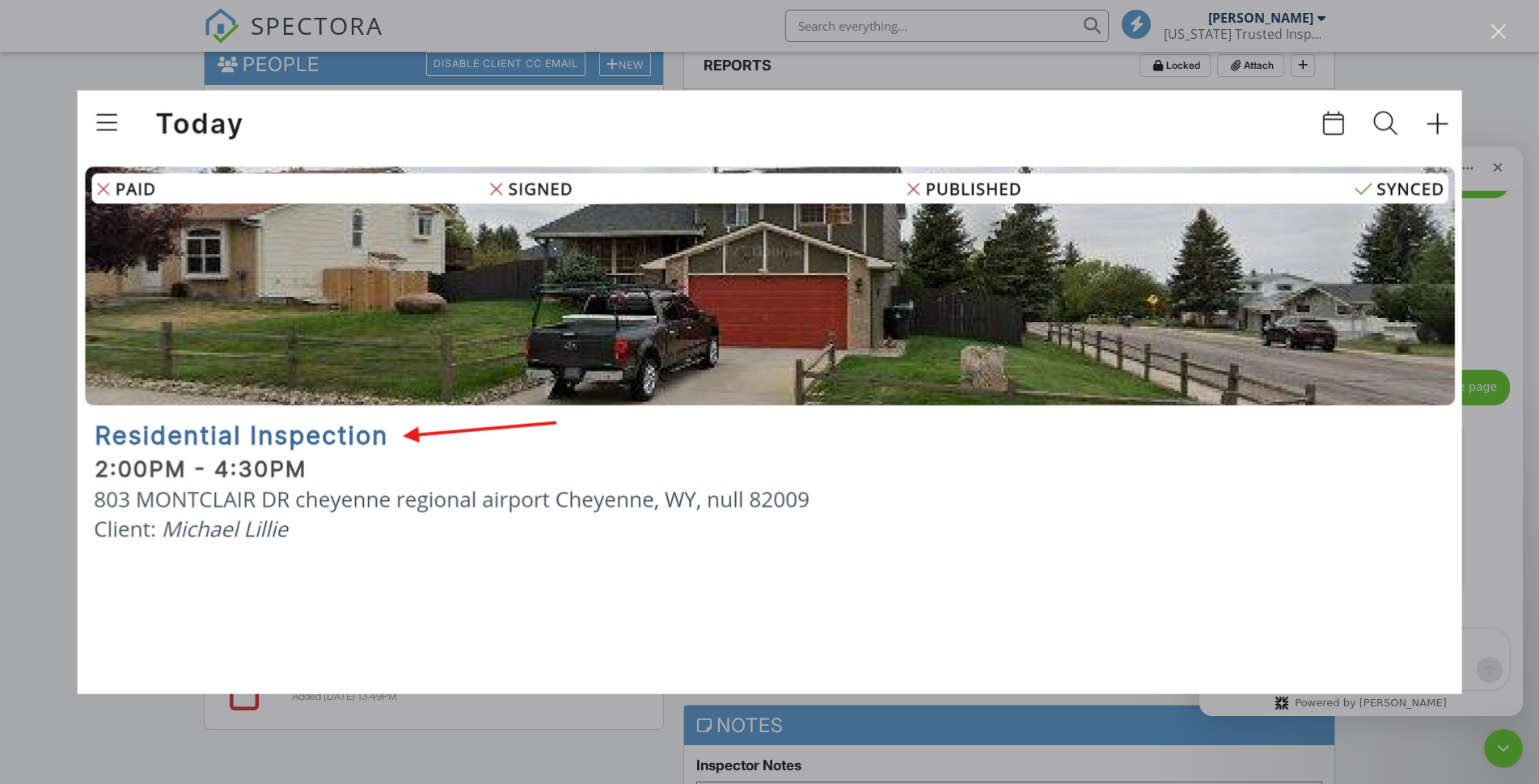
click at [1320, 558] on img "Close" at bounding box center [770, 392] width 1386 height 604
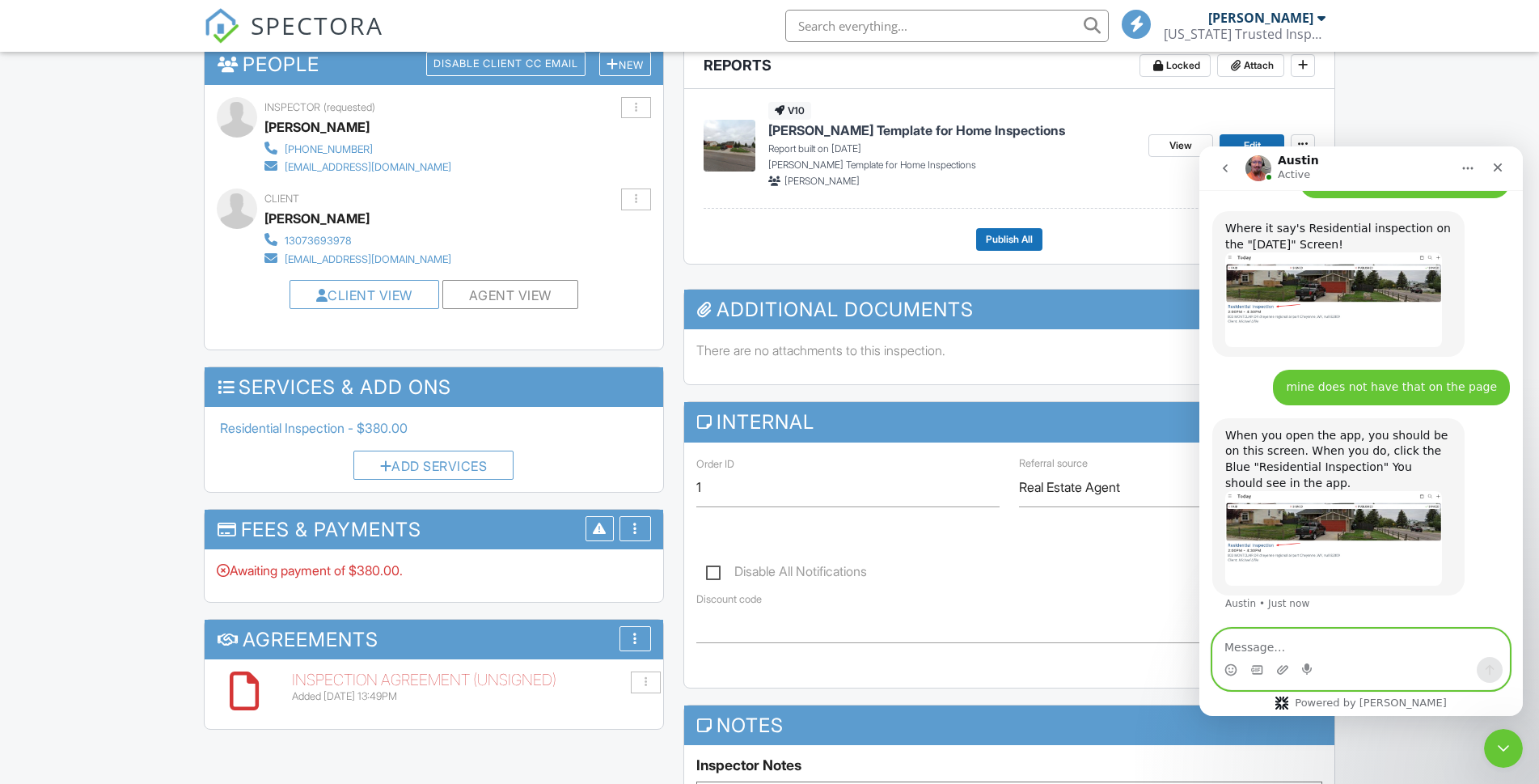
click at [1250, 652] on textarea "Message…" at bounding box center [1361, 643] width 296 height 27
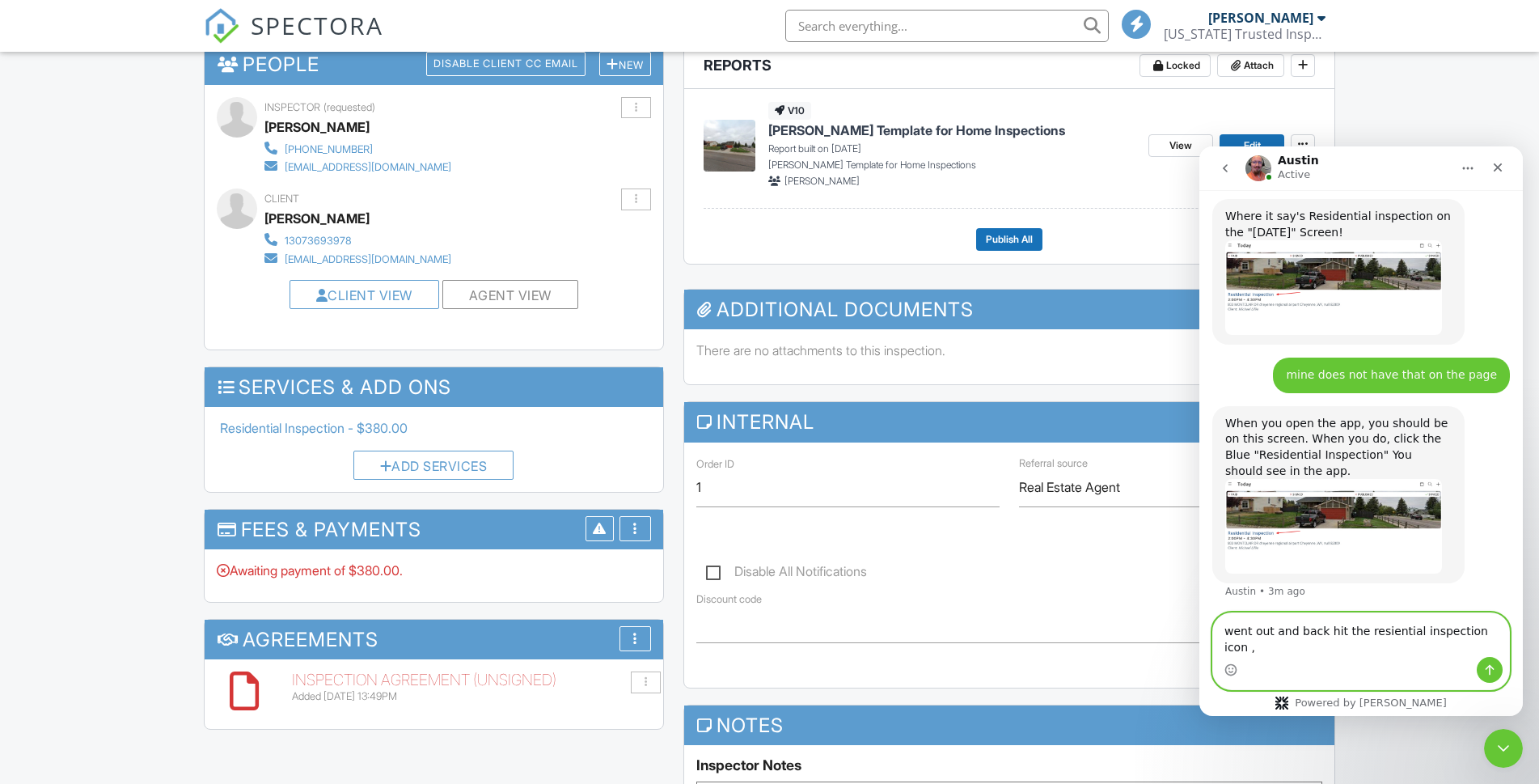
scroll to position [5142, 0]
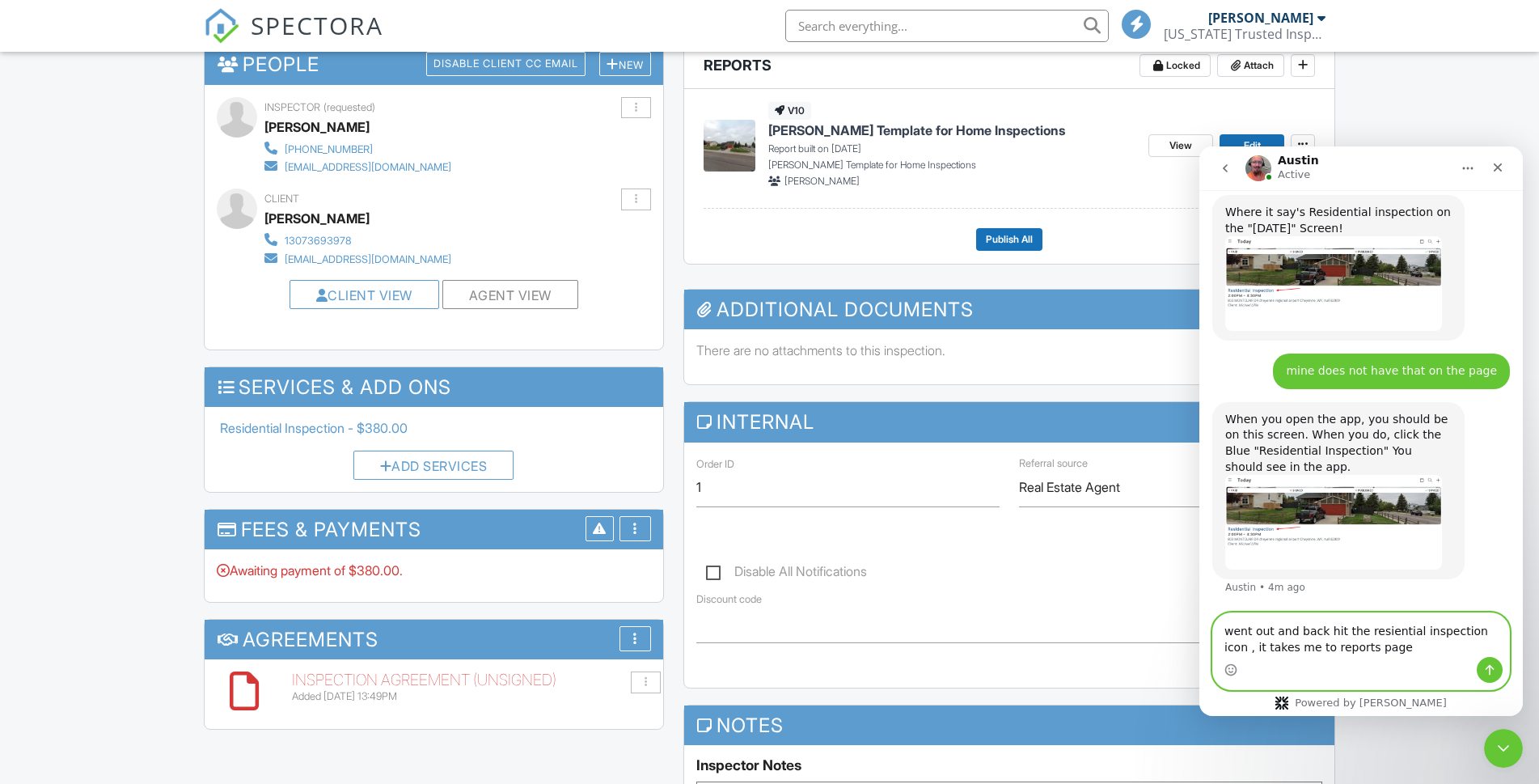
type textarea "went out and back hit the resiential inspection icon , it takes me to reports p…"
click at [1489, 671] on icon "Send a message…" at bounding box center [1490, 670] width 13 height 13
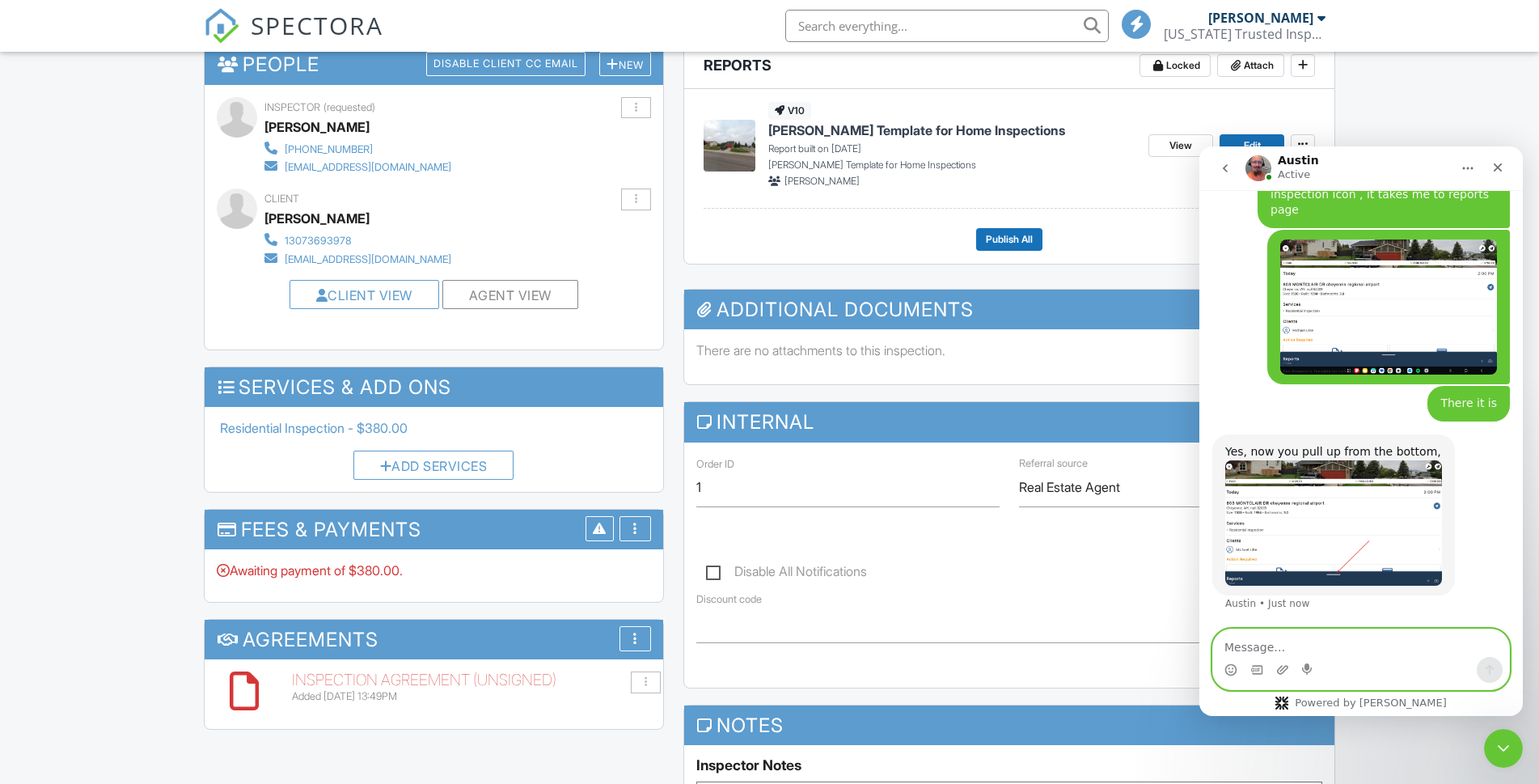
scroll to position [5579, 0]
type textarea "why did you say so earlier?"
click at [1491, 665] on icon "Send a message…" at bounding box center [1491, 670] width 9 height 11
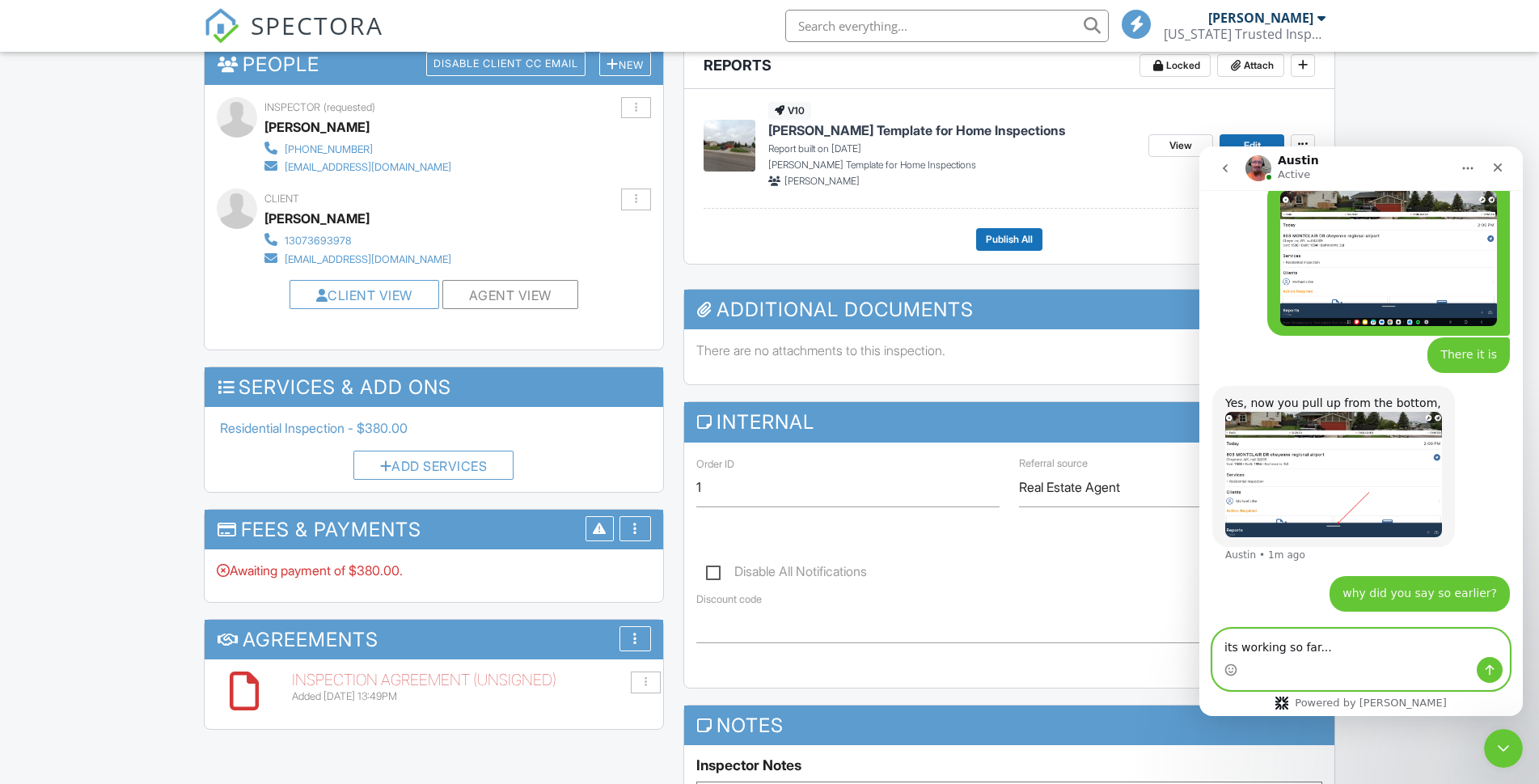
type textarea "its working so far..."
click at [1483, 672] on icon "Send a message…" at bounding box center [1490, 670] width 13 height 13
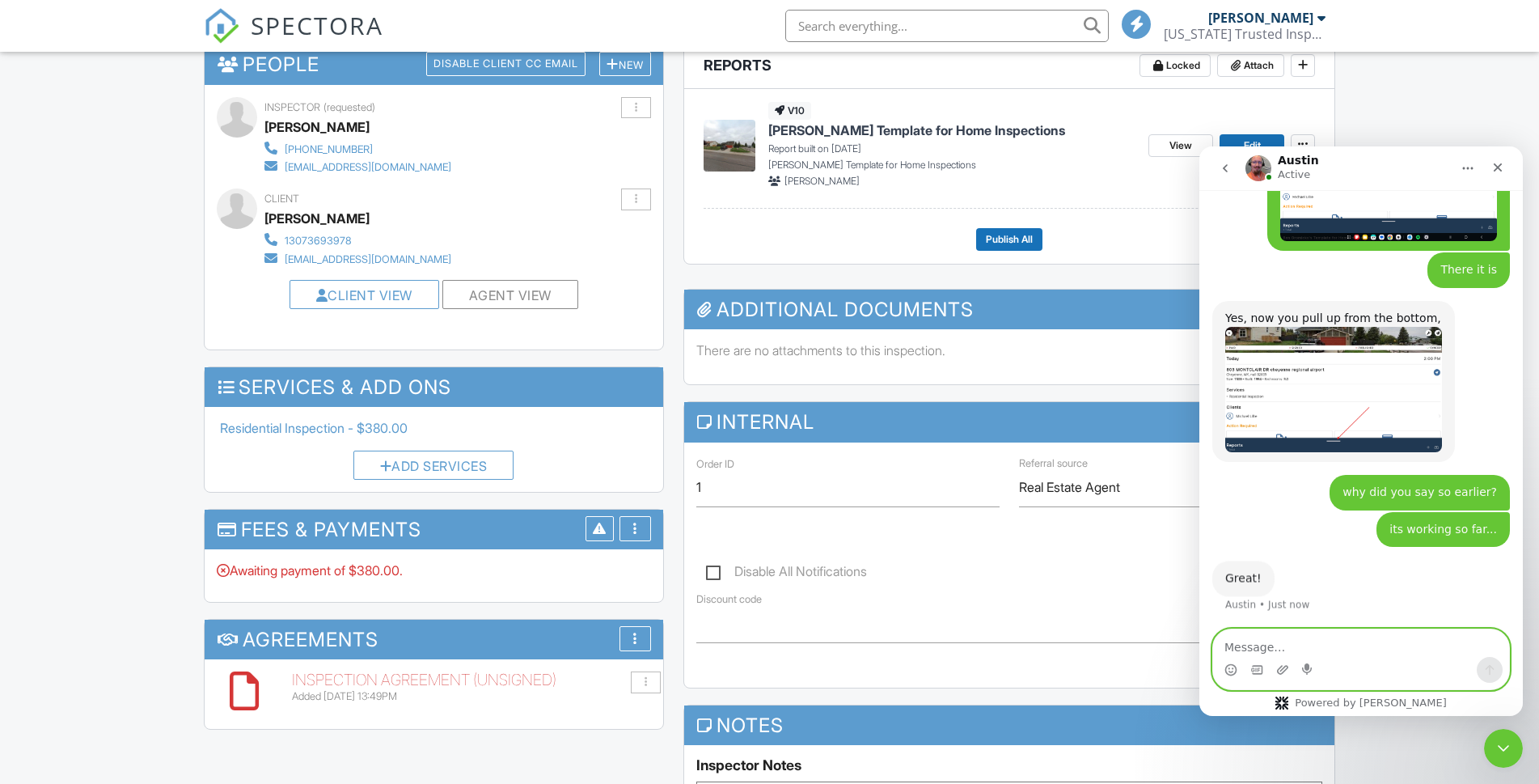
scroll to position [5716, 0]
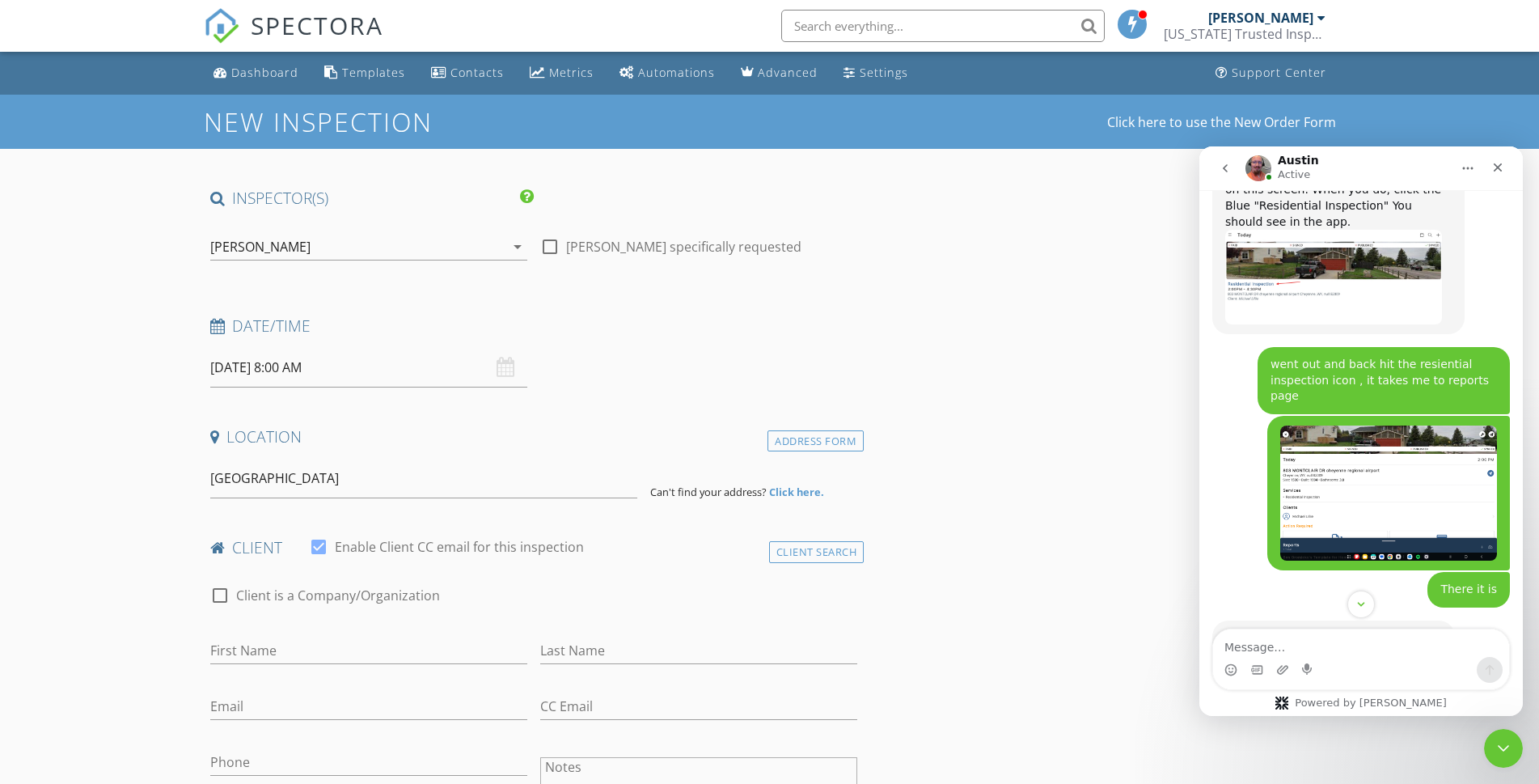
scroll to position [5647, 0]
